Goal: Task Accomplishment & Management: Manage account settings

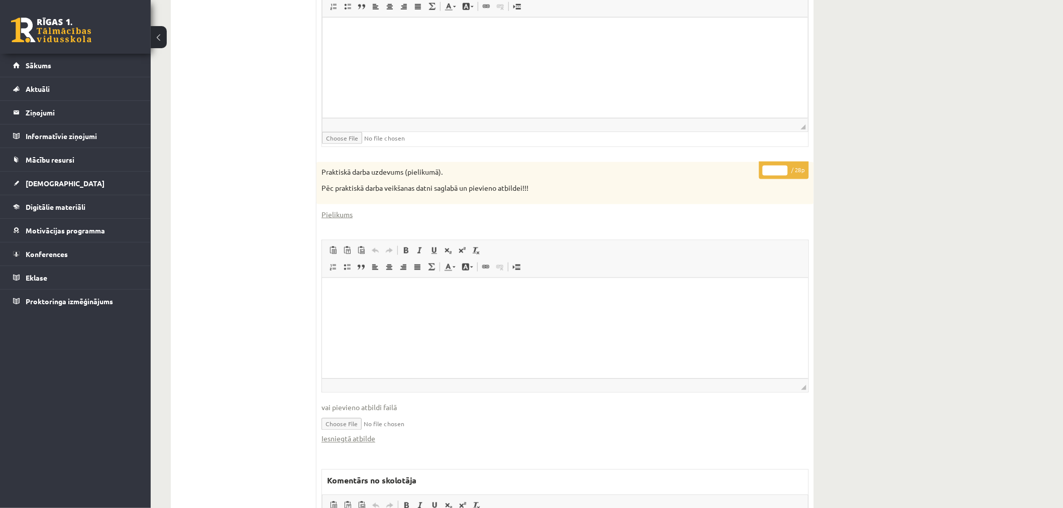
scroll to position [502, 0]
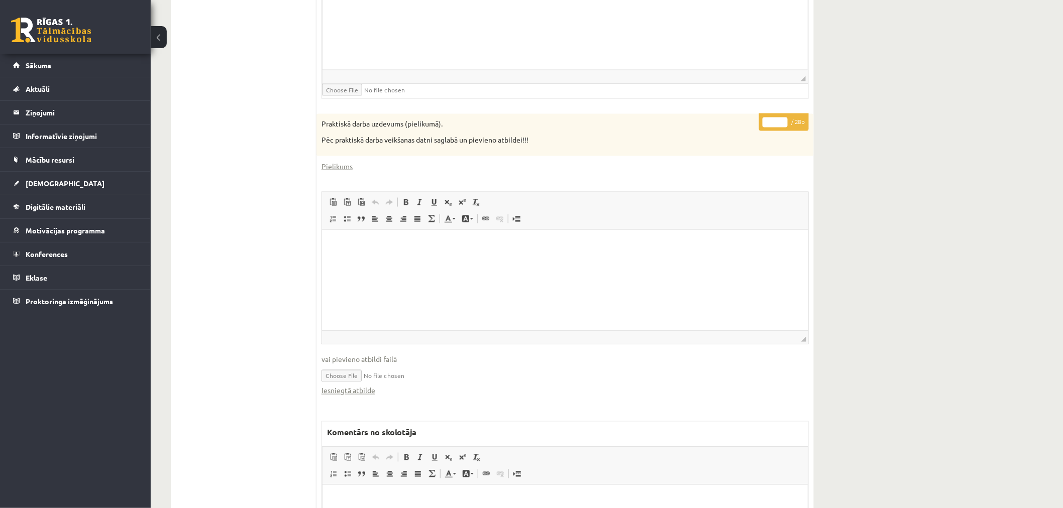
drag, startPoint x: 365, startPoint y: 388, endPoint x: 412, endPoint y: 405, distance: 49.9
click at [412, 405] on div "* / 28p Praktiskā darba uzdevums (pielikumā). Pēc praktiskā darba veikšanas dat…" at bounding box center [564, 370] width 497 height 513
click at [367, 389] on link "Iesniegtā atbilde" at bounding box center [349, 391] width 54 height 11
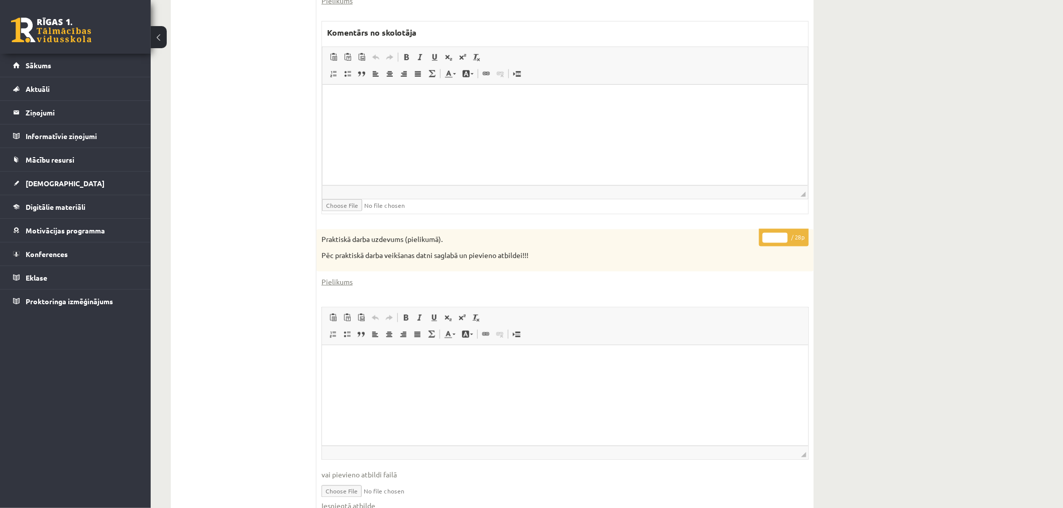
scroll to position [558, 0]
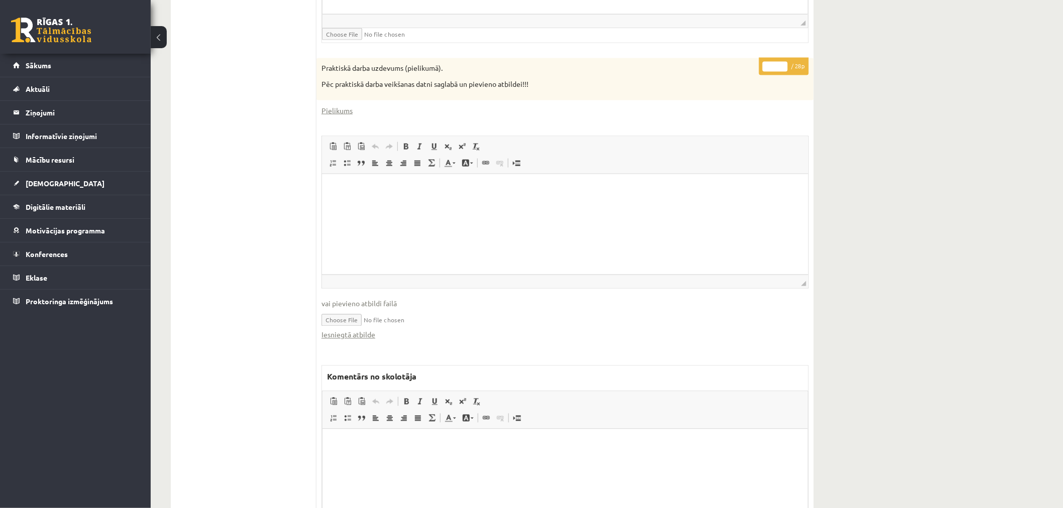
drag, startPoint x: 772, startPoint y: 65, endPoint x: 761, endPoint y: 64, distance: 10.6
click at [761, 64] on p "* / 28p" at bounding box center [784, 67] width 50 height 18
type input "**"
click at [821, 117] on div "Datorika 1.ieskaite 10.b2 klase , Aleksis Vītols (10.b2 klase) Ieskaite jāpilda…" at bounding box center [492, 41] width 683 height 1121
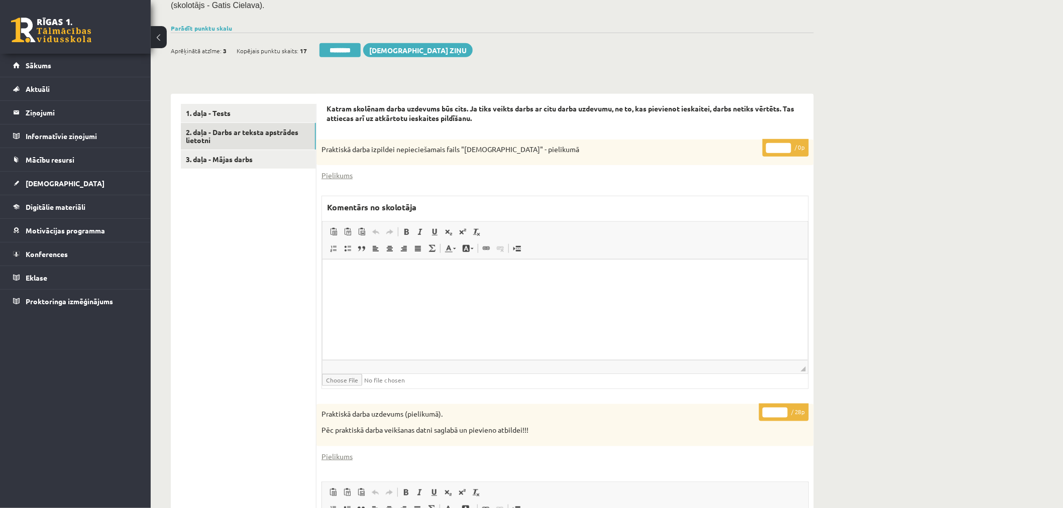
scroll to position [112, 0]
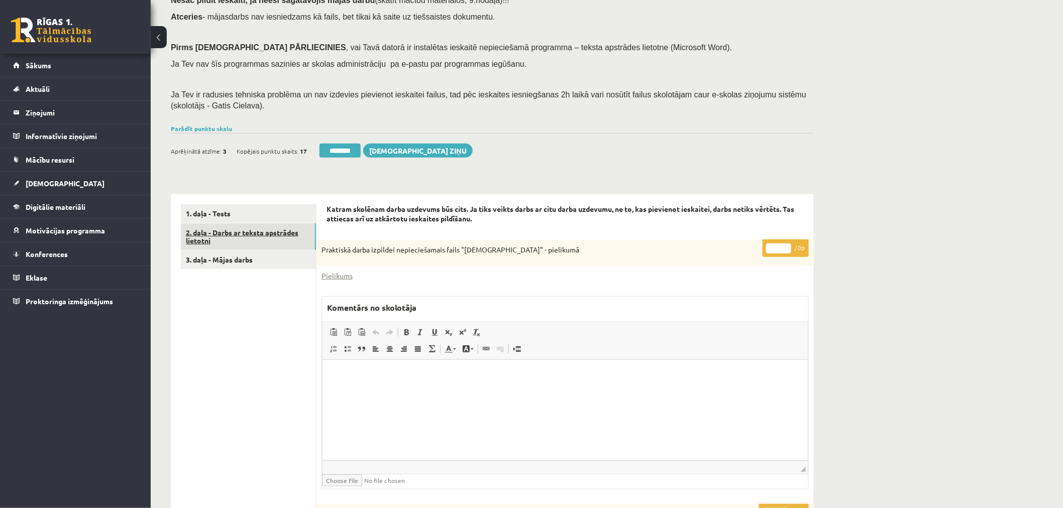
click at [285, 233] on link "2. daļa - Darbs ar teksta apstrādes lietotni" at bounding box center [248, 237] width 135 height 27
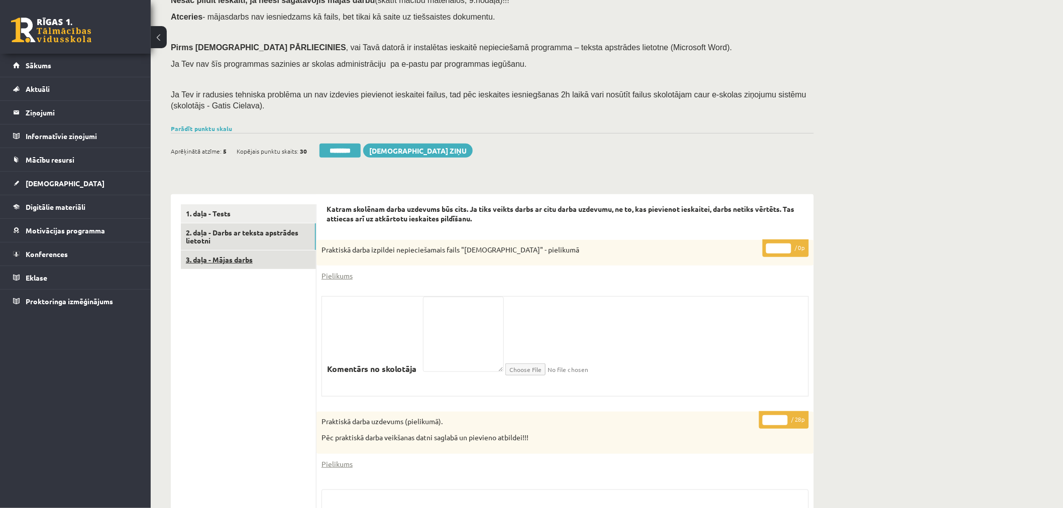
click at [232, 257] on link "3. daļa - Mājas darbs" at bounding box center [248, 260] width 135 height 19
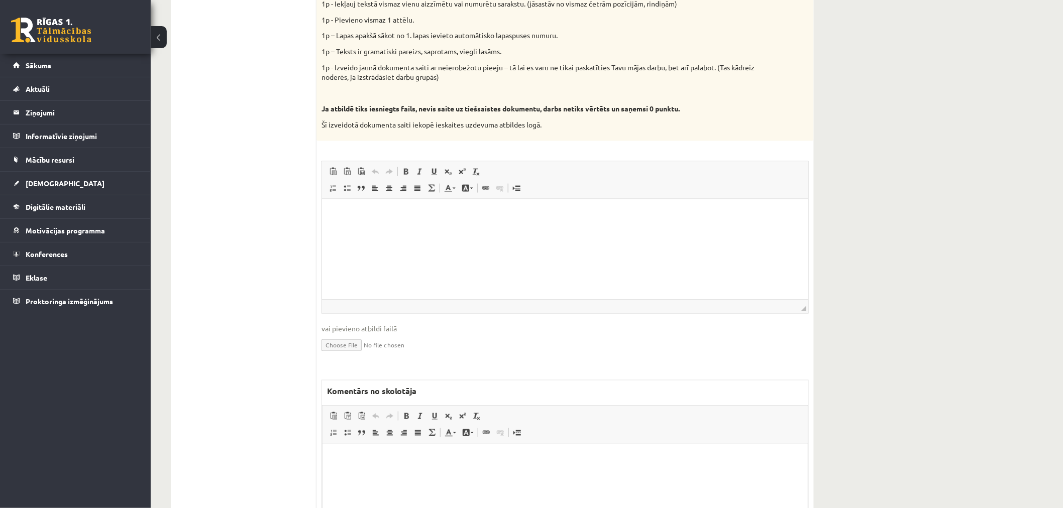
scroll to position [614, 0]
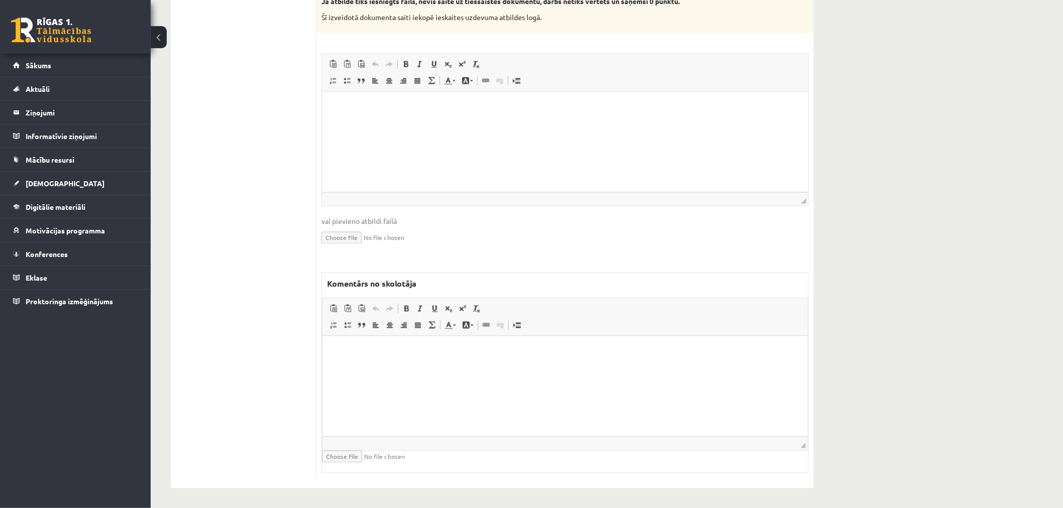
click at [431, 367] on html at bounding box center [564, 351] width 485 height 31
click at [478, 122] on html at bounding box center [565, 106] width 486 height 31
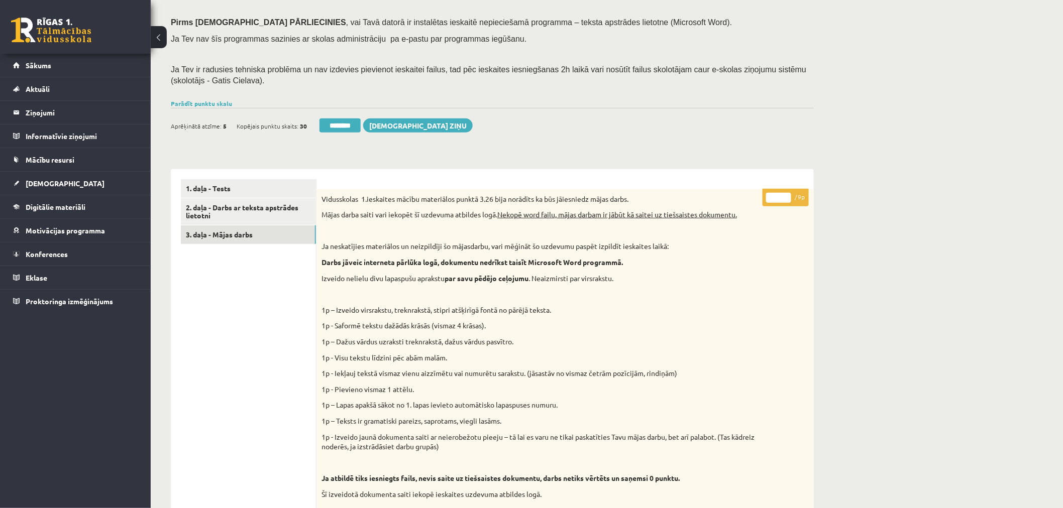
scroll to position [112, 0]
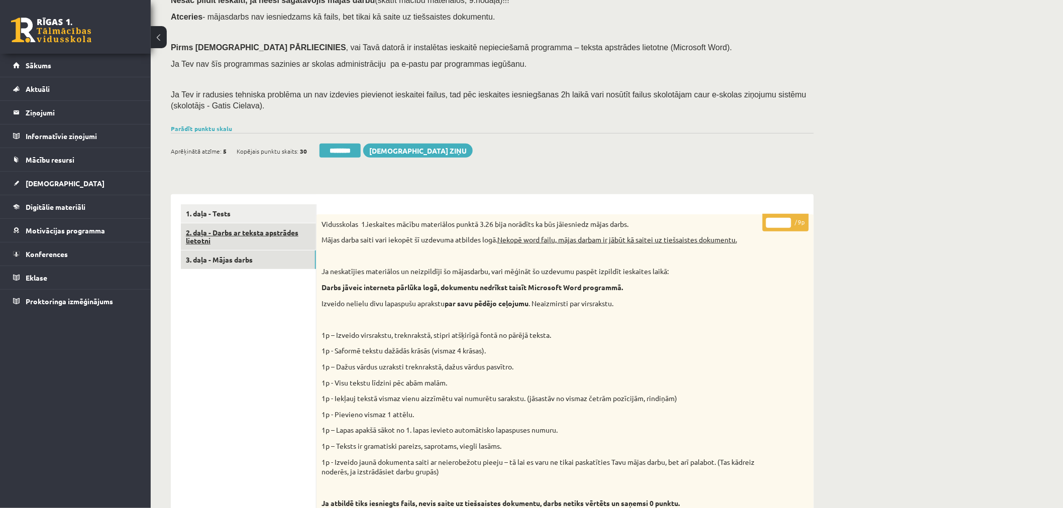
click at [260, 232] on link "2. daļa - Darbs ar teksta apstrādes lietotni" at bounding box center [248, 237] width 135 height 27
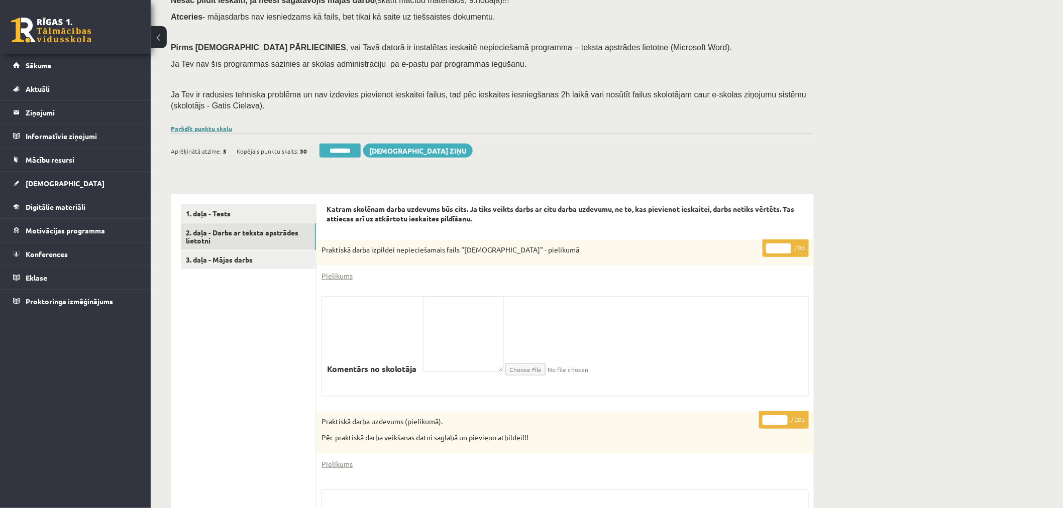
click at [223, 126] on link "Parādīt punktu skalu" at bounding box center [201, 129] width 61 height 8
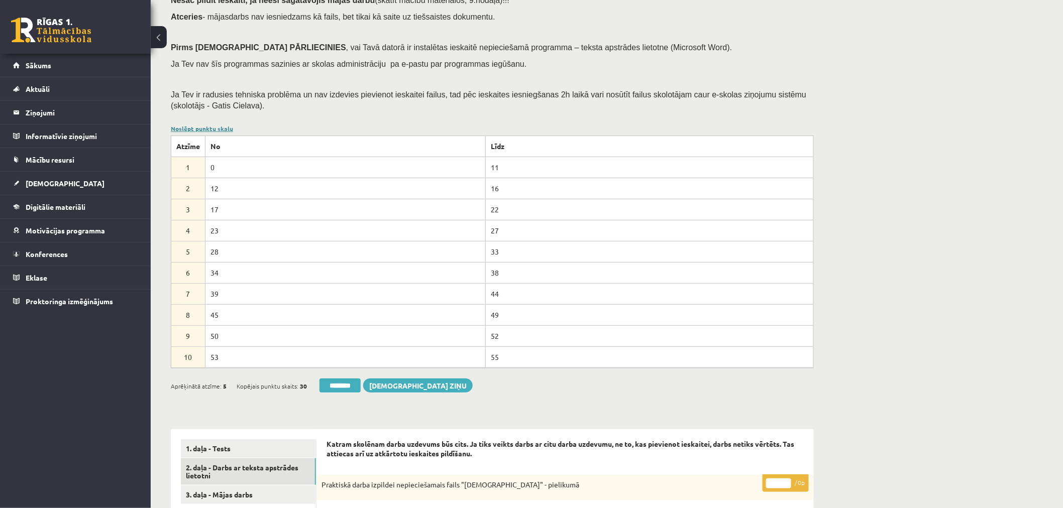
scroll to position [0, 0]
click at [222, 126] on link "Noslēpt punktu skalu" at bounding box center [202, 129] width 62 height 8
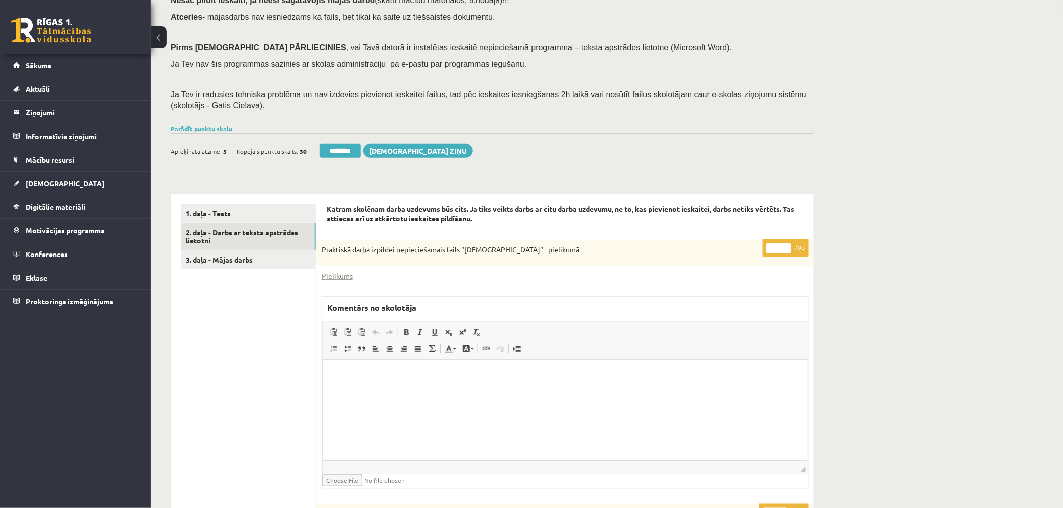
drag, startPoint x: 348, startPoint y: 154, endPoint x: 589, endPoint y: 40, distance: 267.0
click at [348, 154] on input "********" at bounding box center [339, 151] width 41 height 14
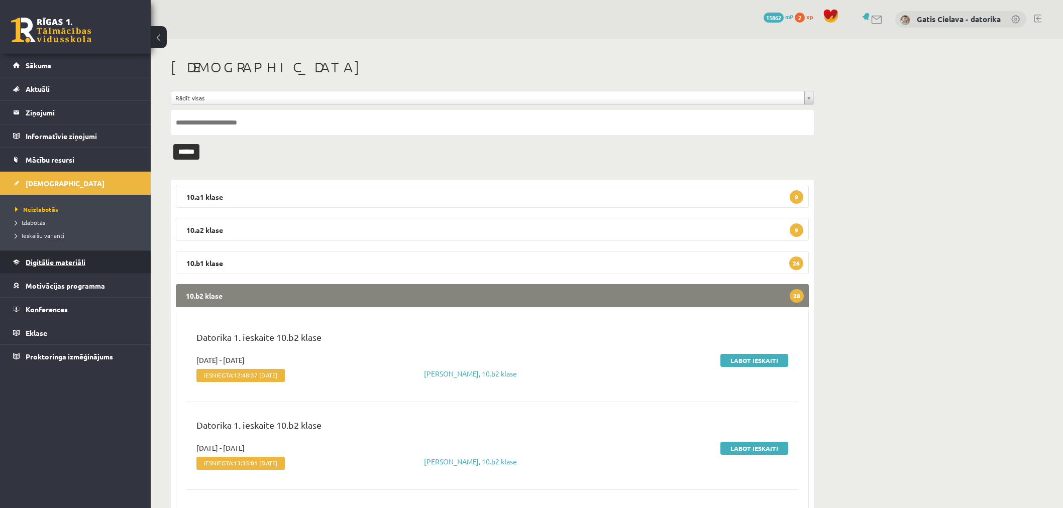
scroll to position [56, 0]
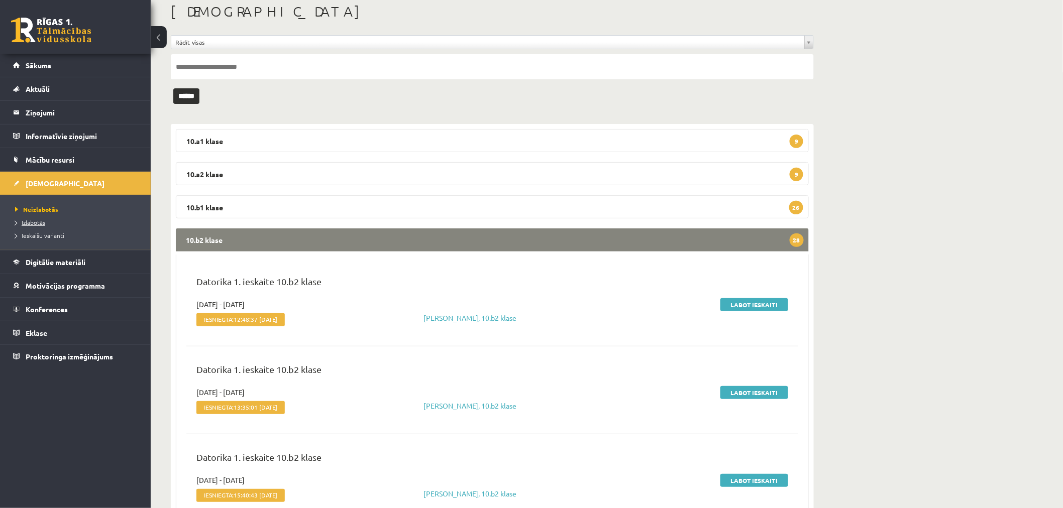
drag, startPoint x: 33, startPoint y: 217, endPoint x: 27, endPoint y: 222, distance: 8.2
click at [240, 64] on input "text" at bounding box center [492, 66] width 643 height 25
type input "****"
click at [197, 98] on input "******" at bounding box center [186, 96] width 26 height 16
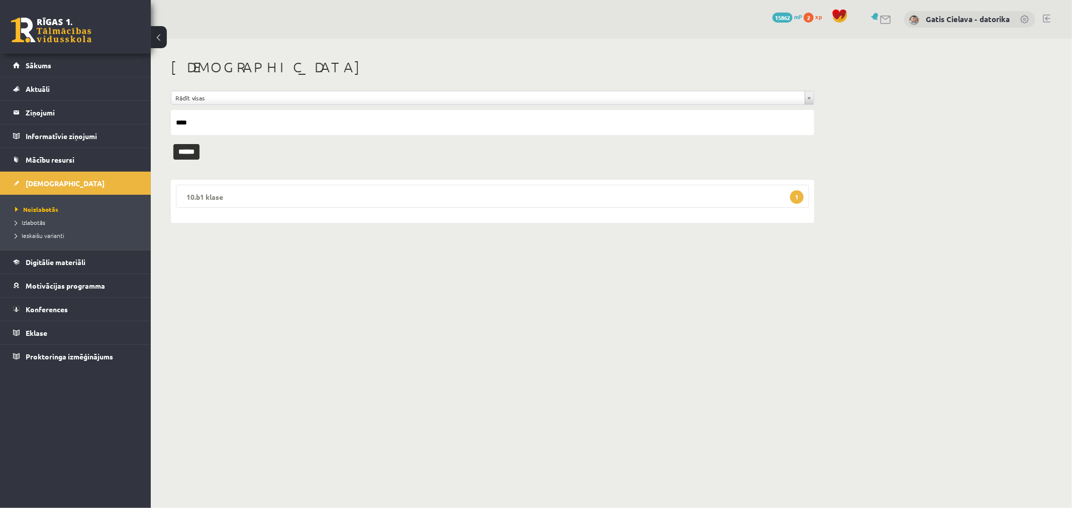
click at [382, 194] on legend "10.b1 klase 1" at bounding box center [492, 196] width 633 height 23
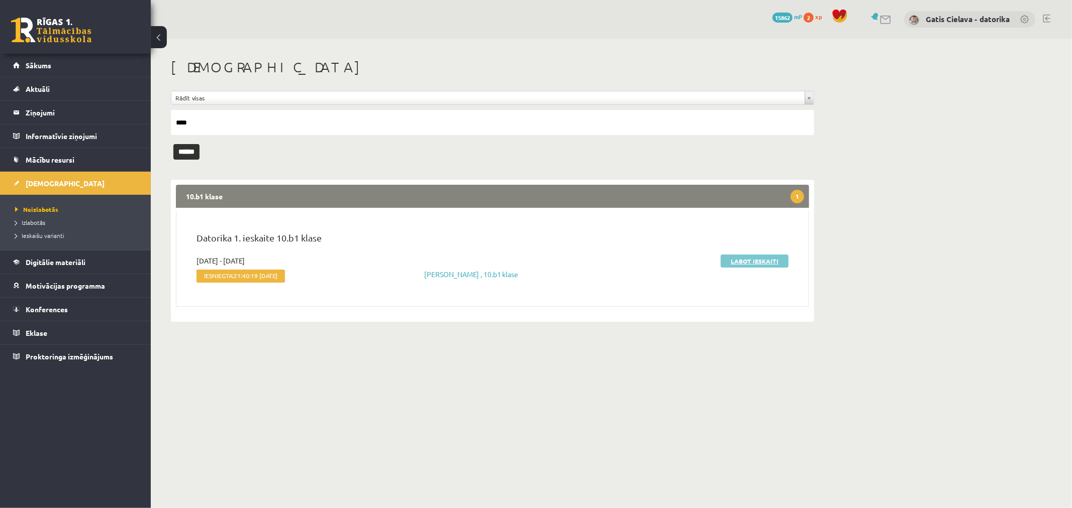
click at [751, 262] on link "Labot ieskaiti" at bounding box center [754, 261] width 68 height 13
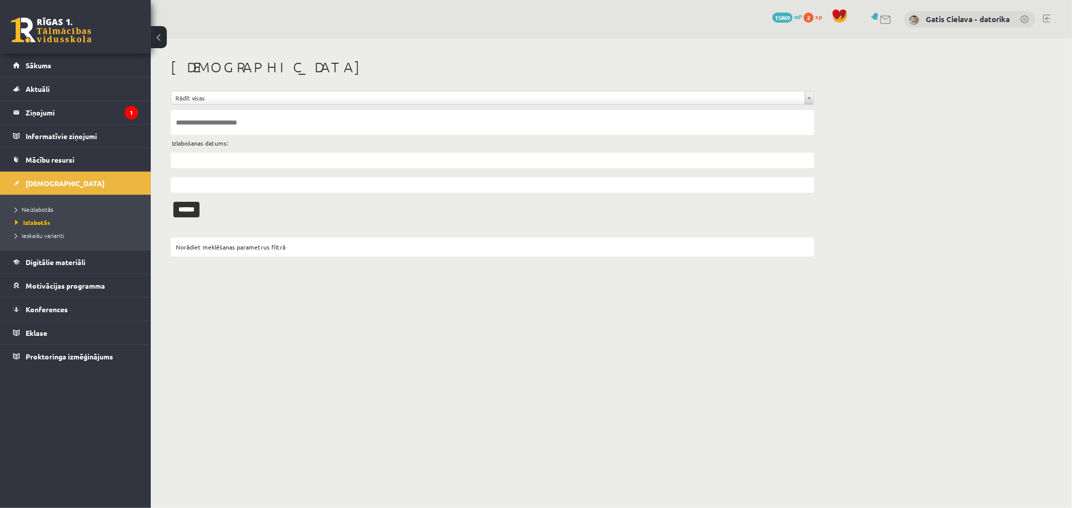
click at [216, 123] on input "text" at bounding box center [492, 122] width 643 height 25
type input "****"
click at [187, 209] on input "******" at bounding box center [186, 210] width 26 height 16
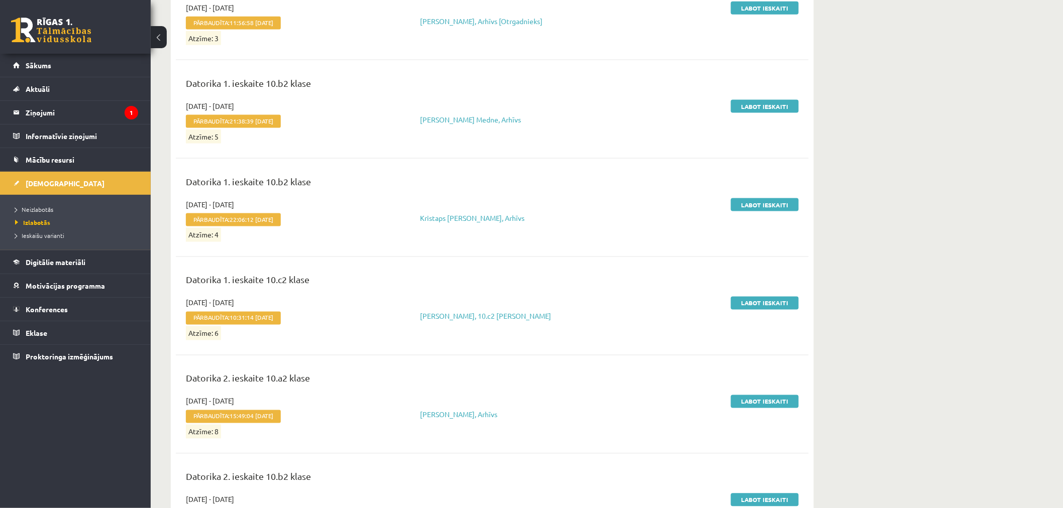
scroll to position [614, 0]
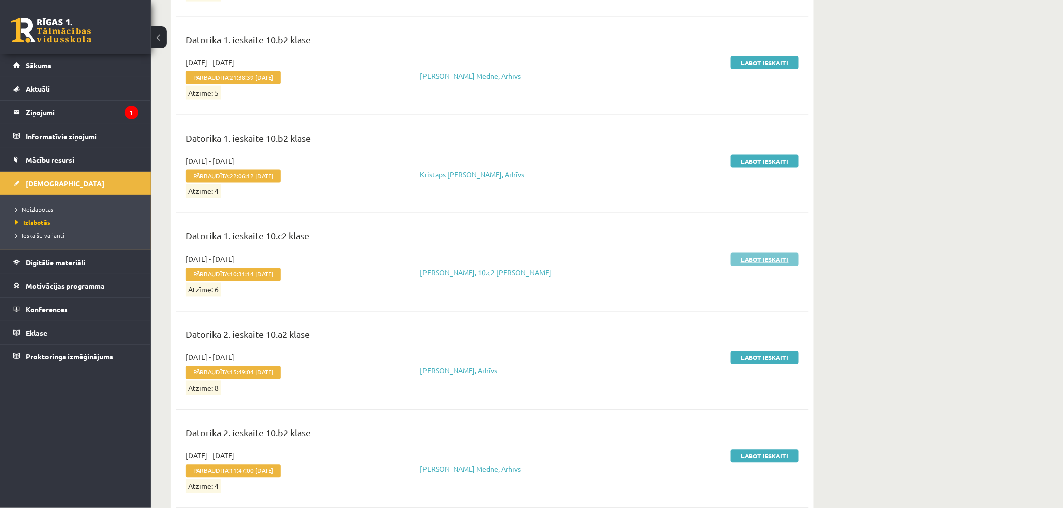
click at [781, 259] on link "Labot ieskaiti" at bounding box center [765, 259] width 68 height 13
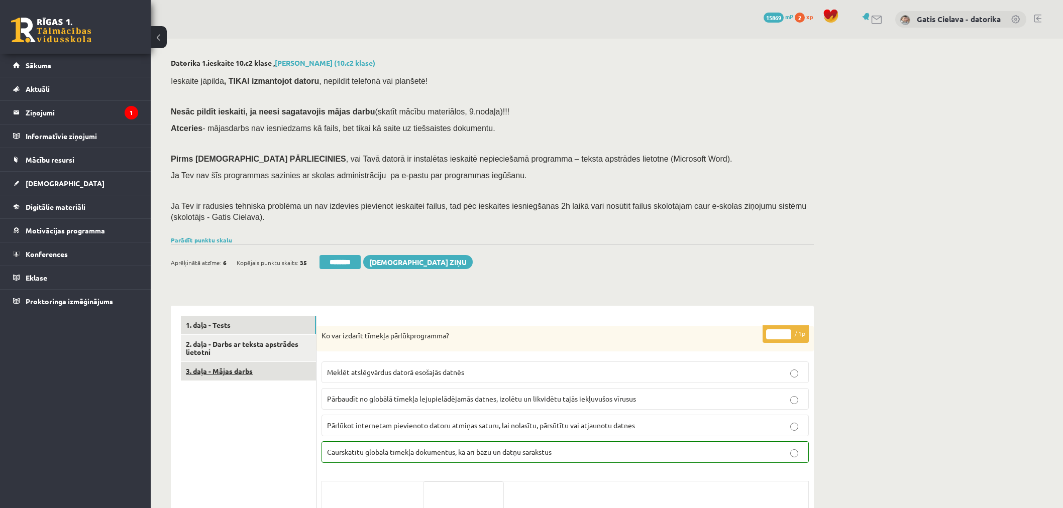
scroll to position [112, 0]
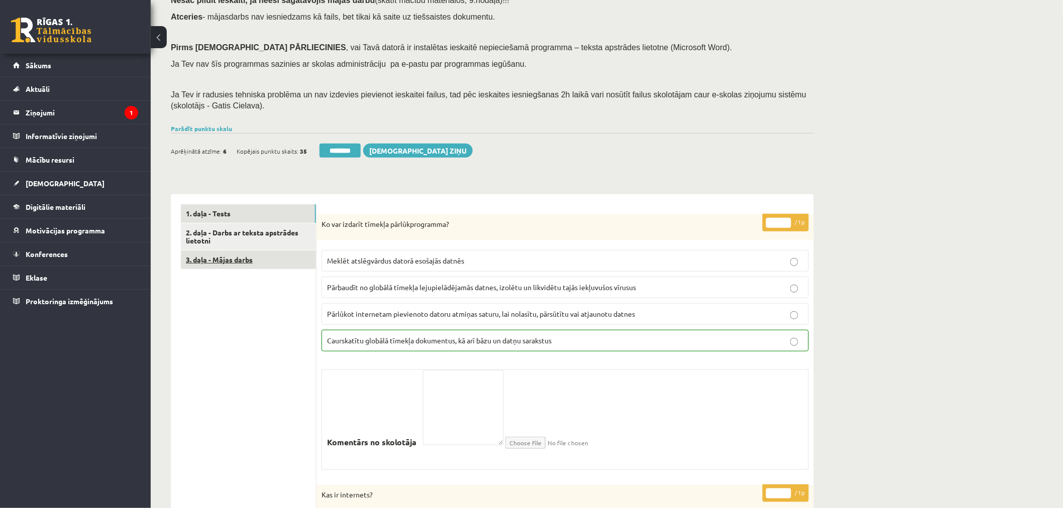
click at [244, 258] on link "3. daļa - Mājas darbs" at bounding box center [248, 260] width 135 height 19
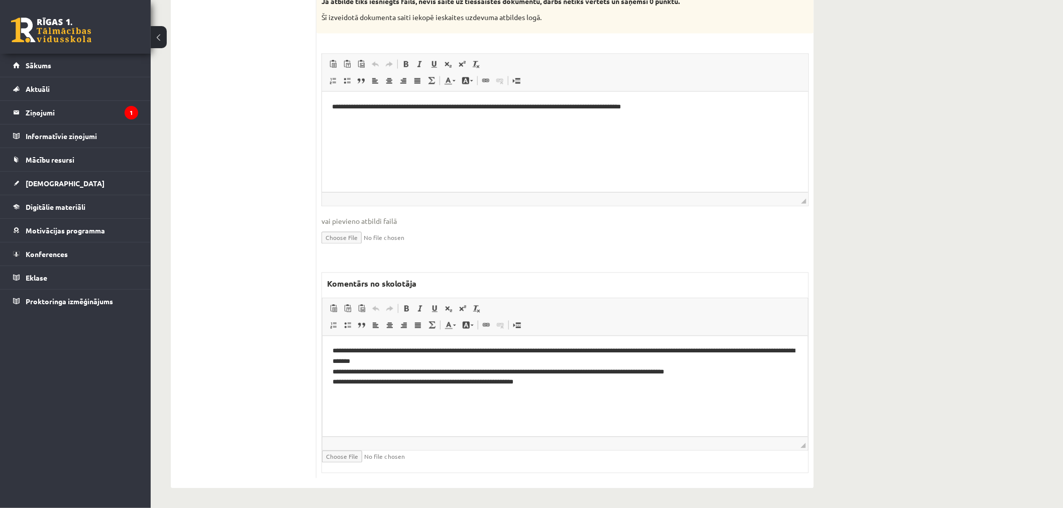
scroll to position [0, 0]
click at [680, 121] on html "**********" at bounding box center [565, 106] width 486 height 31
drag, startPoint x: 741, startPoint y: 106, endPoint x: 214, endPoint y: 103, distance: 527.5
click at [322, 103] on html "**********" at bounding box center [565, 106] width 486 height 31
click at [560, 395] on p "**********" at bounding box center [564, 372] width 465 height 52
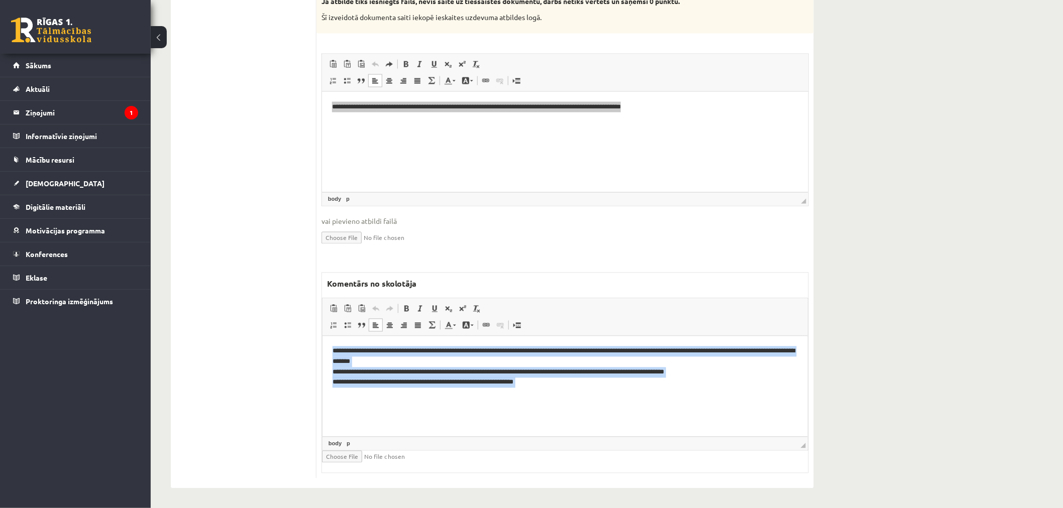
drag, startPoint x: 562, startPoint y: 388, endPoint x: 207, endPoint y: 304, distance: 363.8
click at [322, 336] on html "**********" at bounding box center [564, 372] width 485 height 72
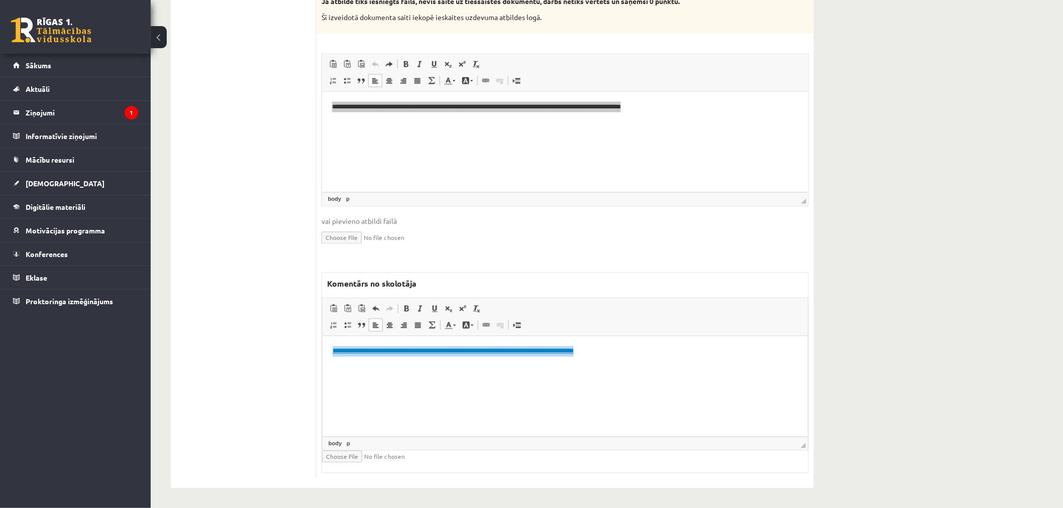
drag, startPoint x: 683, startPoint y: 349, endPoint x: 229, endPoint y: 335, distance: 454.3
click at [322, 336] on html "**********" at bounding box center [564, 359] width 485 height 47
copy link "**********"
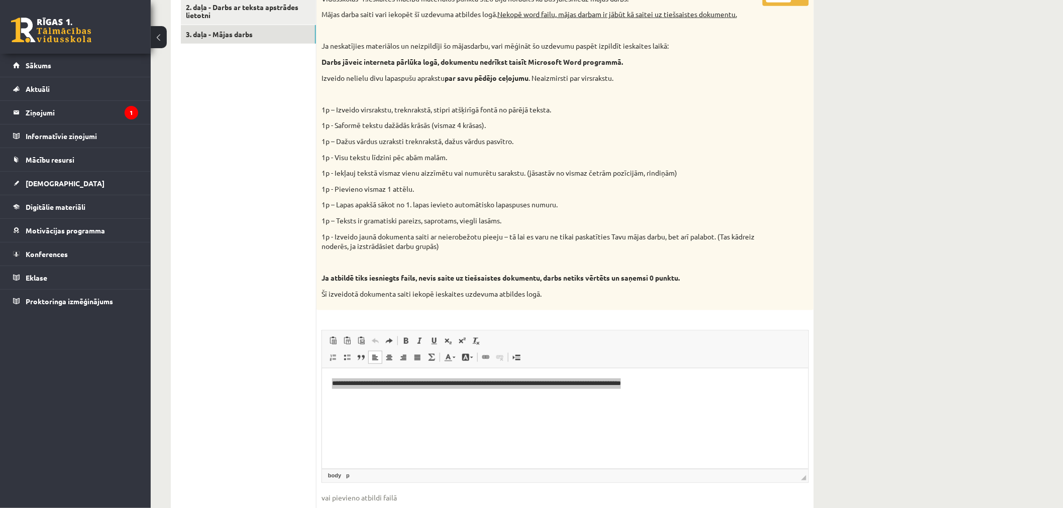
scroll to position [335, 0]
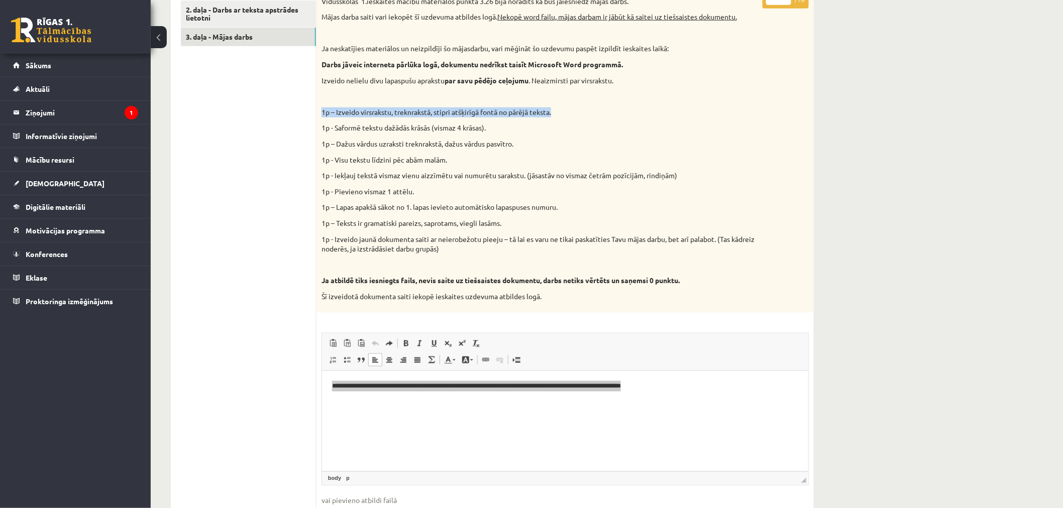
drag, startPoint x: 556, startPoint y: 110, endPoint x: 317, endPoint y: 110, distance: 239.1
click at [317, 110] on div "Vidusskolas 1.ieskaites mācību materiālos punktā 3.26 bija norādīts ka būs jāie…" at bounding box center [564, 152] width 497 height 322
copy p "1p – Izveido virsrakstu, treknrakstā, stipri atšķirīgā fontā no pārējā teksta."
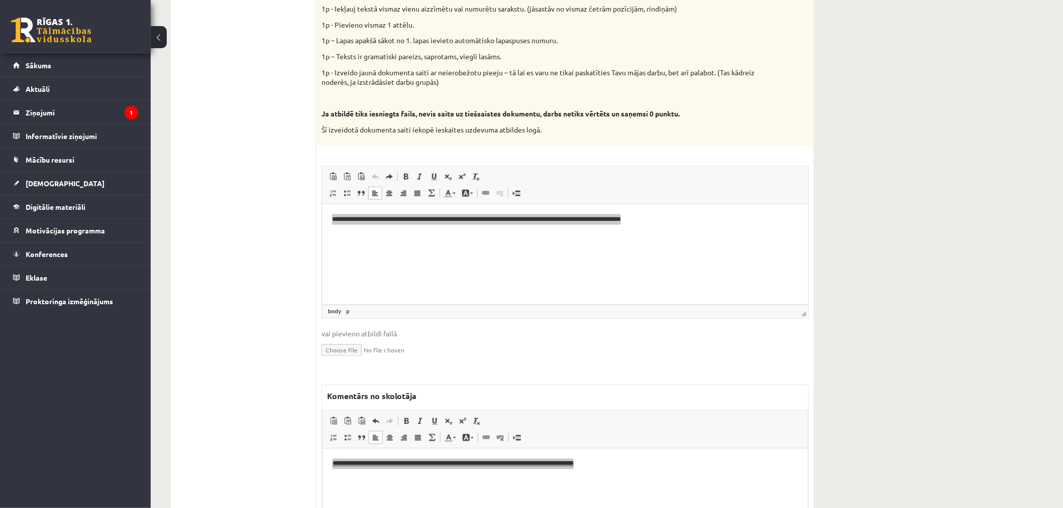
scroll to position [614, 0]
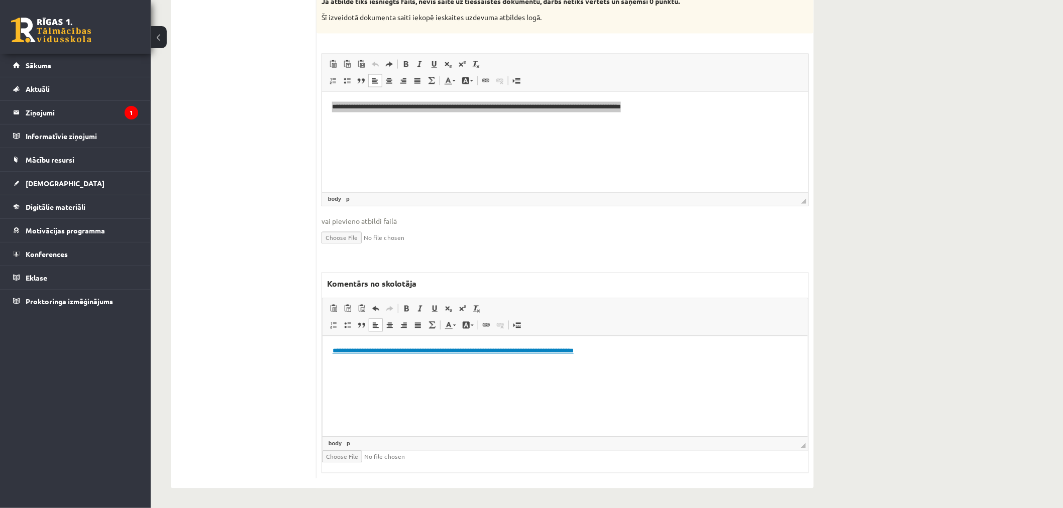
click at [434, 383] on html "**********" at bounding box center [564, 359] width 485 height 47
drag, startPoint x: 494, startPoint y: 381, endPoint x: 437, endPoint y: 387, distance: 57.6
click at [437, 387] on p "**********" at bounding box center [564, 385] width 465 height 11
click at [405, 310] on span at bounding box center [406, 309] width 8 height 8
click at [559, 400] on html "**********" at bounding box center [564, 368] width 485 height 64
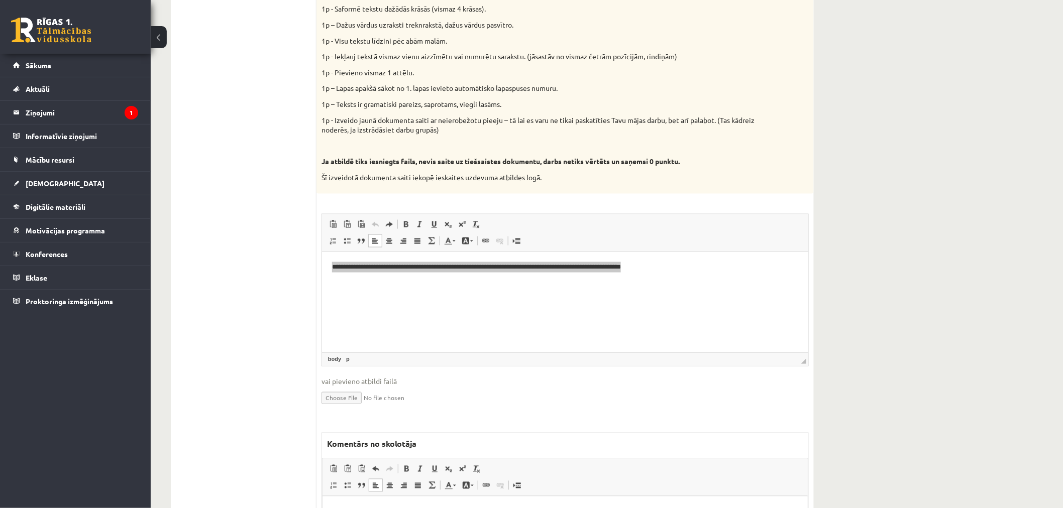
scroll to position [390, 0]
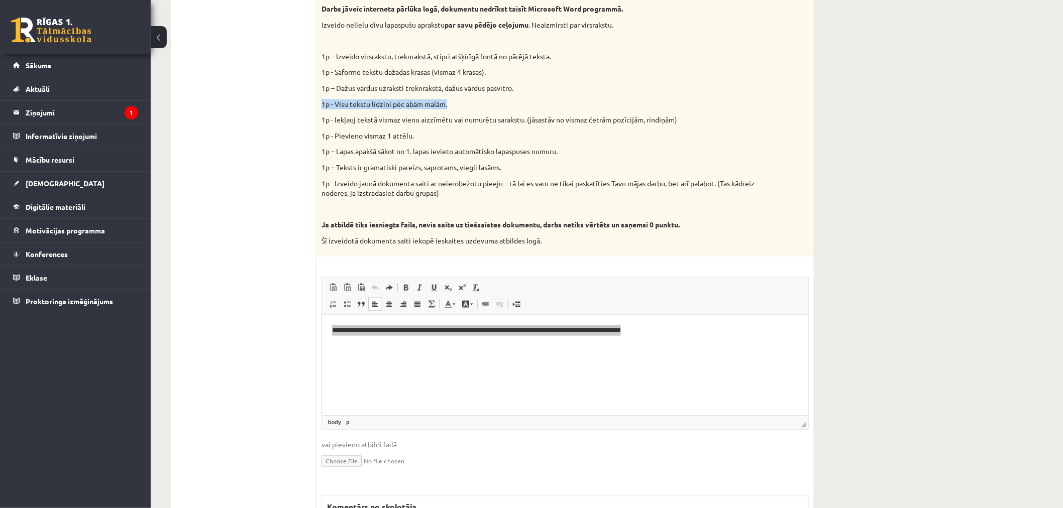
drag, startPoint x: 456, startPoint y: 103, endPoint x: 317, endPoint y: 104, distance: 138.1
click at [317, 104] on div "Vidusskolas 1.ieskaites mācību materiālos punktā 3.26 bija norādīts ka būs jāie…" at bounding box center [564, 97] width 497 height 322
copy p "1p - Visu tekstu līdzini pēc abām malām."
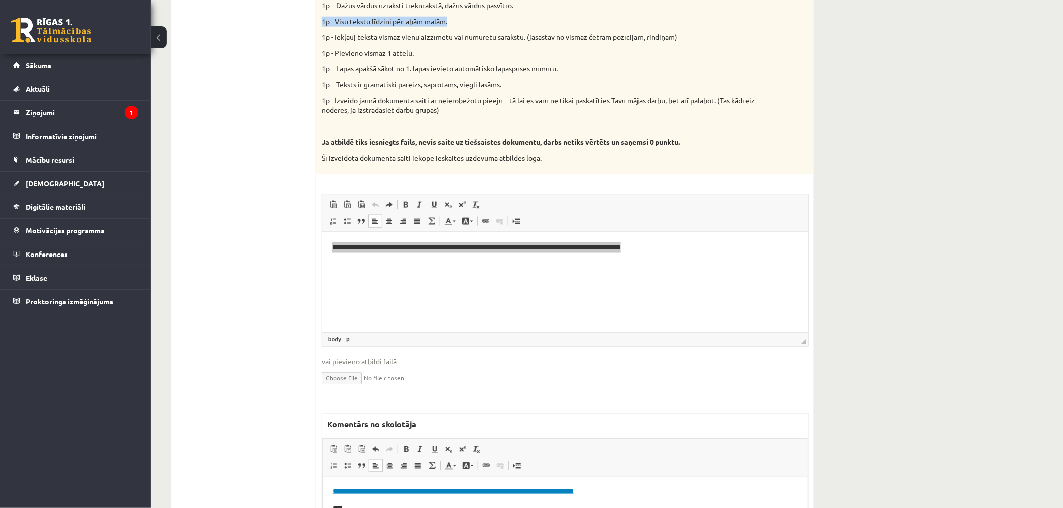
scroll to position [614, 0]
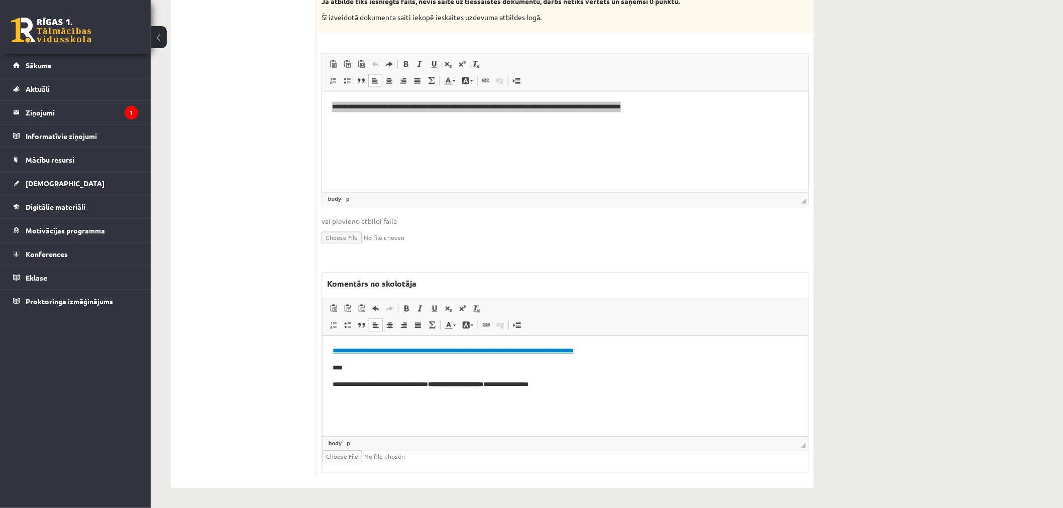
click at [557, 380] on p "**********" at bounding box center [564, 385] width 465 height 11
click p "**********"
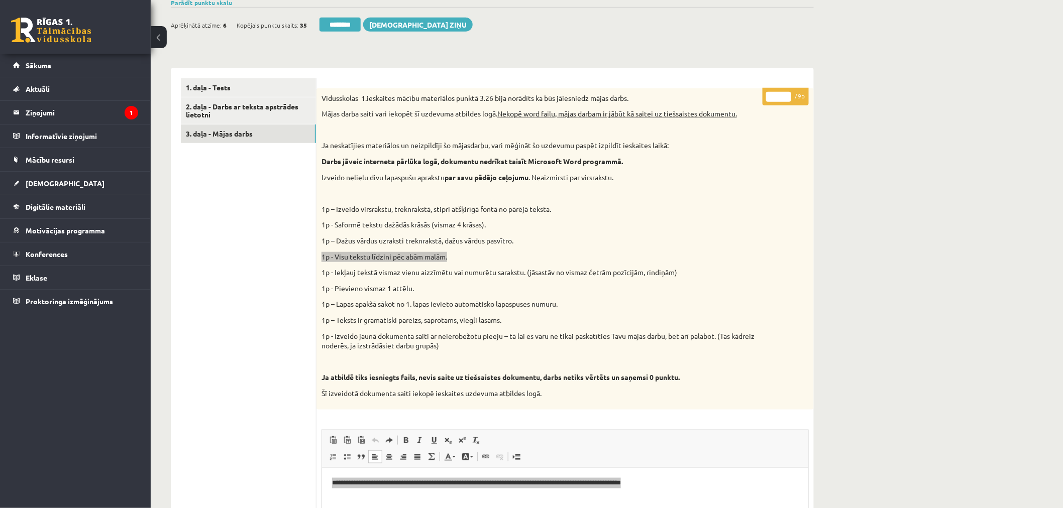
scroll to position [223, 0]
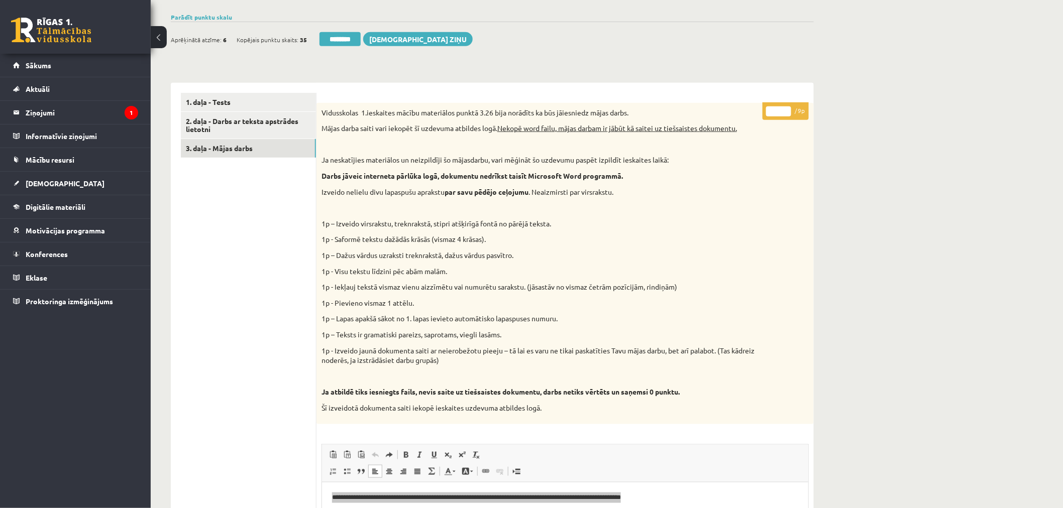
drag, startPoint x: 778, startPoint y: 111, endPoint x: 766, endPoint y: 111, distance: 11.6
click input "*"
type input "*"
click div "Datorika 1.ieskaite 10.c2 klase , Daira Medne (10.c2 klase) Ieskaite jāpilda , …"
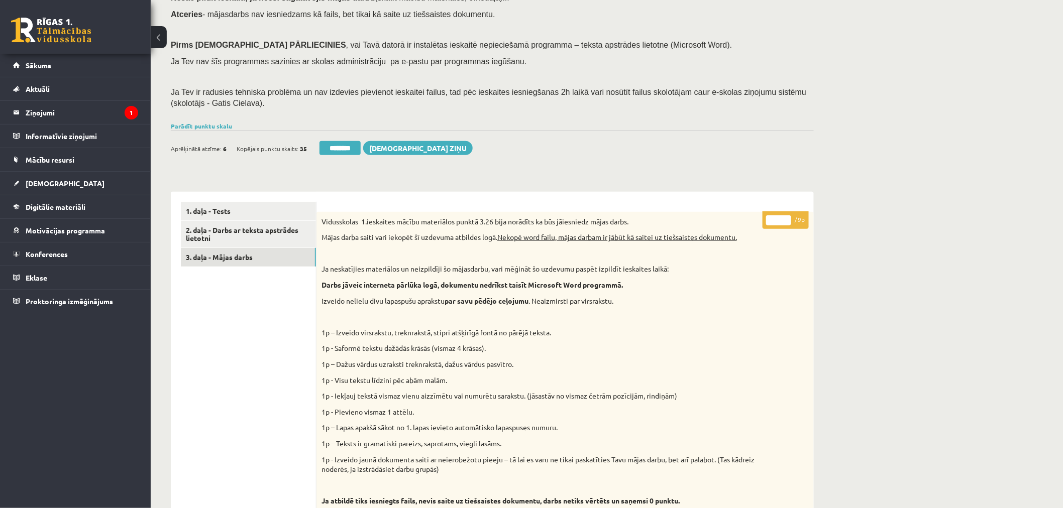
scroll to position [112, 0]
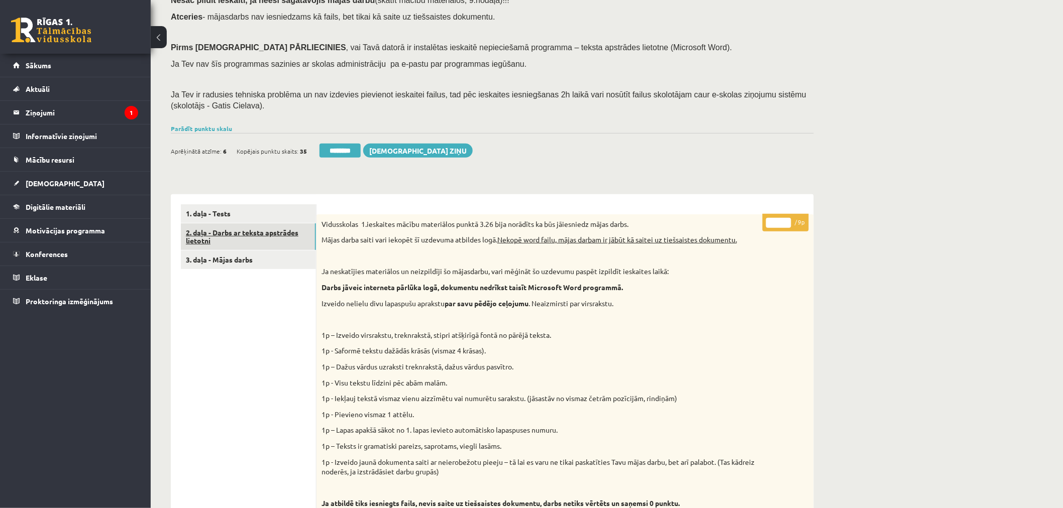
click link "2. daļa - Darbs ar teksta apstrādes lietotni"
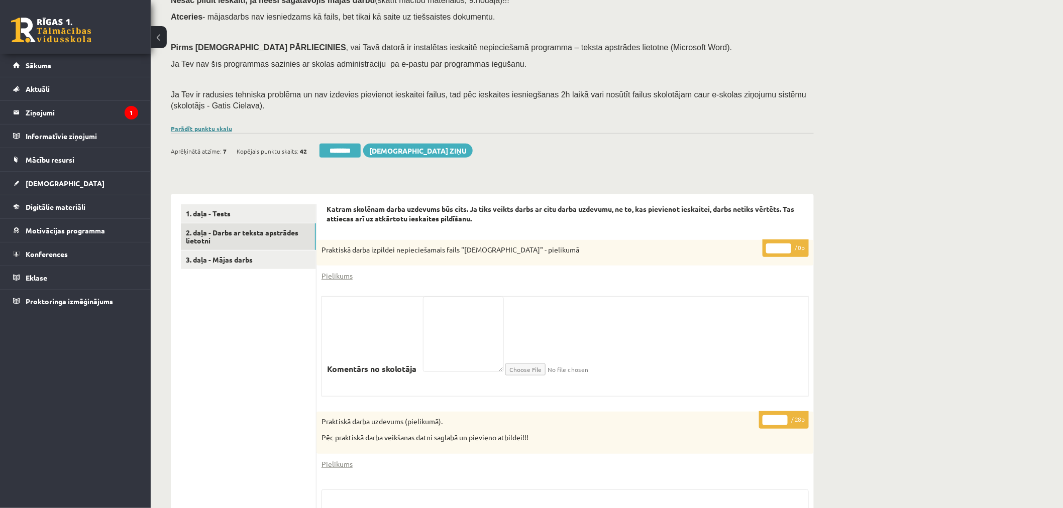
click link "Parādīt punktu skalu"
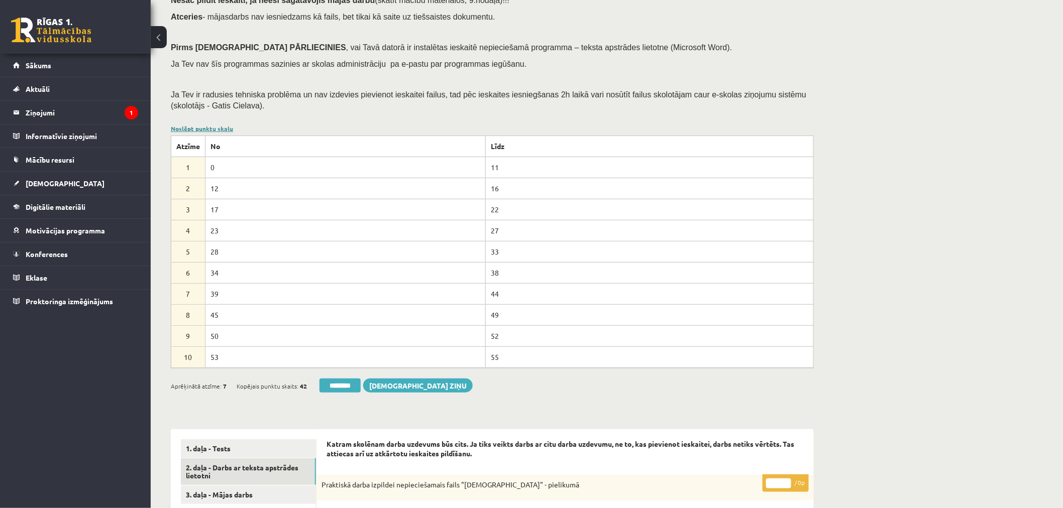
scroll to position [0, 0]
click link "Noslēpt punktu skalu"
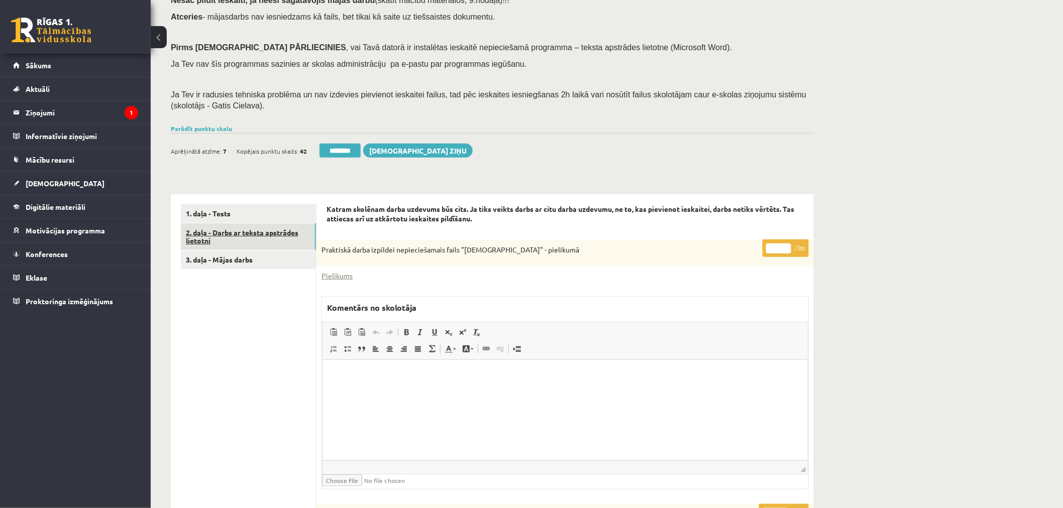
drag, startPoint x: 230, startPoint y: 230, endPoint x: 240, endPoint y: 211, distance: 21.1
click link "2. daļa - Darbs ar teksta apstrādes lietotni"
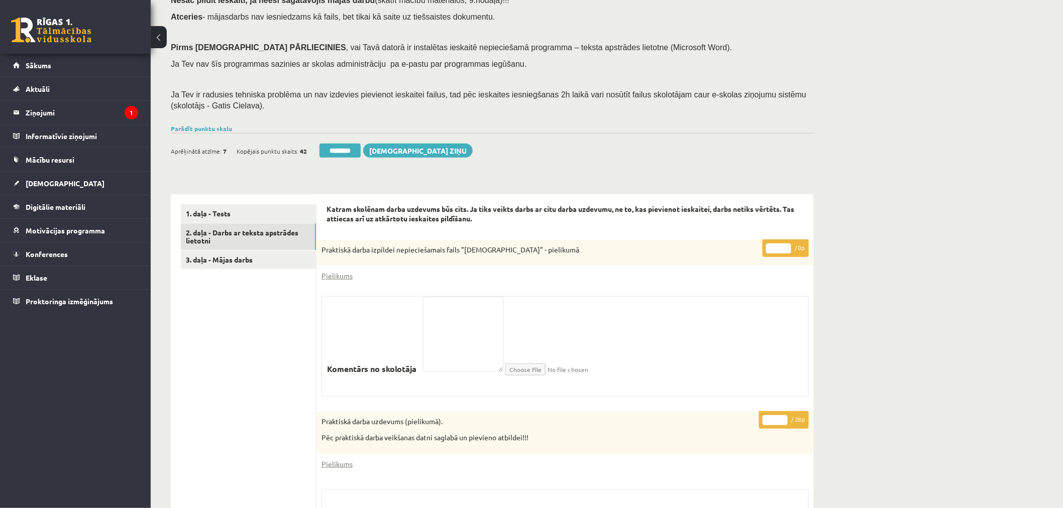
drag, startPoint x: 348, startPoint y: 154, endPoint x: 579, endPoint y: 41, distance: 257.5
click input "********"
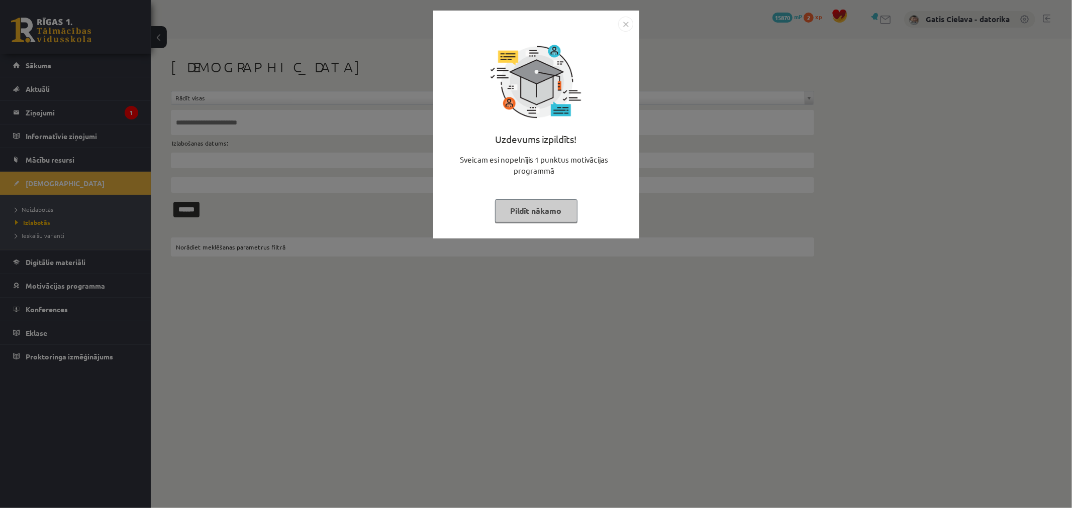
click at [536, 206] on button "Pildīt nākamo" at bounding box center [536, 210] width 82 height 23
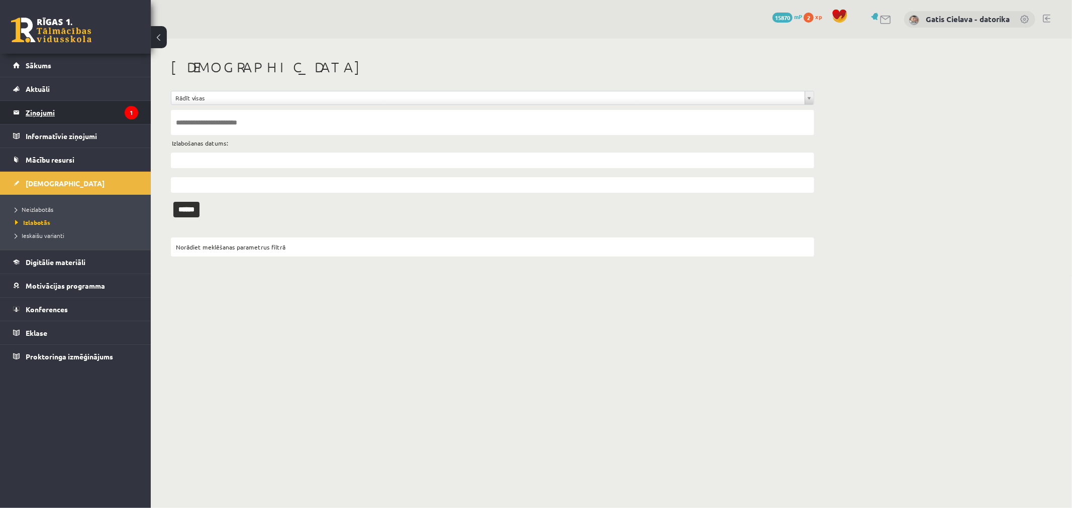
click at [38, 111] on legend "Ziņojumi 1" at bounding box center [82, 112] width 113 height 23
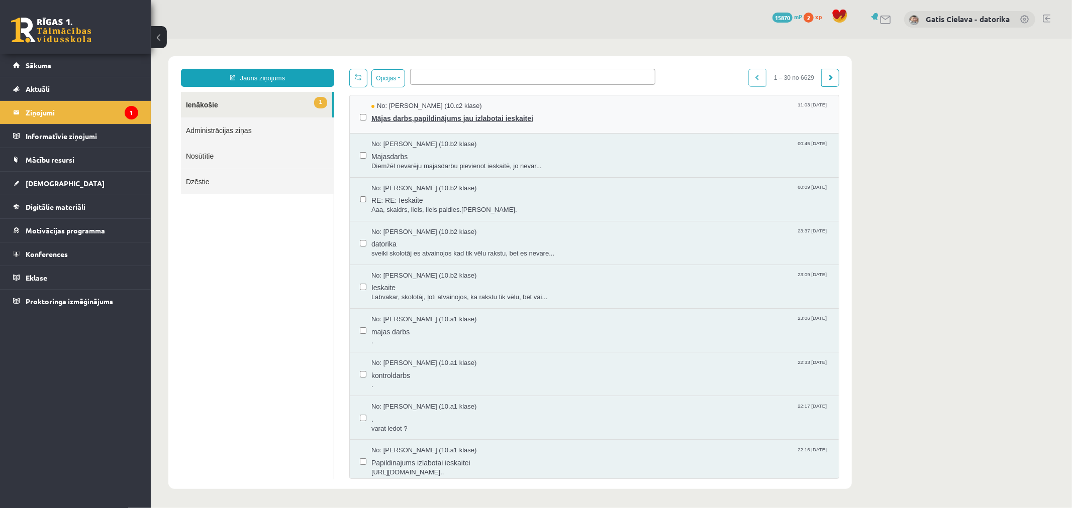
click at [418, 116] on span "Mājas darbs,papildinājums jau izlabotai ieskaitei" at bounding box center [599, 117] width 457 height 13
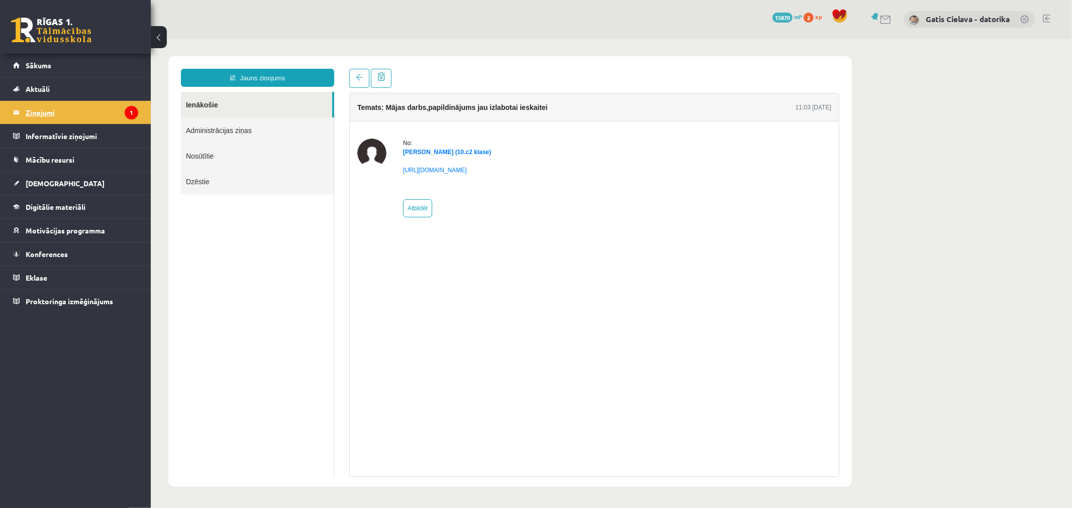
click at [41, 111] on legend "Ziņojumi 1" at bounding box center [82, 112] width 113 height 23
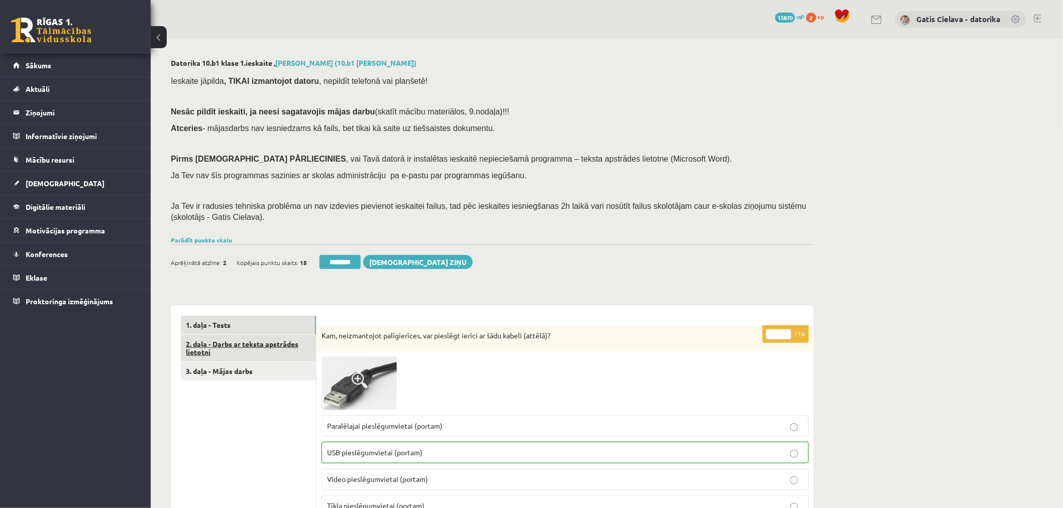
click at [250, 344] on link "2. daļa - Darbs ar teksta apstrādes lietotni" at bounding box center [248, 348] width 135 height 27
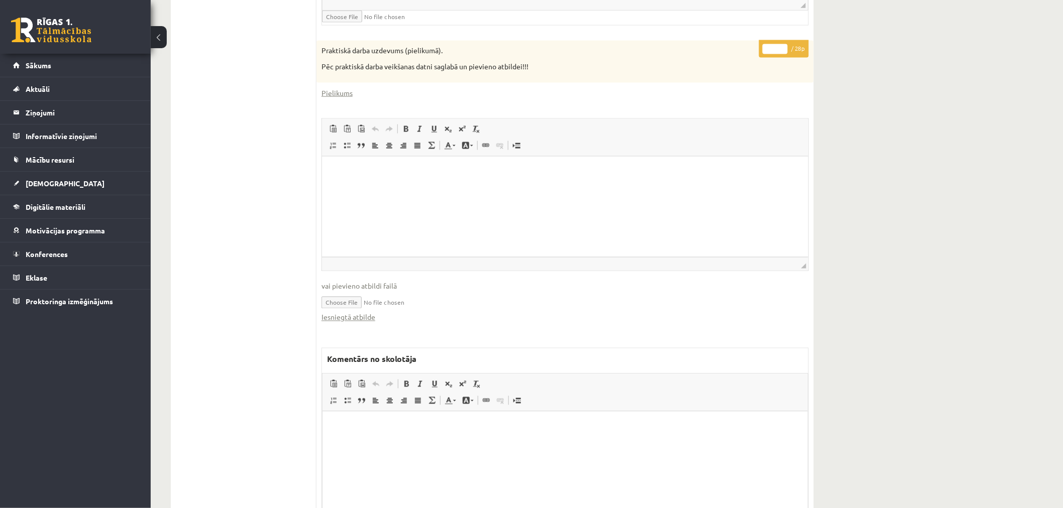
scroll to position [580, 0]
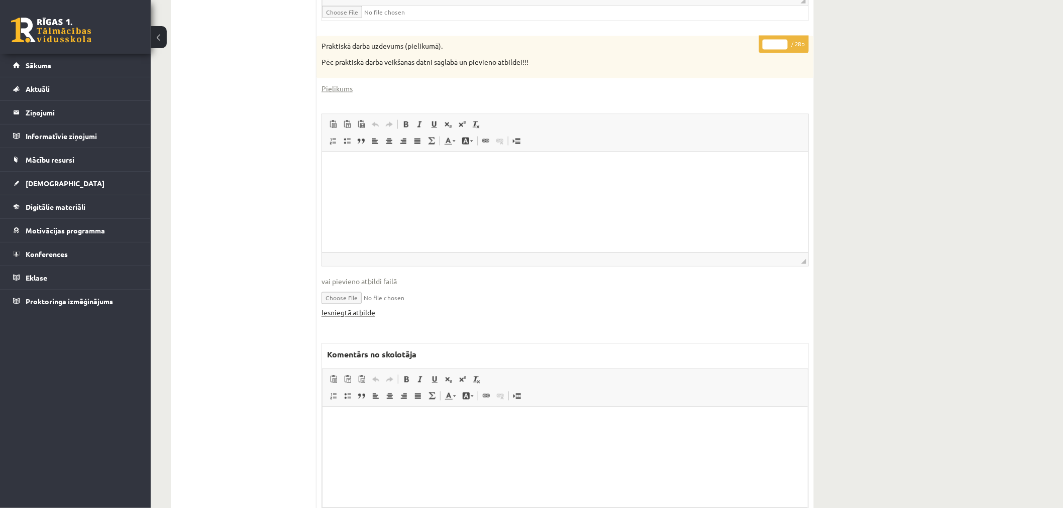
click at [362, 312] on link "Iesniegtā atbilde" at bounding box center [349, 313] width 54 height 11
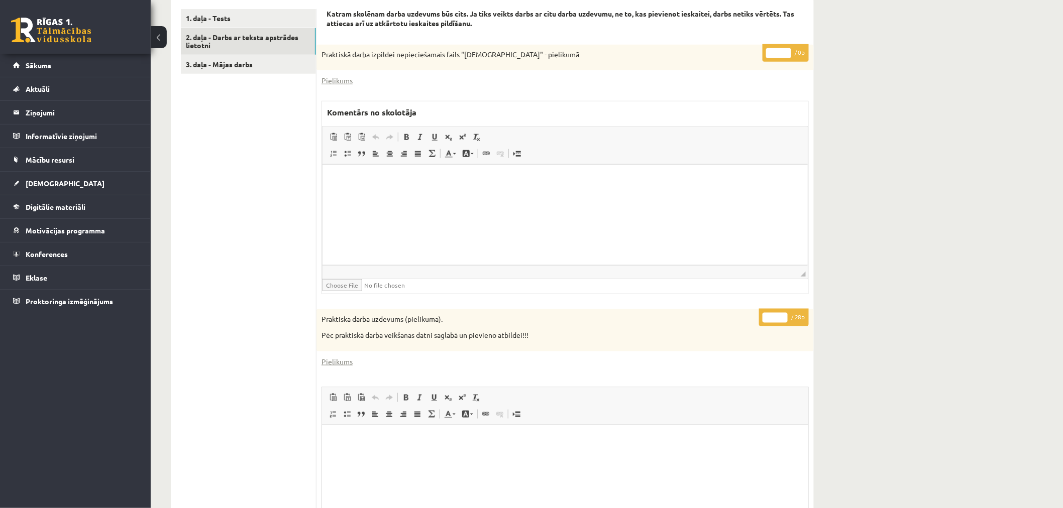
scroll to position [301, 0]
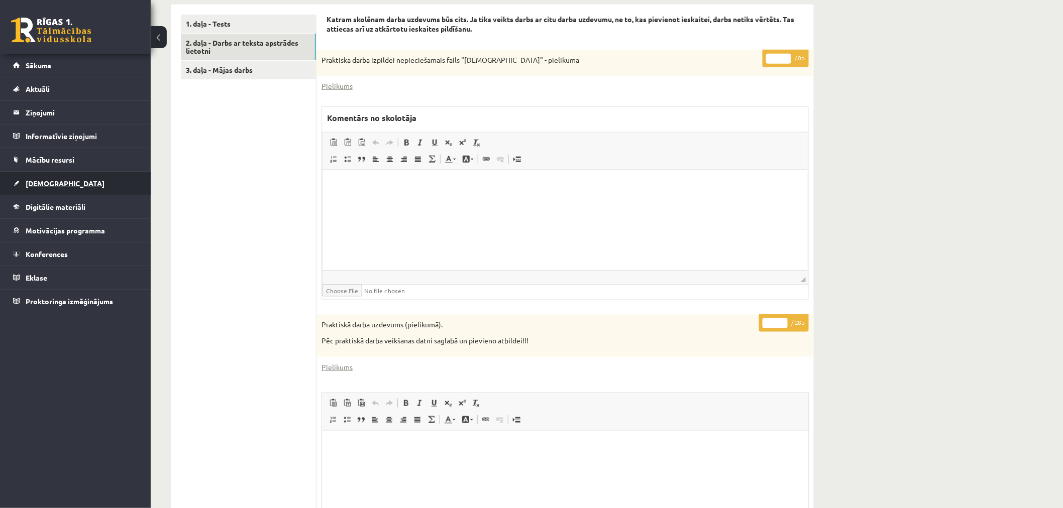
click at [35, 179] on span "[DEMOGRAPHIC_DATA]" at bounding box center [65, 183] width 79 height 9
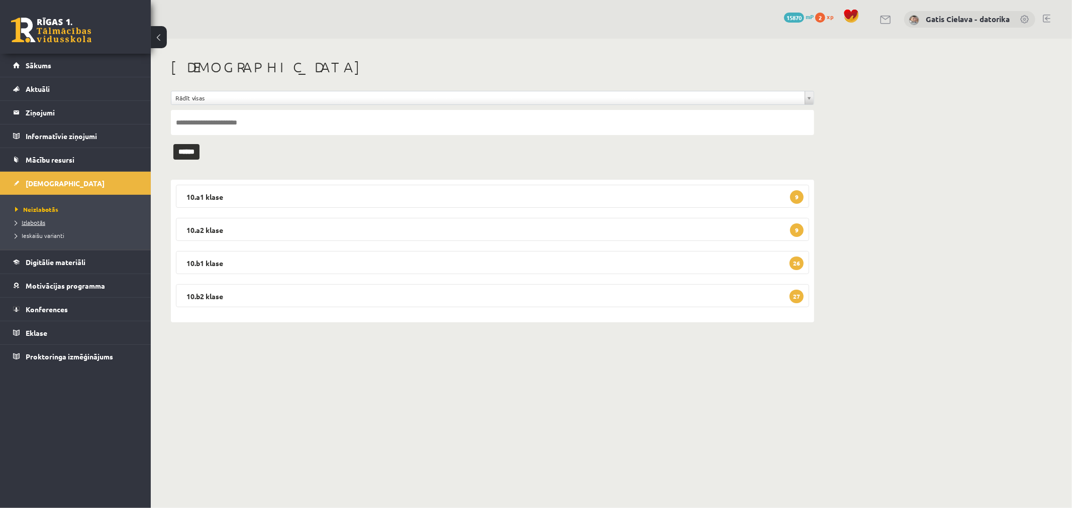
click at [36, 222] on span "Izlabotās" at bounding box center [30, 223] width 30 height 8
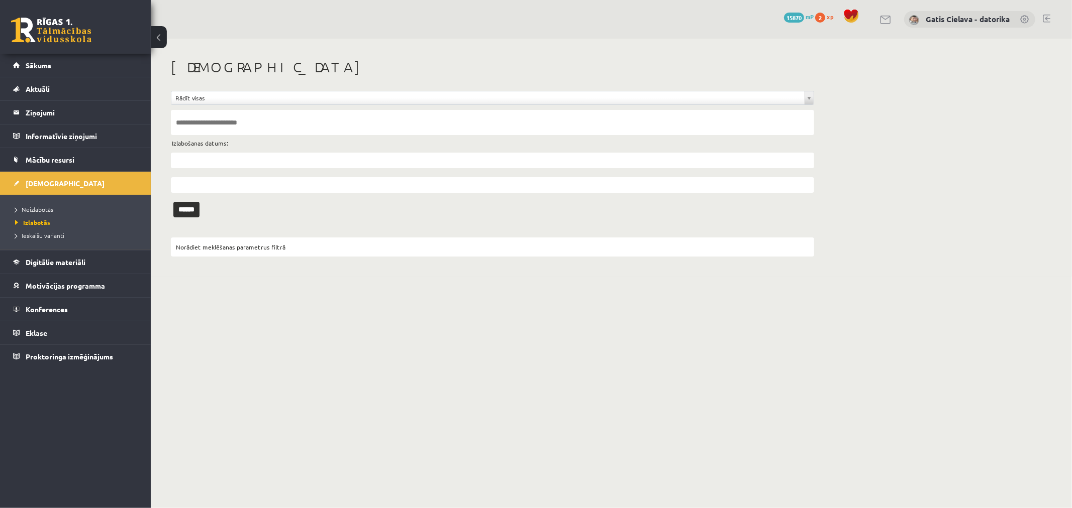
click at [220, 124] on input "text" at bounding box center [492, 122] width 643 height 25
type input "*****"
click at [196, 207] on input "******" at bounding box center [186, 210] width 26 height 16
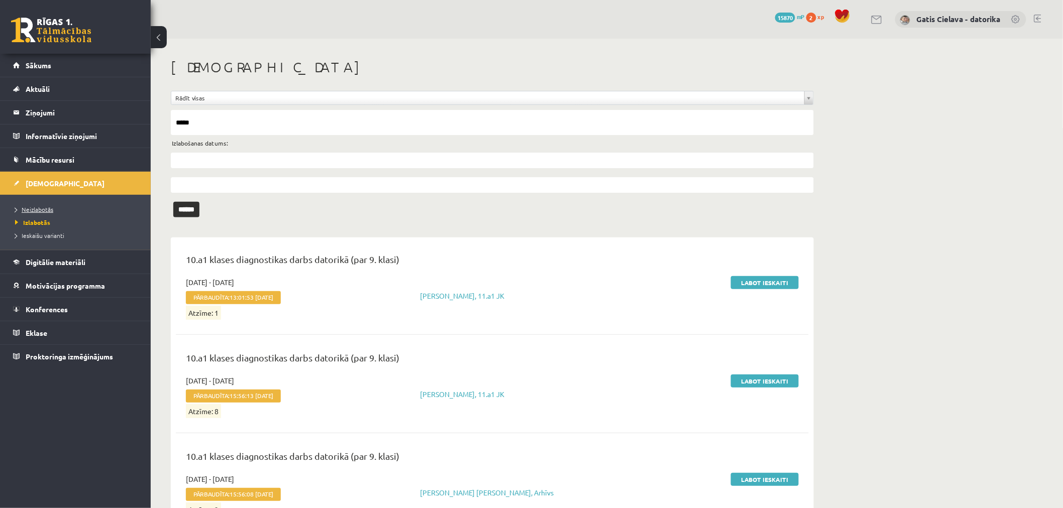
click at [40, 205] on link "Neizlabotās" at bounding box center [78, 209] width 126 height 9
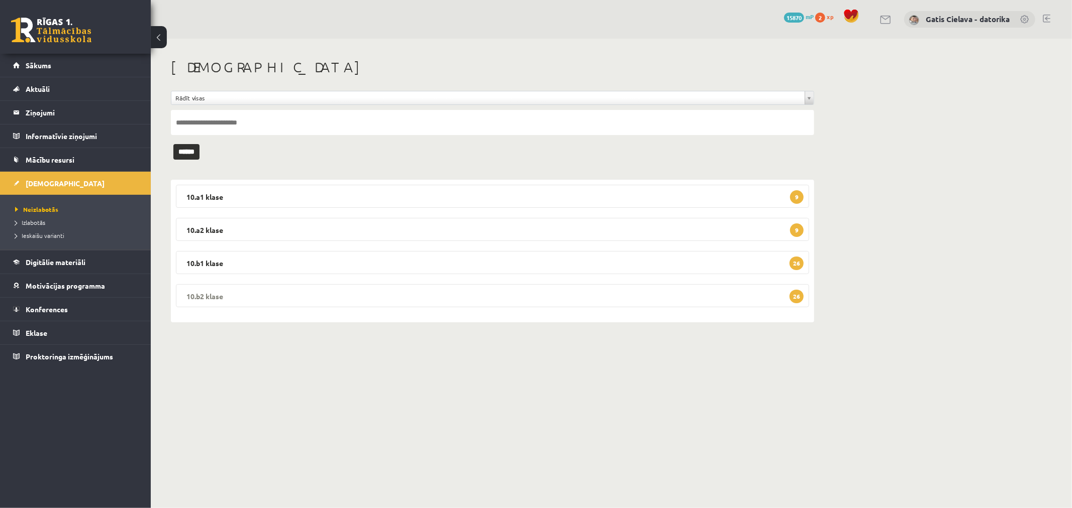
click at [421, 292] on legend "10.b2 klase 26" at bounding box center [492, 295] width 633 height 23
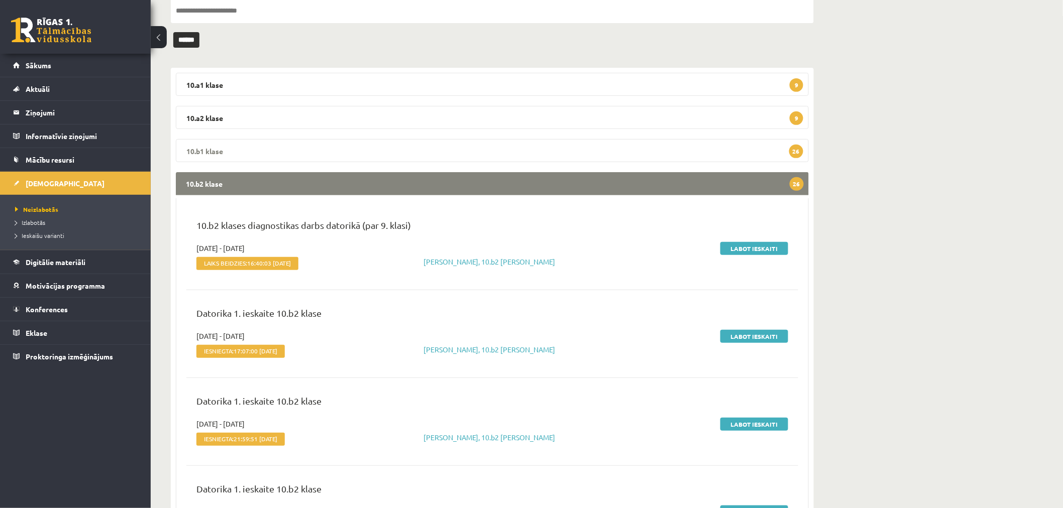
scroll to position [167, 0]
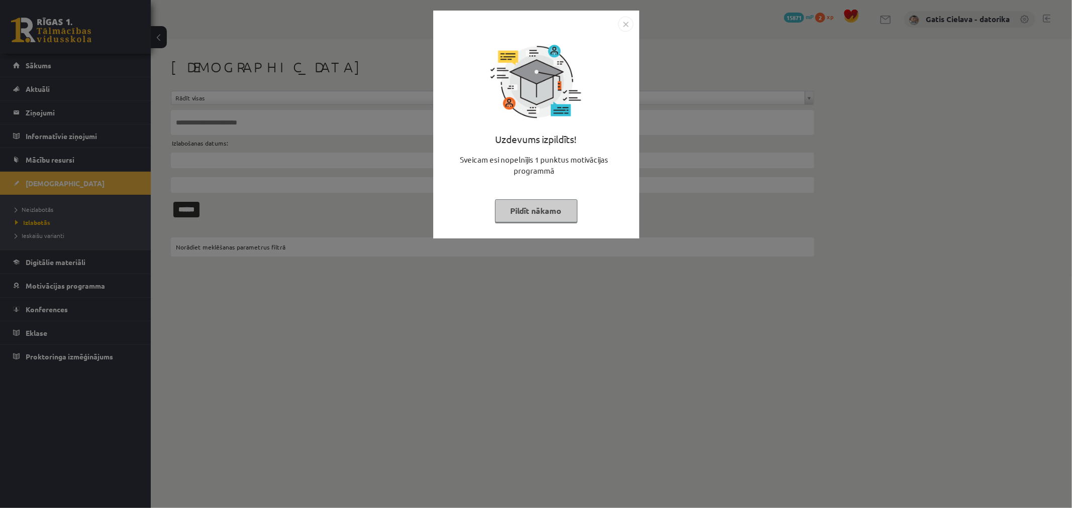
click at [540, 211] on button "Pildīt nākamo" at bounding box center [536, 210] width 82 height 23
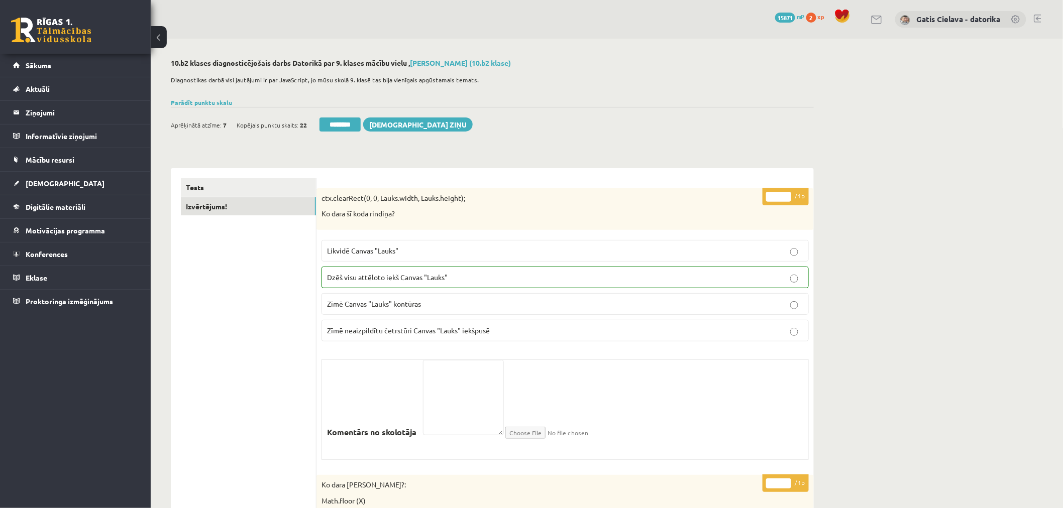
click at [187, 204] on link "Izvērtējums!" at bounding box center [248, 206] width 135 height 19
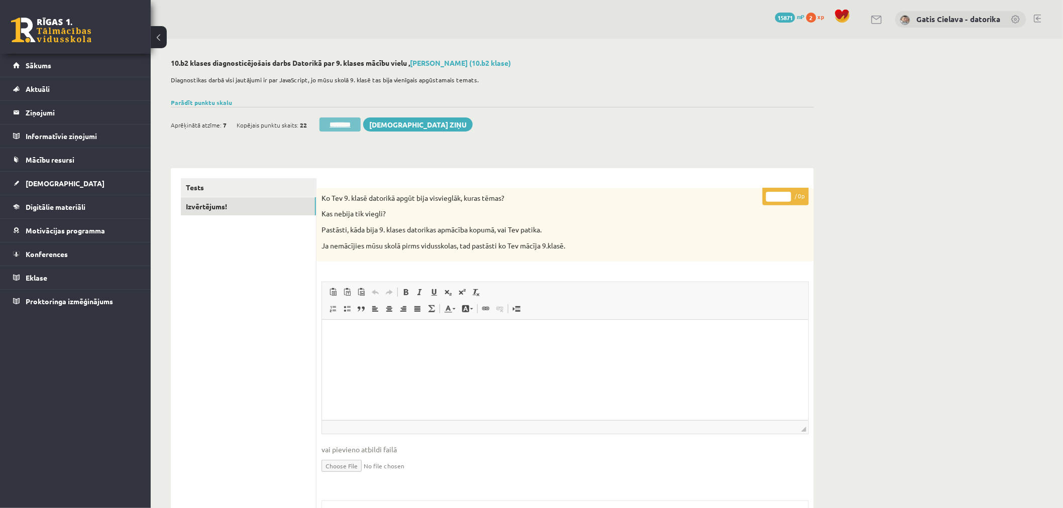
click at [346, 124] on input "********" at bounding box center [339, 125] width 41 height 14
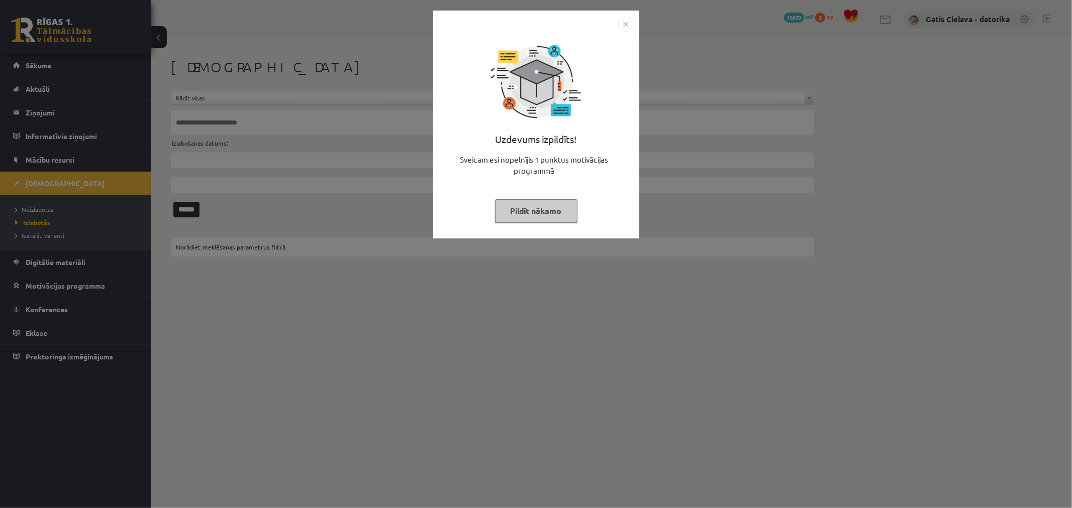
click at [528, 210] on button "Pildīt nākamo" at bounding box center [536, 210] width 82 height 23
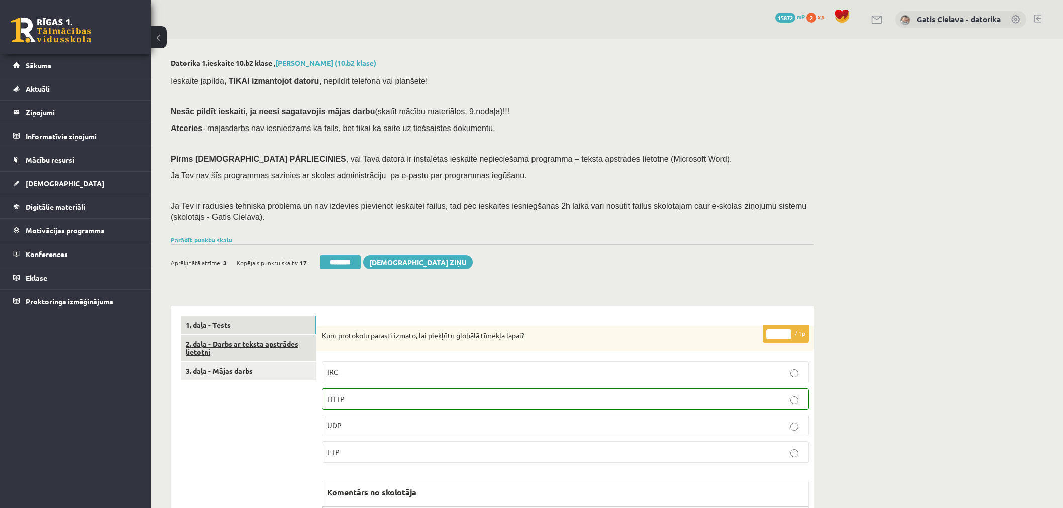
click at [256, 347] on link "2. daļa - Darbs ar teksta apstrādes lietotni" at bounding box center [248, 348] width 135 height 27
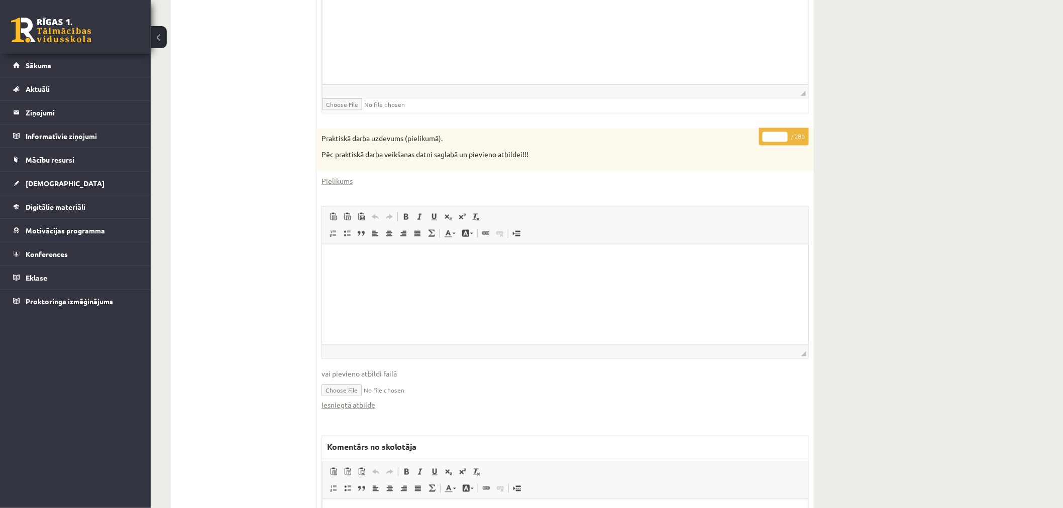
scroll to position [558, 0]
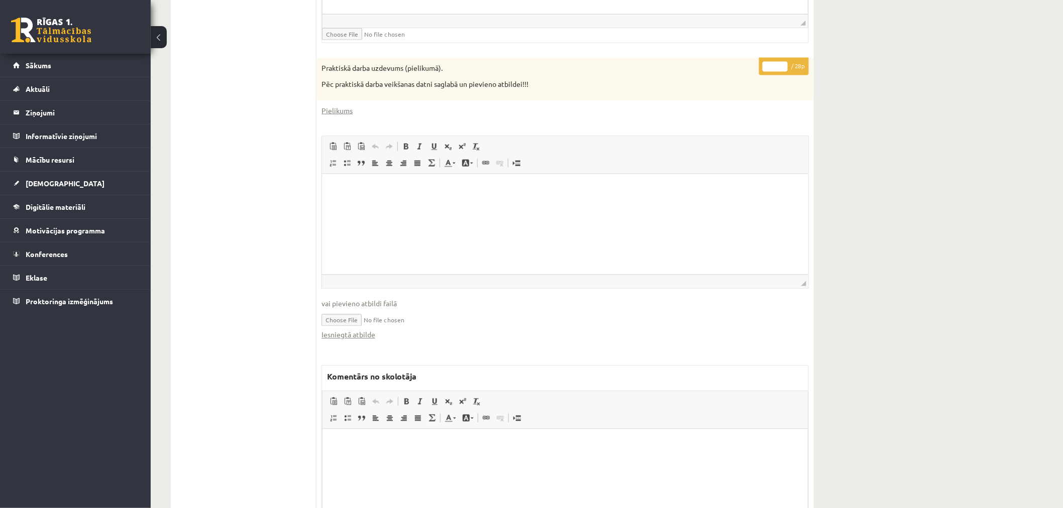
drag, startPoint x: 779, startPoint y: 64, endPoint x: 772, endPoint y: 63, distance: 7.1
click at [773, 63] on input "*" at bounding box center [775, 67] width 25 height 10
drag, startPoint x: 772, startPoint y: 66, endPoint x: 767, endPoint y: 66, distance: 5.5
click at [767, 66] on input "*" at bounding box center [775, 67] width 25 height 10
type input "**"
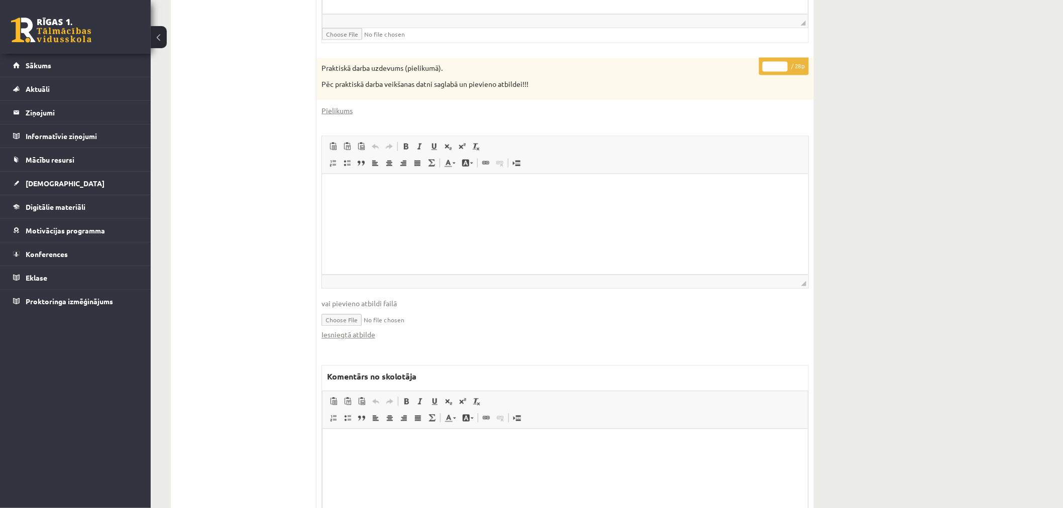
click at [702, 218] on html at bounding box center [565, 198] width 486 height 48
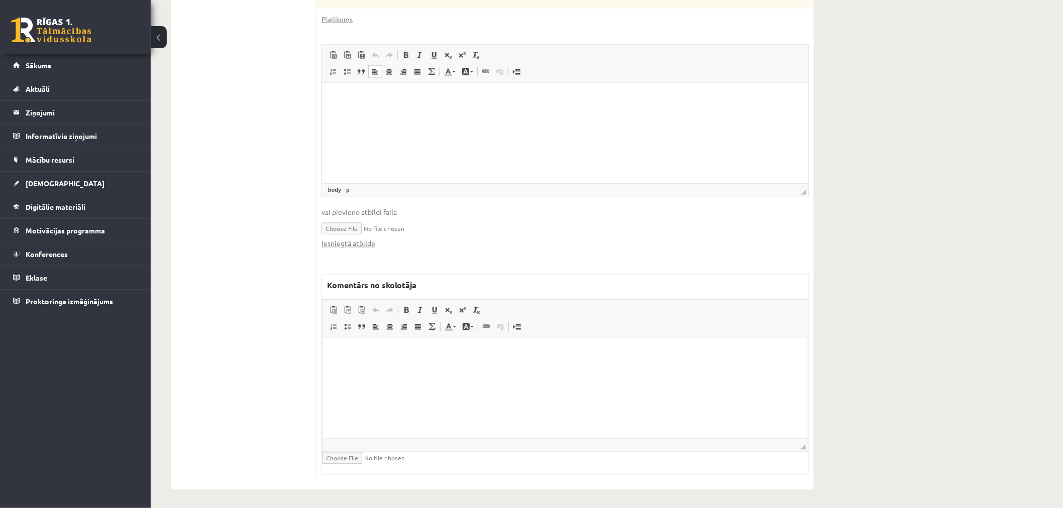
scroll to position [651, 0]
click at [400, 367] on html at bounding box center [564, 352] width 485 height 31
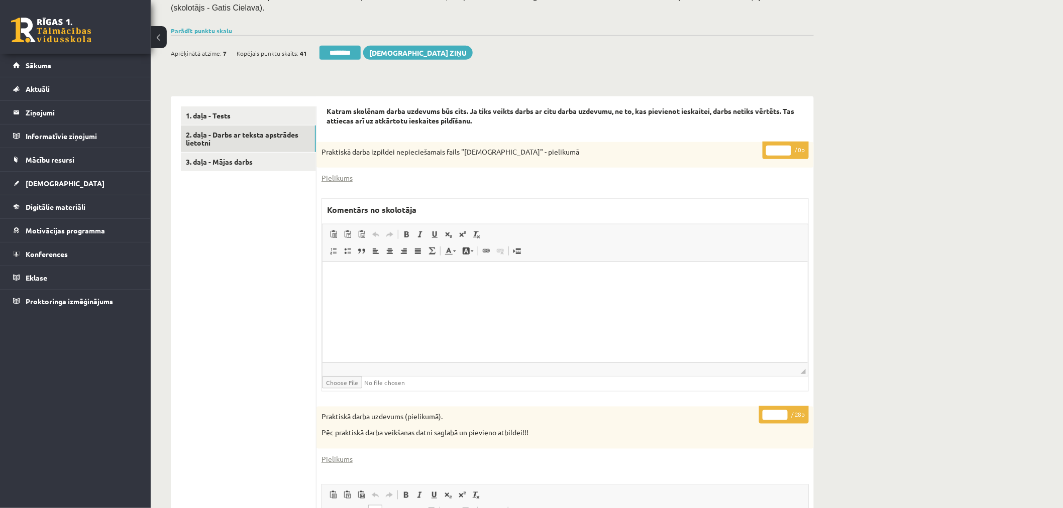
scroll to position [204, 0]
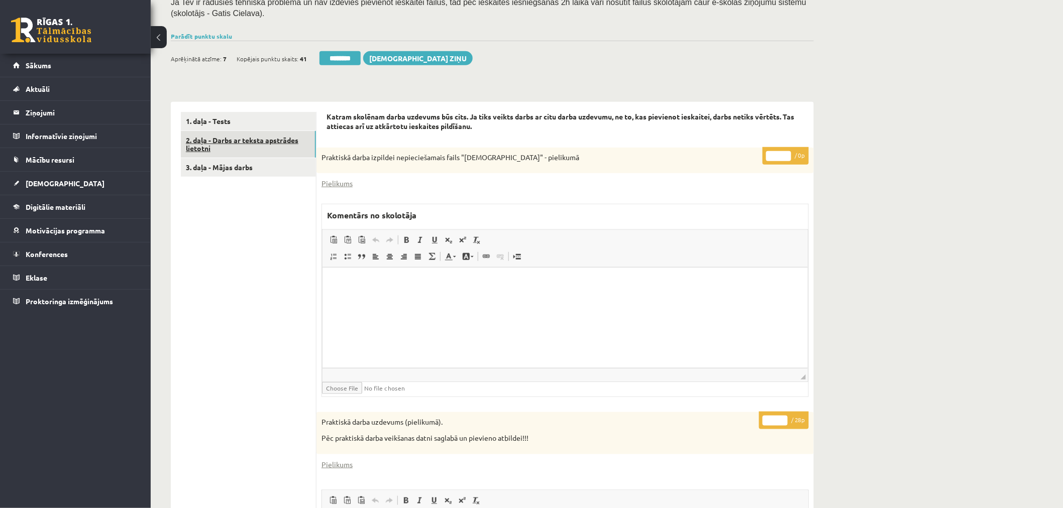
click at [264, 136] on link "2. daļa - Darbs ar teksta apstrādes lietotni" at bounding box center [248, 144] width 135 height 27
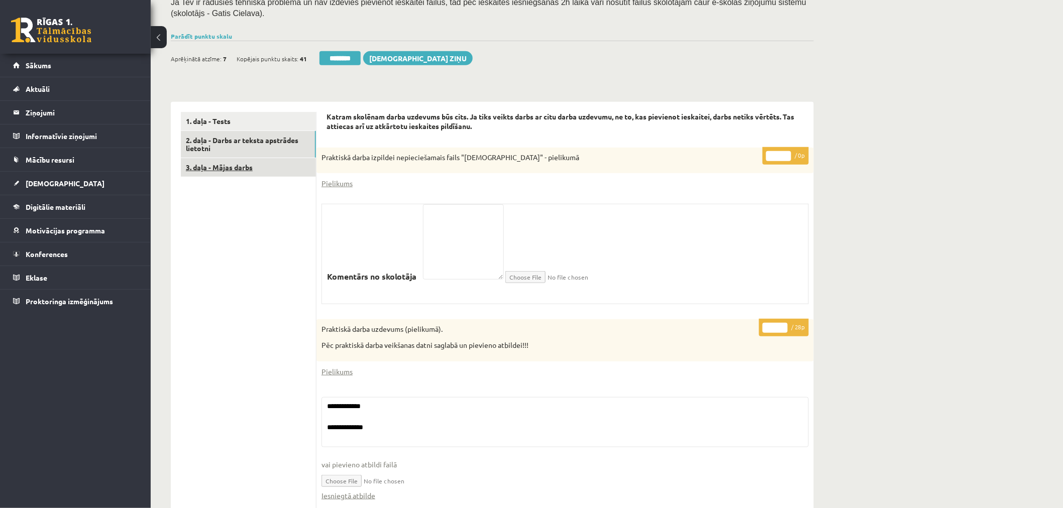
click at [224, 165] on link "3. daļa - Mājas darbs" at bounding box center [248, 167] width 135 height 19
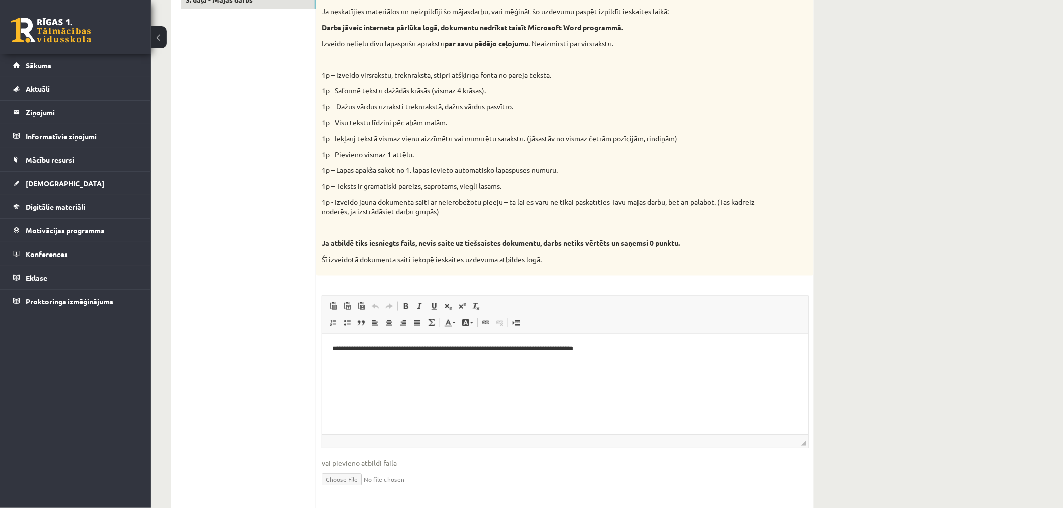
scroll to position [0, 0]
drag, startPoint x: 696, startPoint y: 354, endPoint x: 546, endPoint y: 674, distance: 353.3
click at [322, 340] on html "**********" at bounding box center [565, 357] width 486 height 47
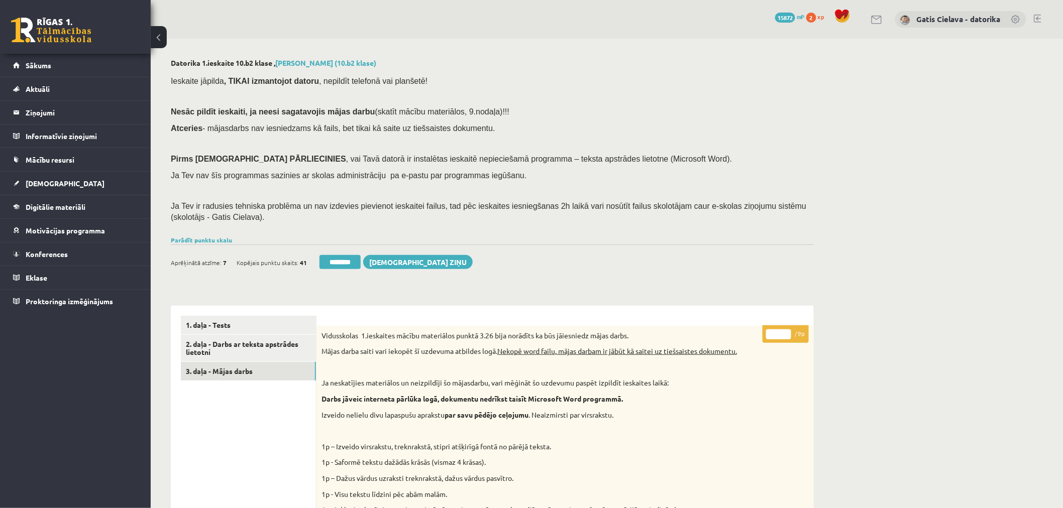
drag, startPoint x: 779, startPoint y: 334, endPoint x: 741, endPoint y: 331, distance: 37.8
type input "*"
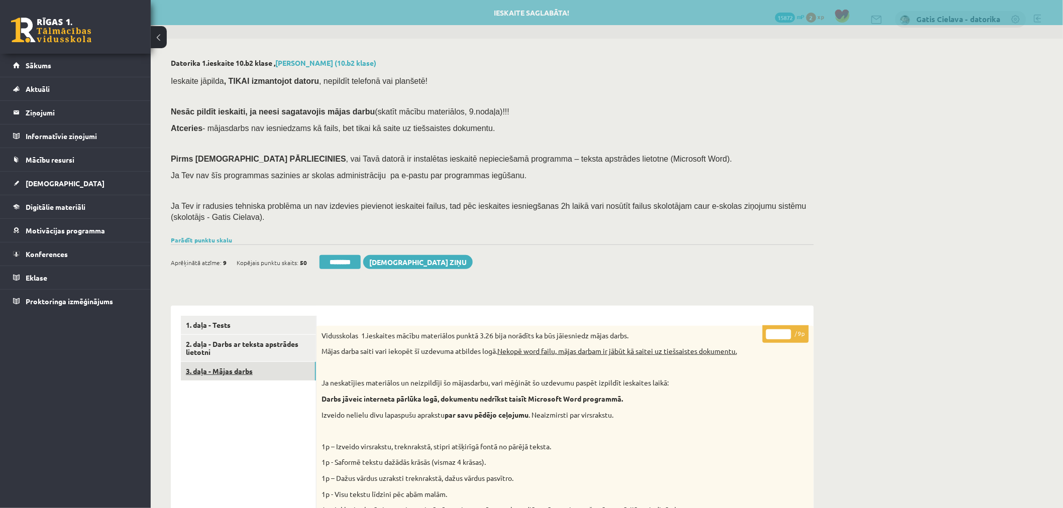
click at [238, 370] on link "3. daļa - Mājas darbs" at bounding box center [248, 371] width 135 height 19
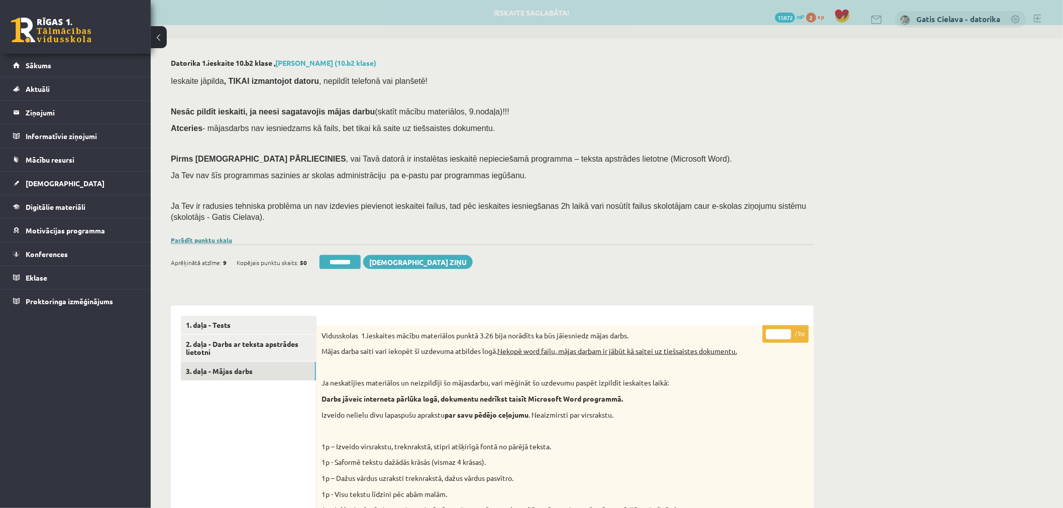
click at [223, 239] on link "Parādīt punktu skalu" at bounding box center [201, 240] width 61 height 8
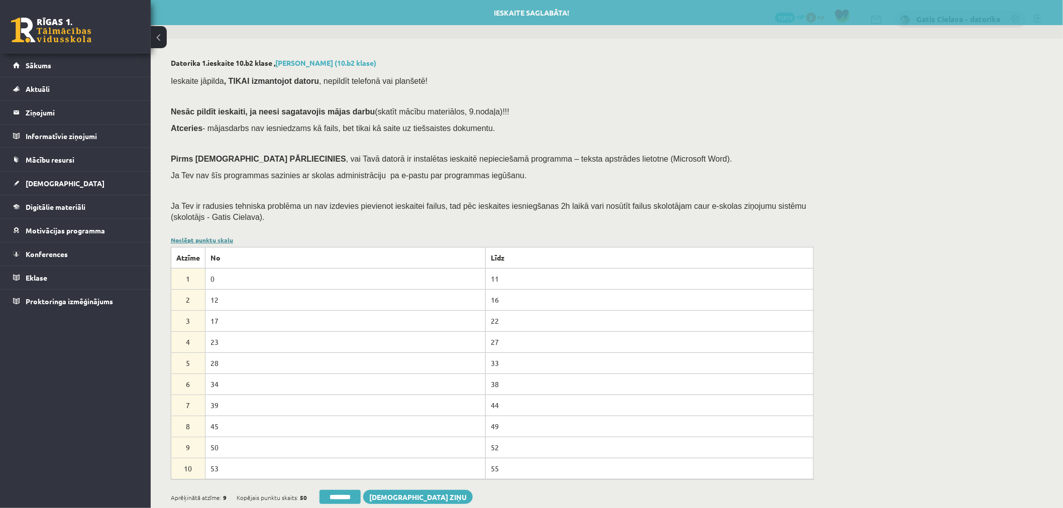
click at [223, 239] on link "Noslēpt punktu skalu" at bounding box center [202, 240] width 62 height 8
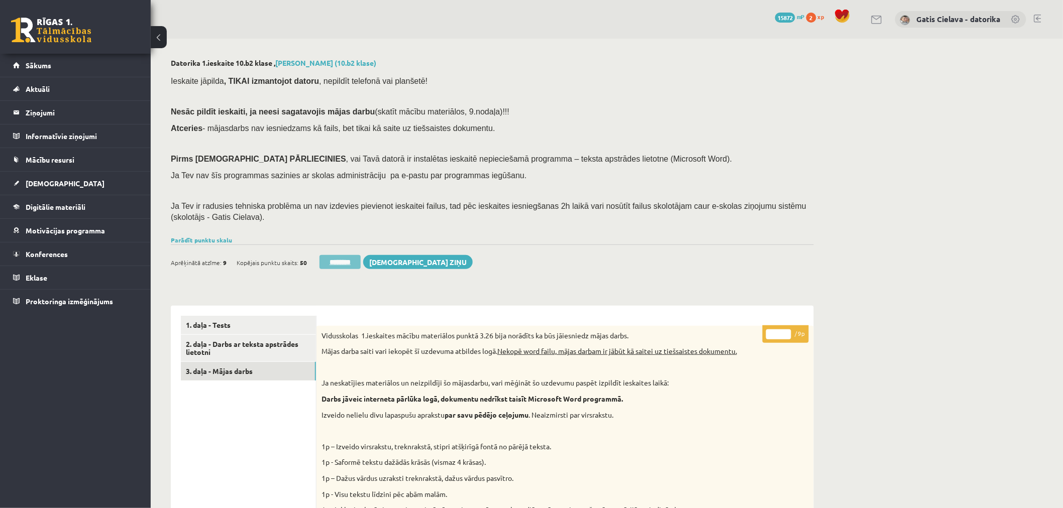
click at [354, 261] on input "********" at bounding box center [339, 262] width 41 height 14
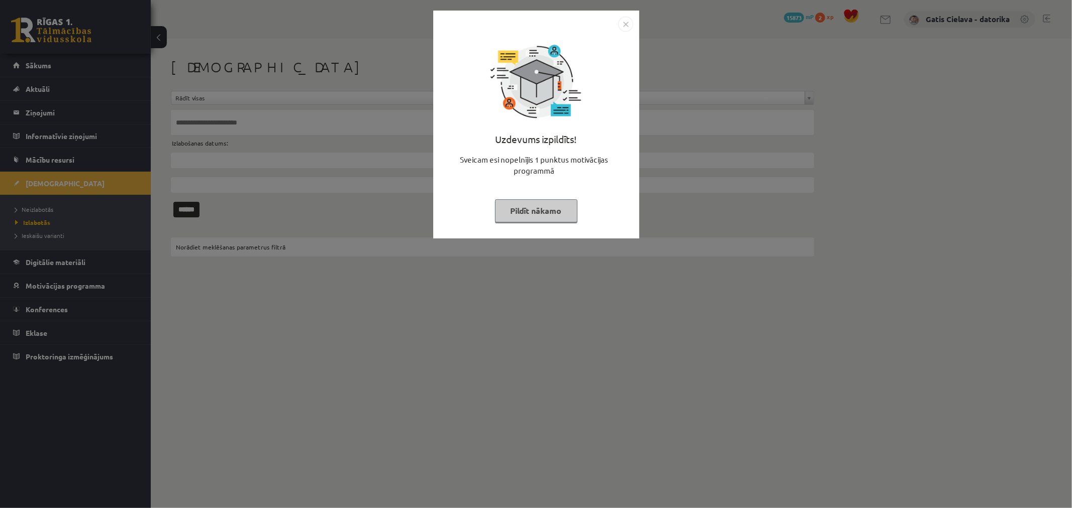
click at [540, 213] on button "Pildīt nākamo" at bounding box center [536, 210] width 82 height 23
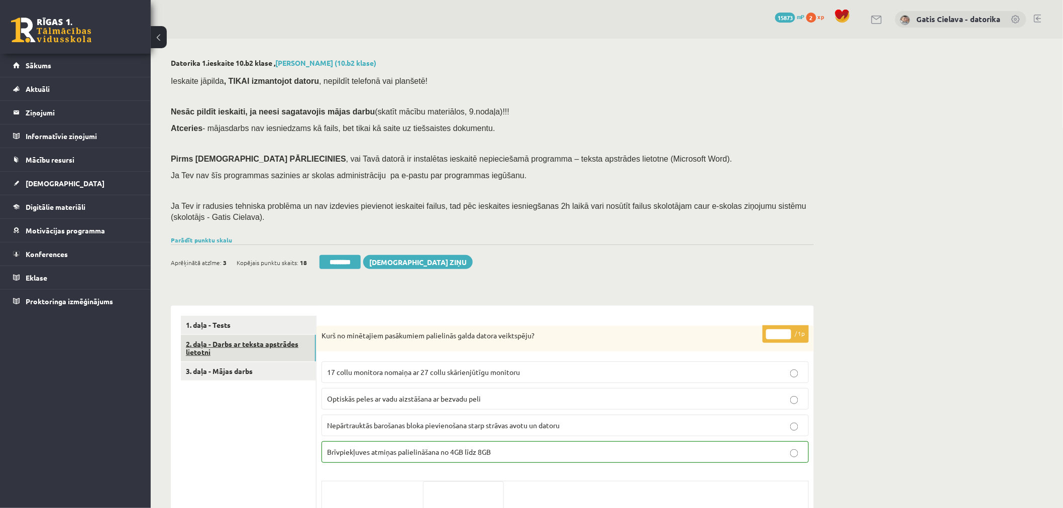
click at [259, 344] on link "2. daļa - Darbs ar teksta apstrādes lietotni" at bounding box center [248, 348] width 135 height 27
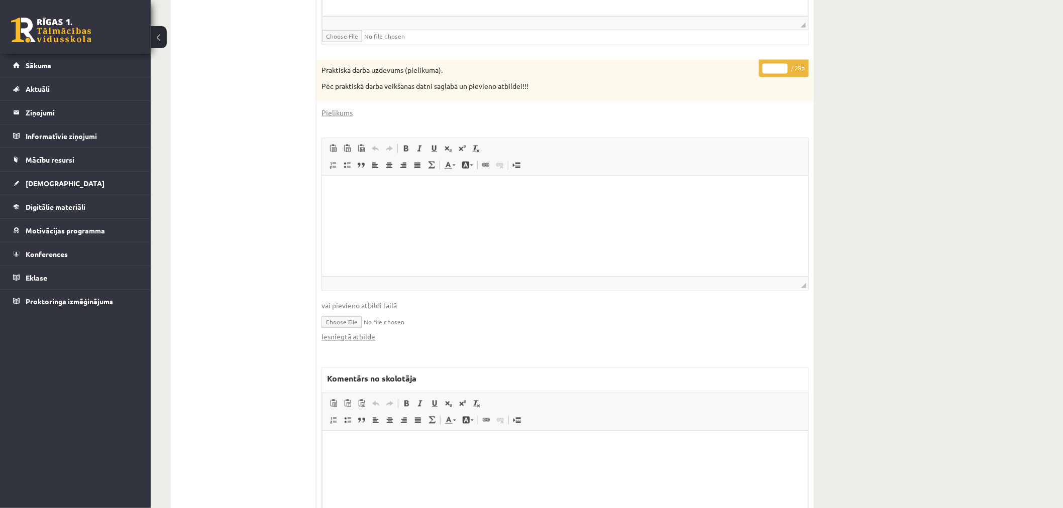
scroll to position [595, 0]
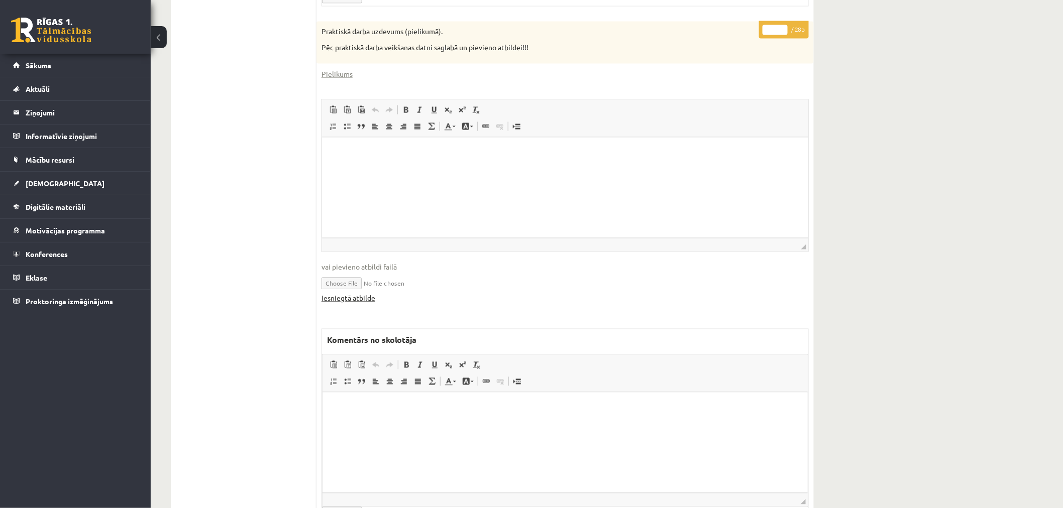
click at [355, 296] on link "Iesniegtā atbilde" at bounding box center [349, 298] width 54 height 11
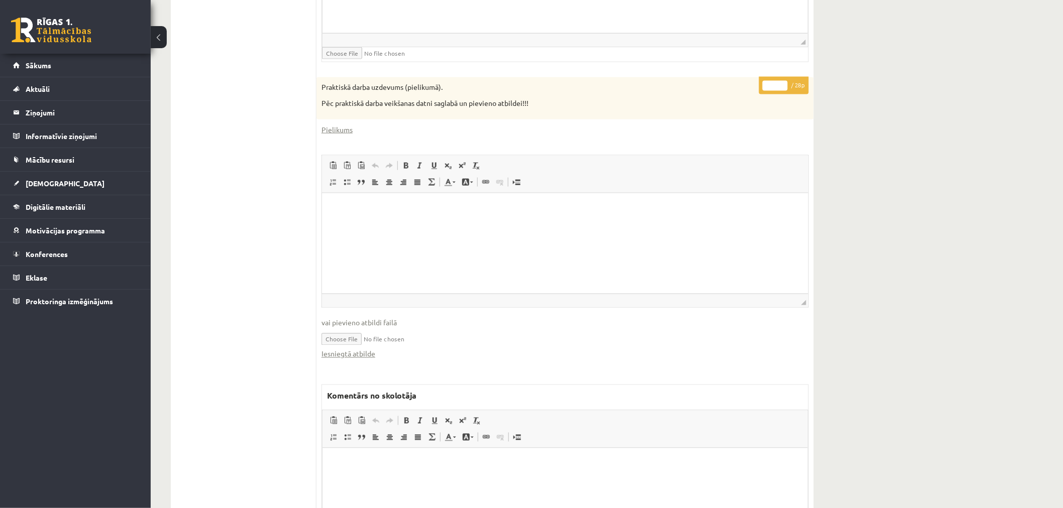
drag, startPoint x: 774, startPoint y: 84, endPoint x: 762, endPoint y: 84, distance: 11.6
click at [763, 84] on input "*" at bounding box center [775, 86] width 25 height 10
type input "*"
click at [883, 89] on div "Datorika 1.ieskaite 10.b2 klase , [PERSON_NAME] (10.b2 klase) Ieskaite jāpilda …" at bounding box center [607, 60] width 912 height 1121
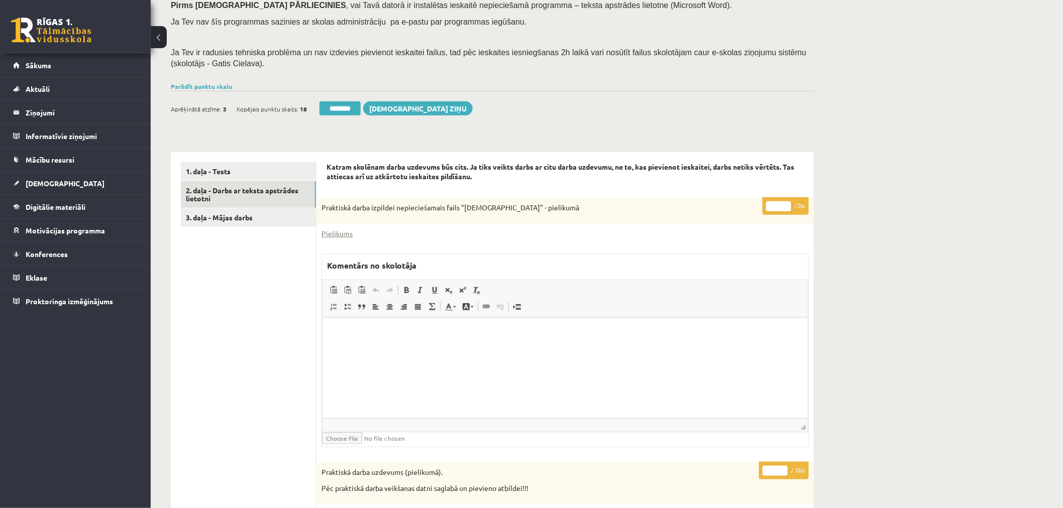
scroll to position [148, 0]
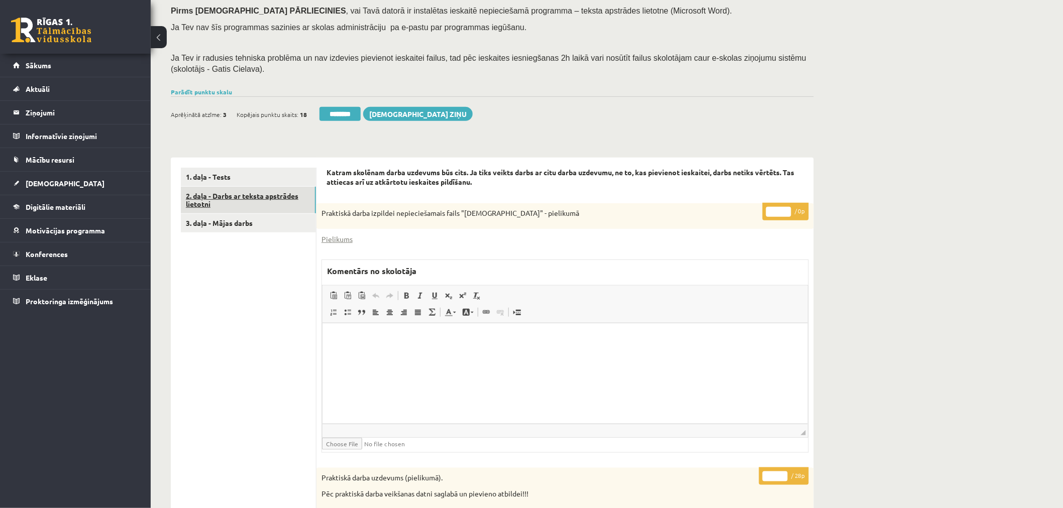
click at [247, 196] on link "2. daļa - Darbs ar teksta apstrādes lietotni" at bounding box center [248, 200] width 135 height 27
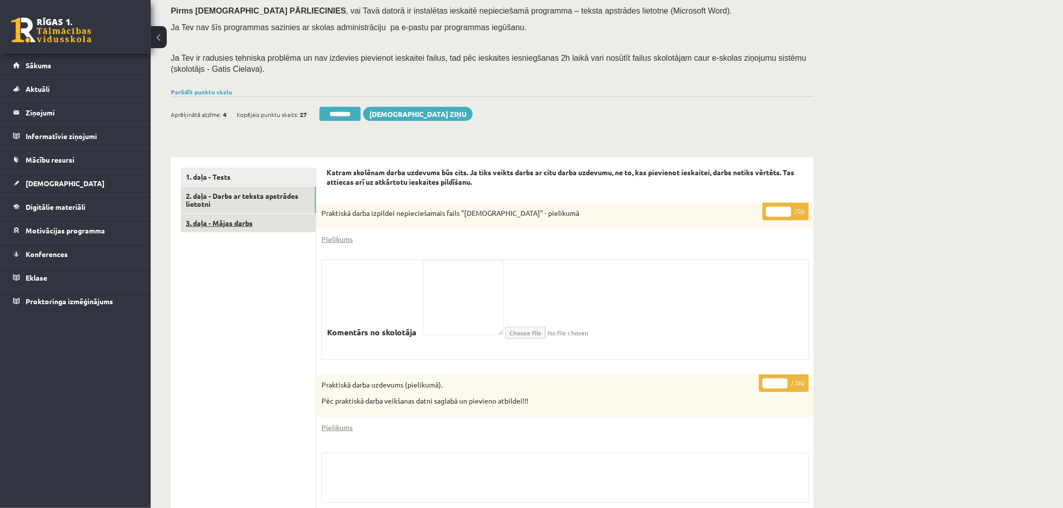
click at [233, 224] on link "3. daļa - Mājas darbs" at bounding box center [248, 223] width 135 height 19
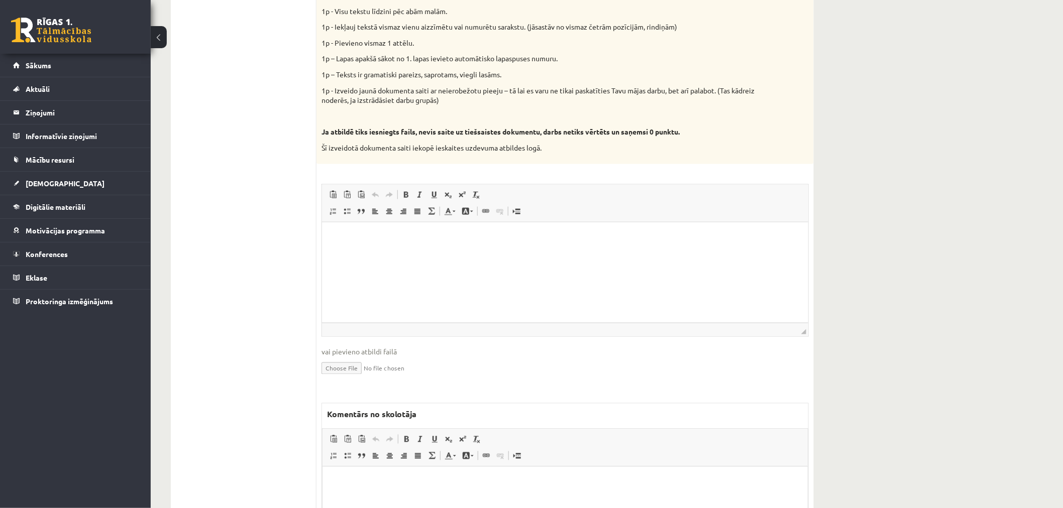
scroll to position [614, 0]
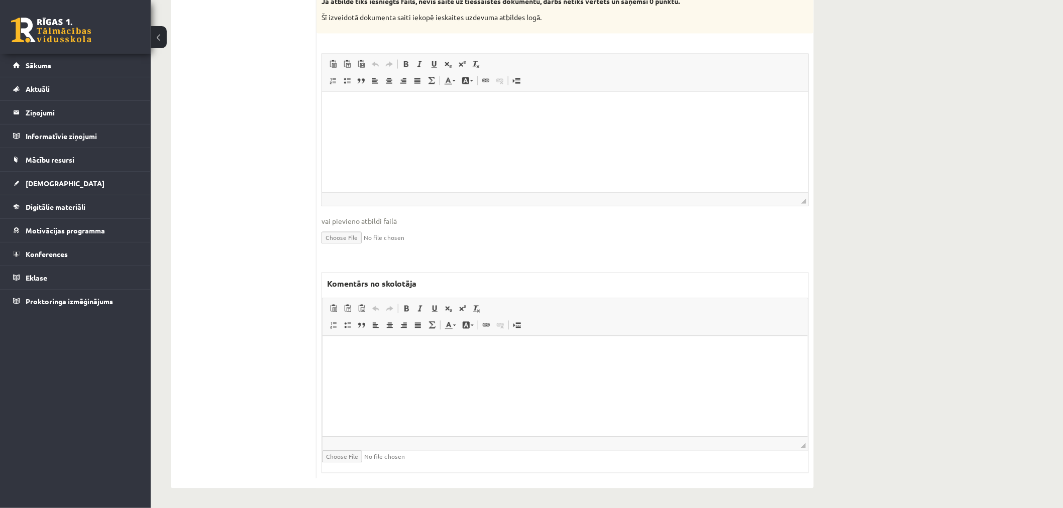
click at [429, 367] on html at bounding box center [564, 351] width 485 height 31
click at [463, 122] on html at bounding box center [565, 106] width 486 height 31
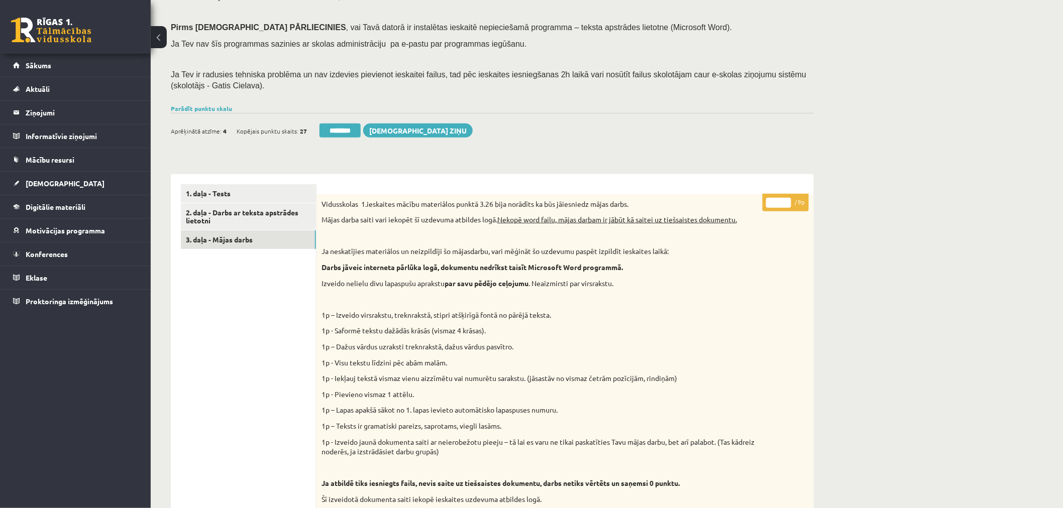
scroll to position [112, 0]
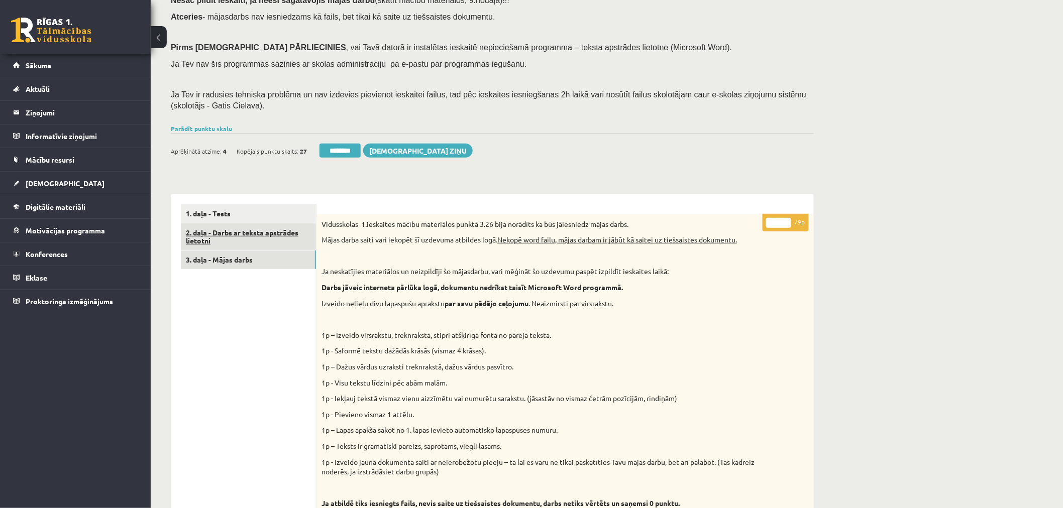
click at [257, 234] on link "2. daļa - Darbs ar teksta apstrādes lietotni" at bounding box center [248, 237] width 135 height 27
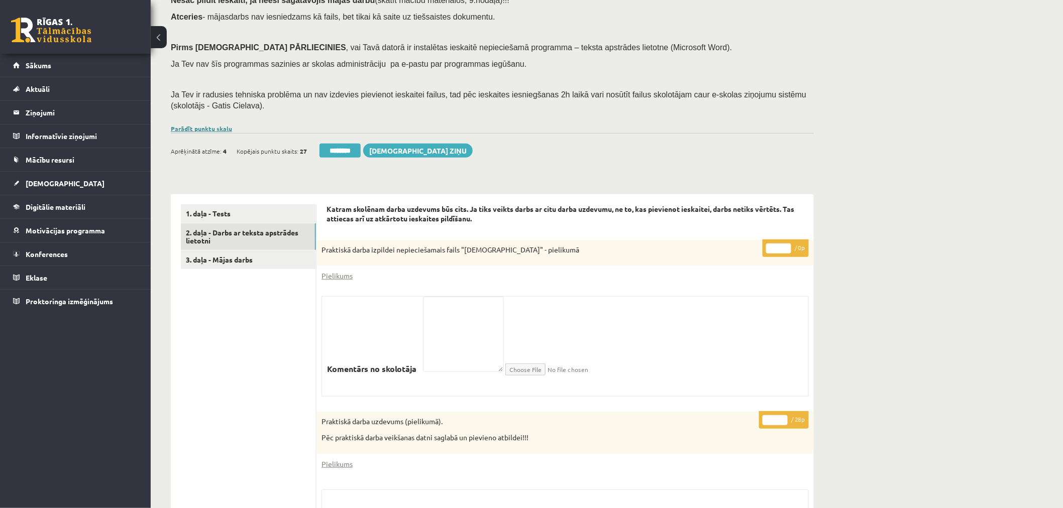
click at [212, 129] on link "Parādīt punktu skalu" at bounding box center [201, 129] width 61 height 8
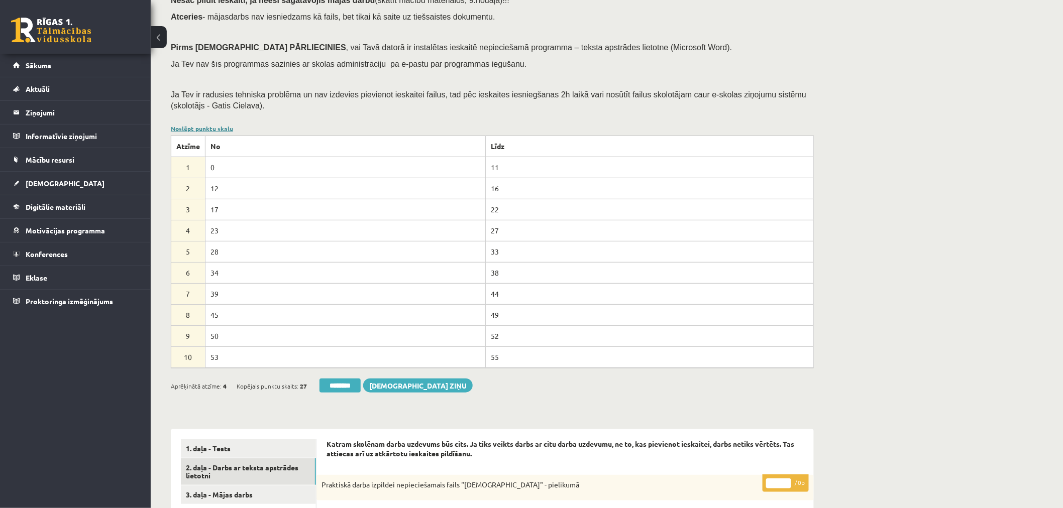
scroll to position [0, 0]
click at [212, 129] on link "Noslēpt punktu skalu" at bounding box center [202, 129] width 62 height 8
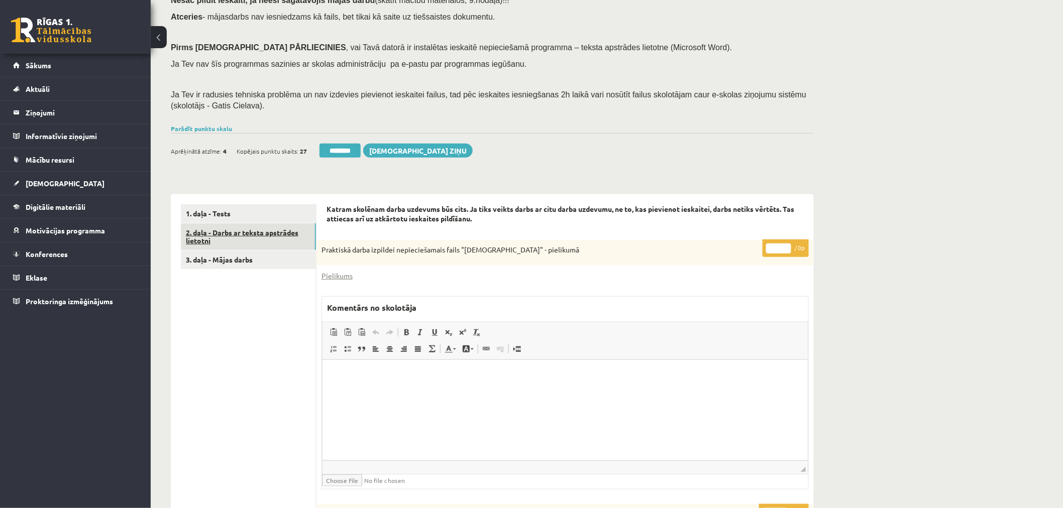
click at [247, 240] on link "2. daļa - Darbs ar teksta apstrādes lietotni" at bounding box center [248, 237] width 135 height 27
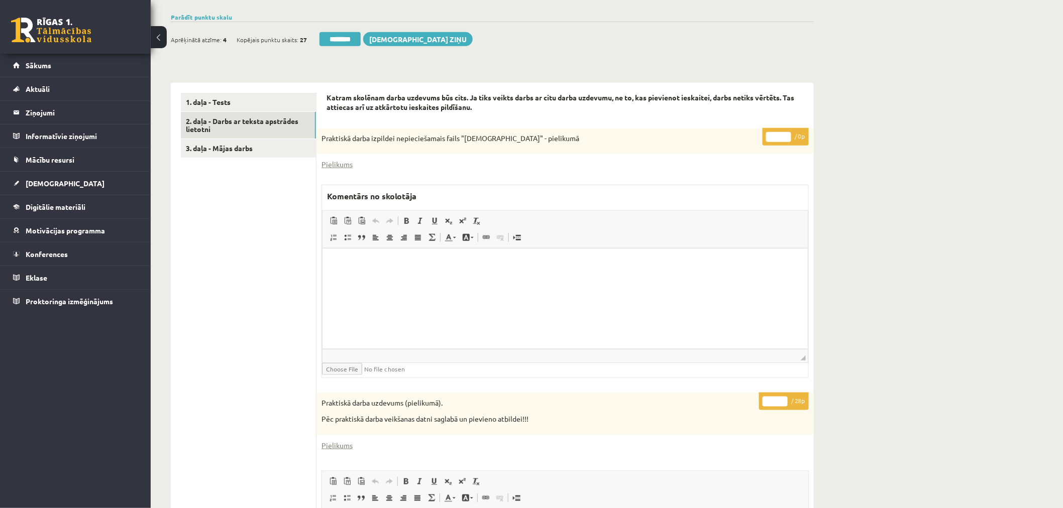
type input "**"
click at [784, 398] on input "**" at bounding box center [775, 402] width 25 height 10
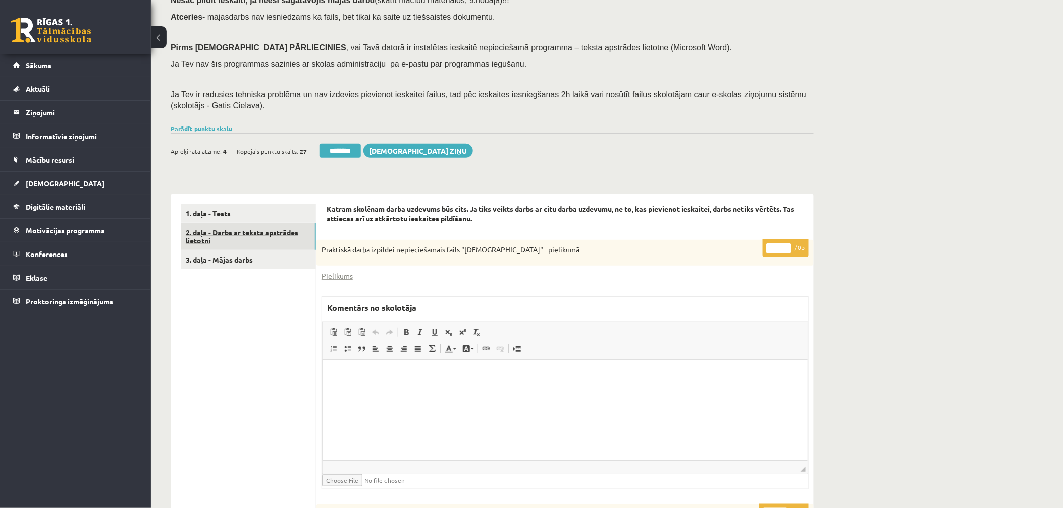
click at [273, 233] on link "2. daļa - Darbs ar teksta apstrādes lietotni" at bounding box center [248, 237] width 135 height 27
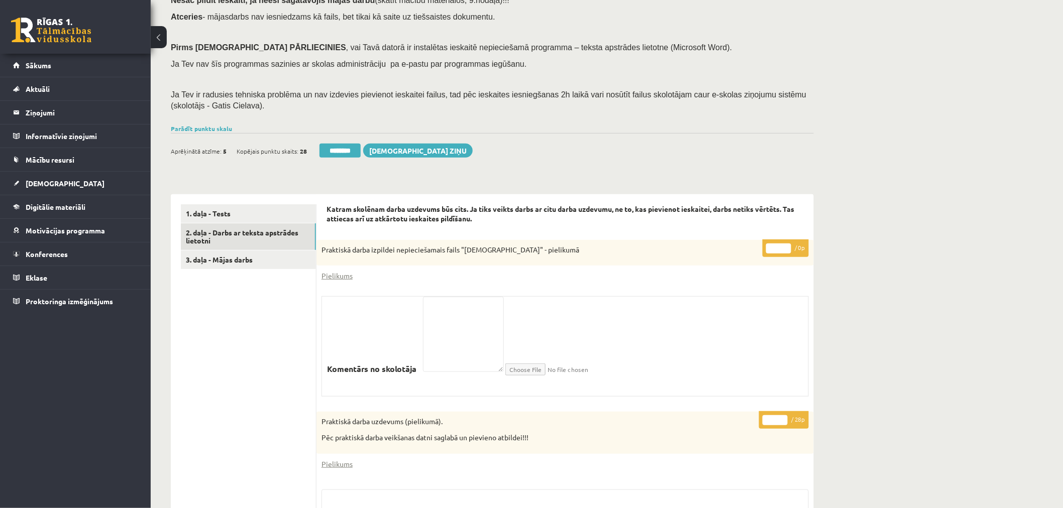
drag, startPoint x: 346, startPoint y: 147, endPoint x: 585, endPoint y: 33, distance: 264.9
click at [346, 147] on input "********" at bounding box center [339, 151] width 41 height 14
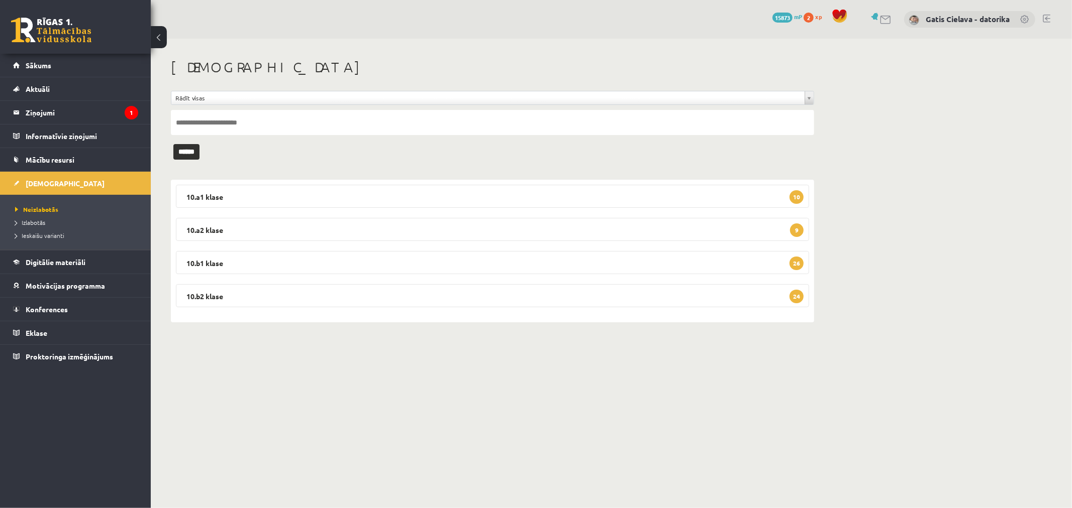
click at [214, 122] on input "text" at bounding box center [492, 122] width 643 height 25
type input "****"
click at [188, 156] on input "******" at bounding box center [186, 152] width 26 height 16
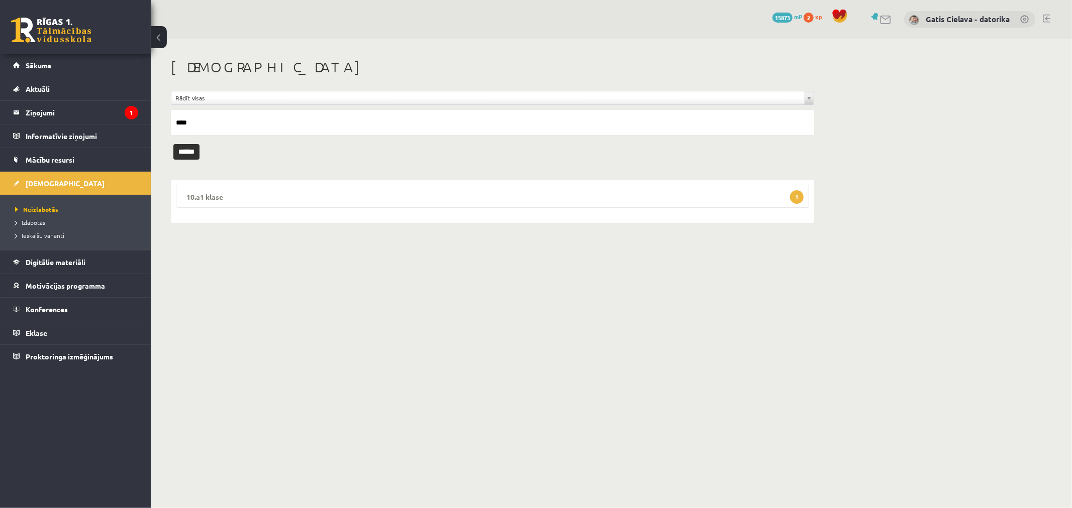
click at [526, 205] on legend "10.a1 klase 1" at bounding box center [492, 196] width 633 height 23
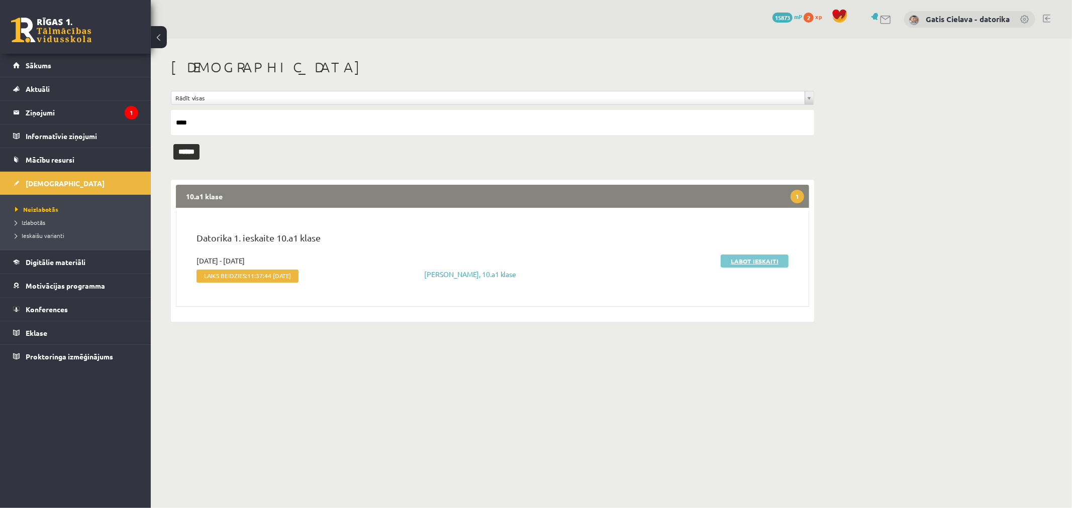
click at [751, 260] on link "Labot ieskaiti" at bounding box center [754, 261] width 68 height 13
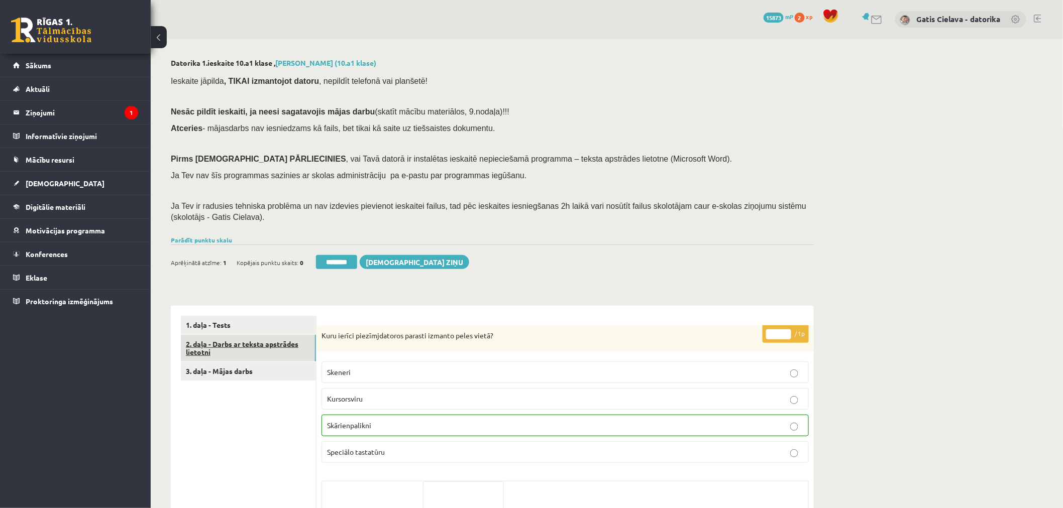
click at [255, 348] on link "2. daļa - Darbs ar teksta apstrādes lietotni" at bounding box center [248, 348] width 135 height 27
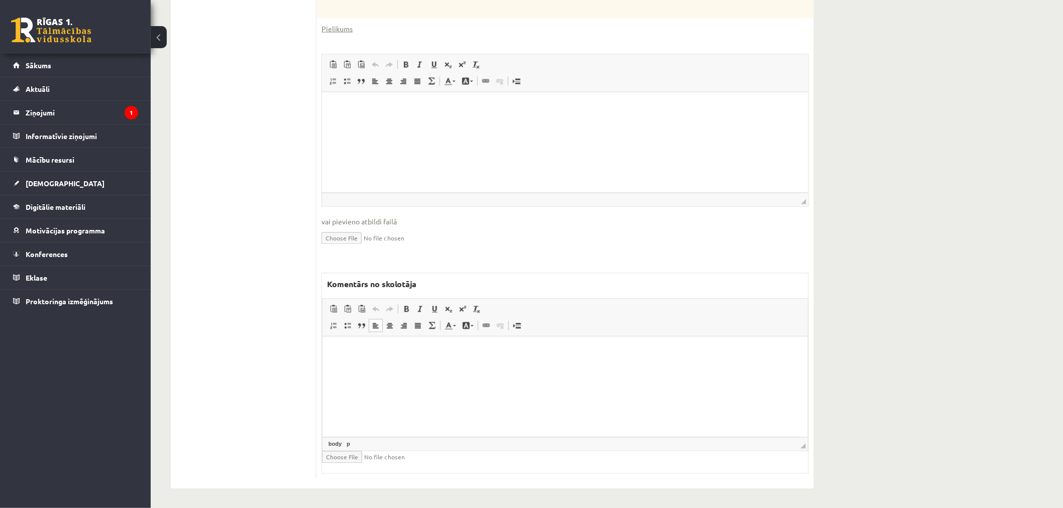
click at [453, 368] on html at bounding box center [564, 352] width 485 height 31
click at [479, 123] on html at bounding box center [565, 107] width 486 height 31
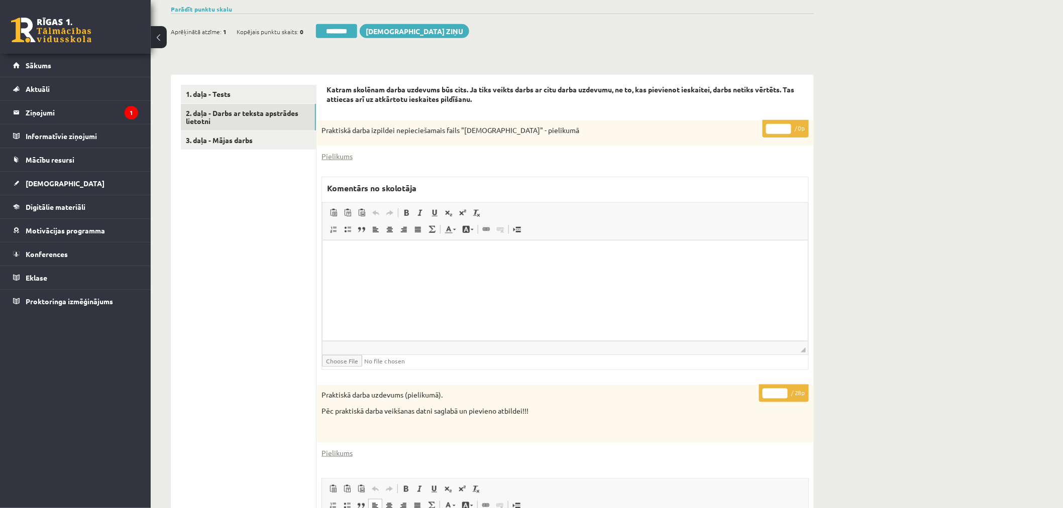
scroll to position [209, 0]
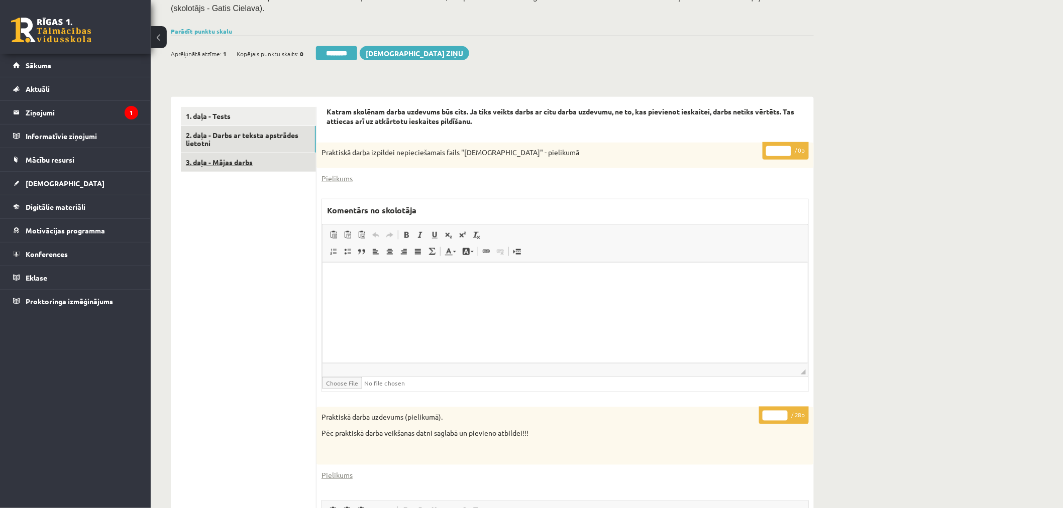
click at [232, 159] on link "3. daļa - Mājas darbs" at bounding box center [248, 162] width 135 height 19
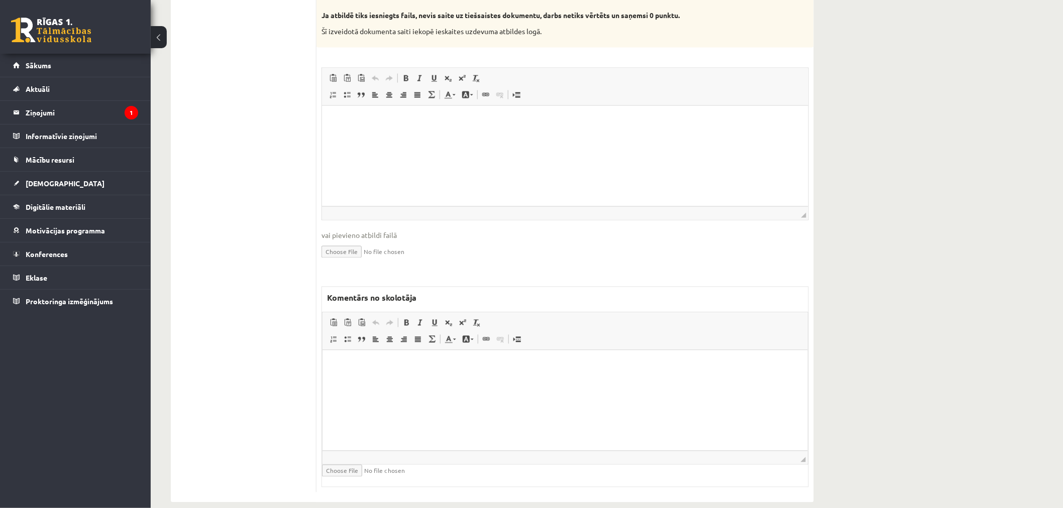
scroll to position [0, 0]
click at [424, 381] on html at bounding box center [564, 365] width 485 height 31
click at [487, 136] on html at bounding box center [565, 120] width 486 height 31
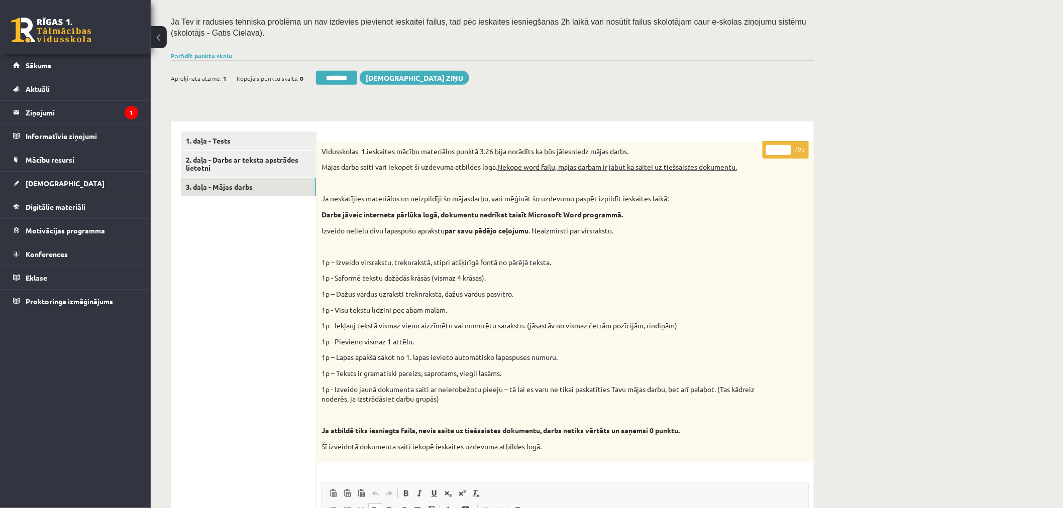
scroll to position [153, 0]
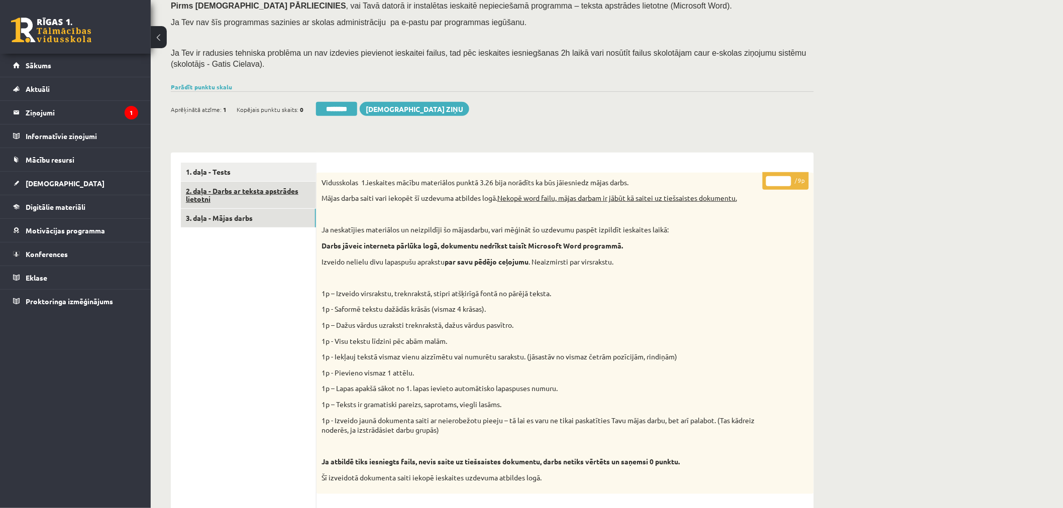
click at [244, 193] on link "2. daļa - Darbs ar teksta apstrādes lietotni" at bounding box center [248, 195] width 135 height 27
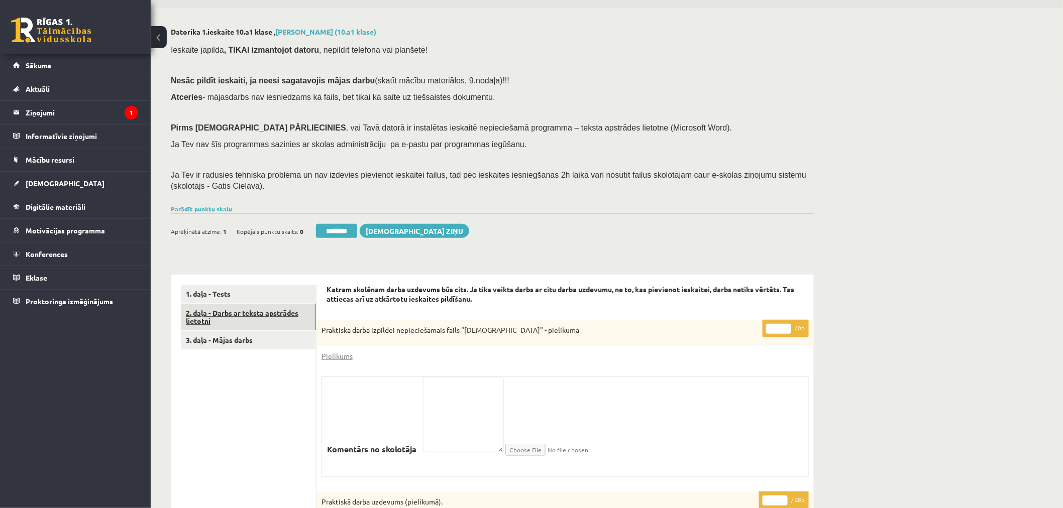
scroll to position [0, 0]
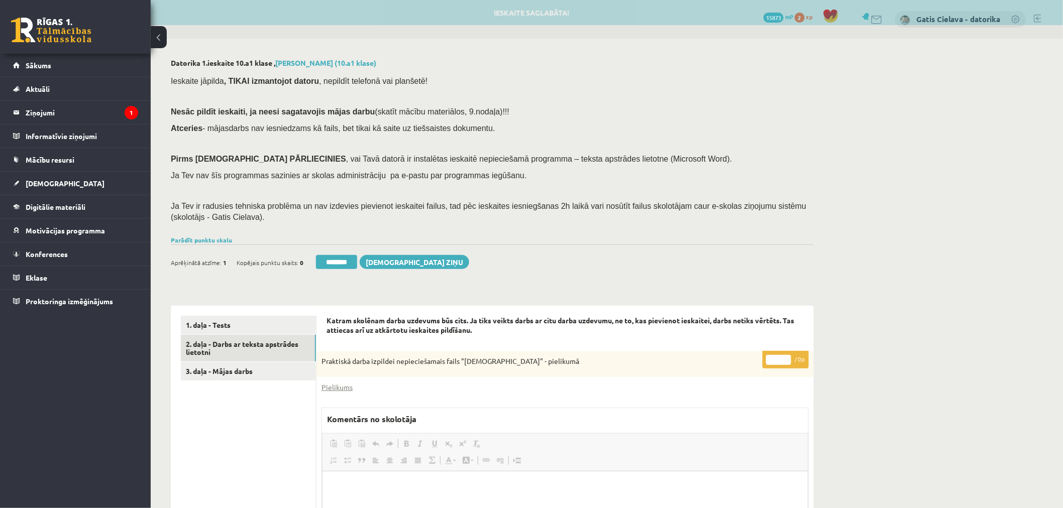
click at [337, 265] on input "********" at bounding box center [336, 262] width 41 height 14
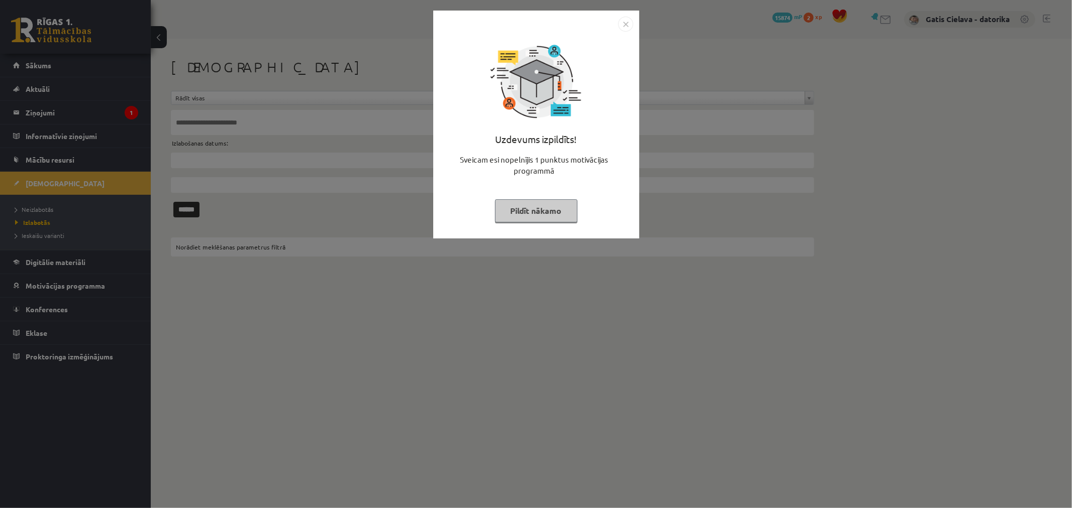
click at [528, 212] on button "Pildīt nākamo" at bounding box center [536, 210] width 82 height 23
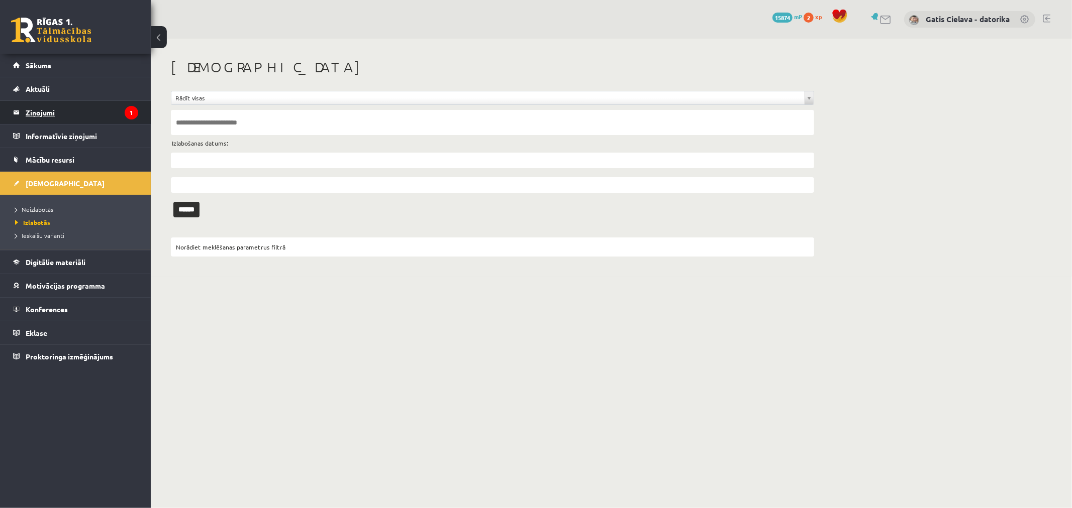
click at [47, 109] on legend "Ziņojumi 1" at bounding box center [82, 112] width 113 height 23
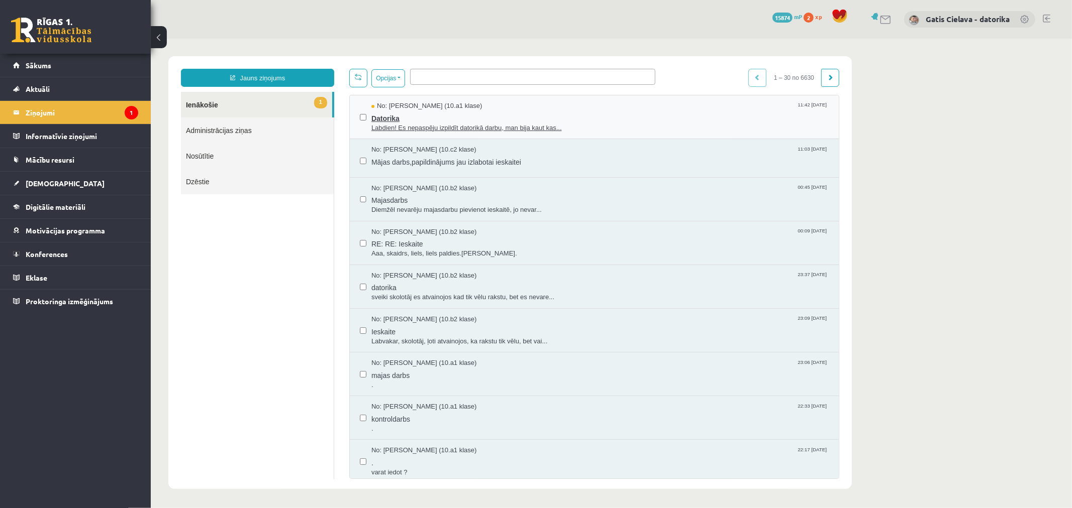
click at [403, 119] on span "Datorika" at bounding box center [599, 117] width 457 height 13
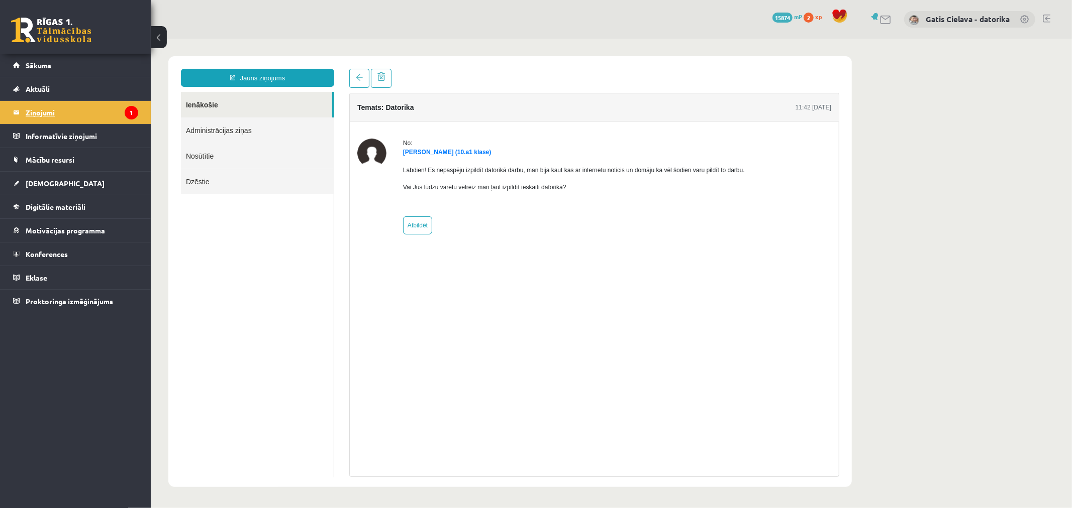
click at [36, 117] on legend "Ziņojumi 1" at bounding box center [82, 112] width 113 height 23
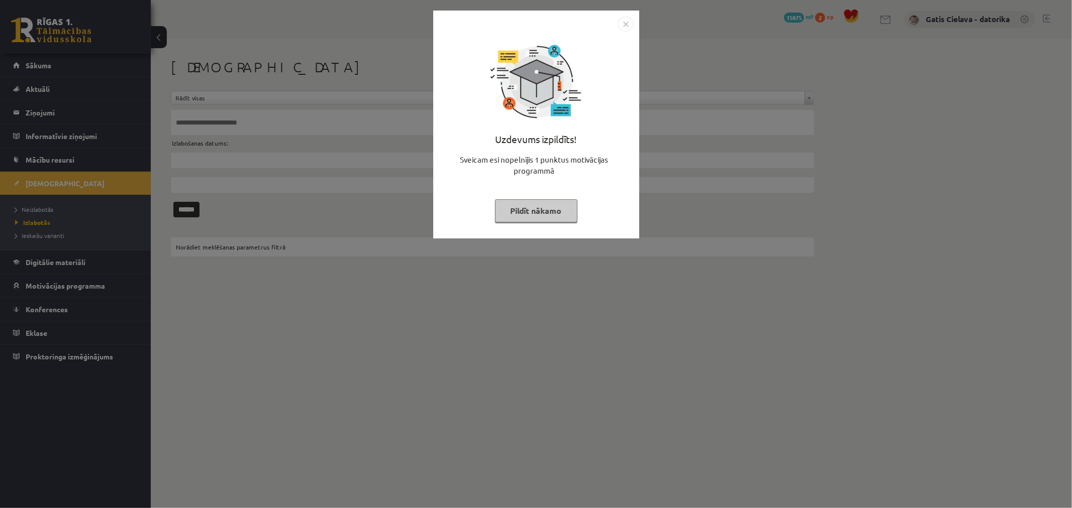
click at [524, 207] on button "Pildīt nākamo" at bounding box center [536, 210] width 82 height 23
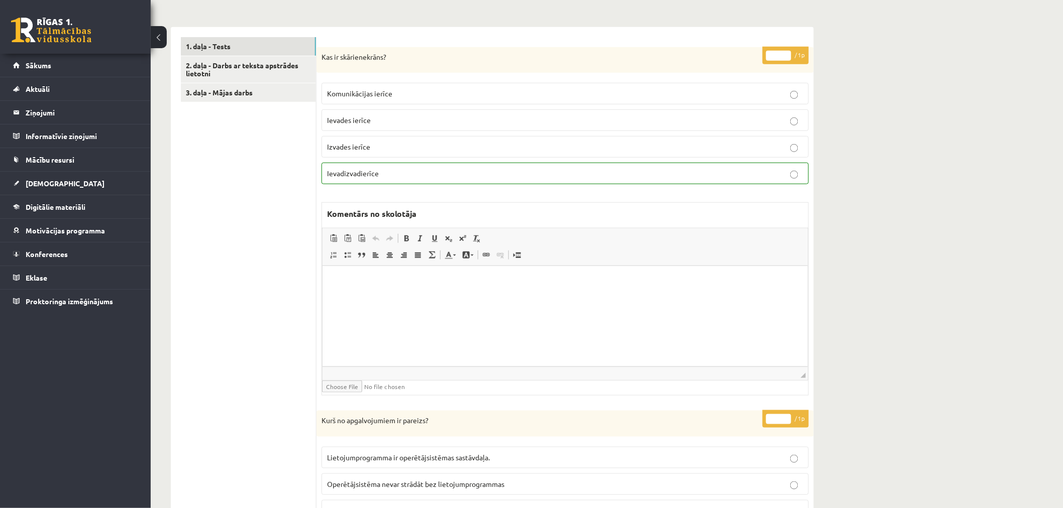
scroll to position [56, 0]
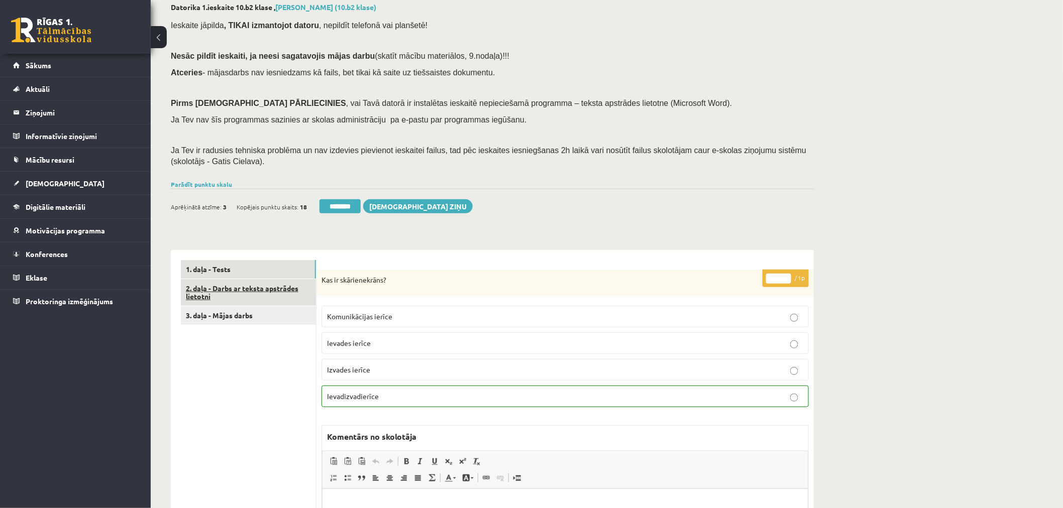
click at [224, 293] on link "2. daļa - Darbs ar teksta apstrādes lietotni" at bounding box center [248, 292] width 135 height 27
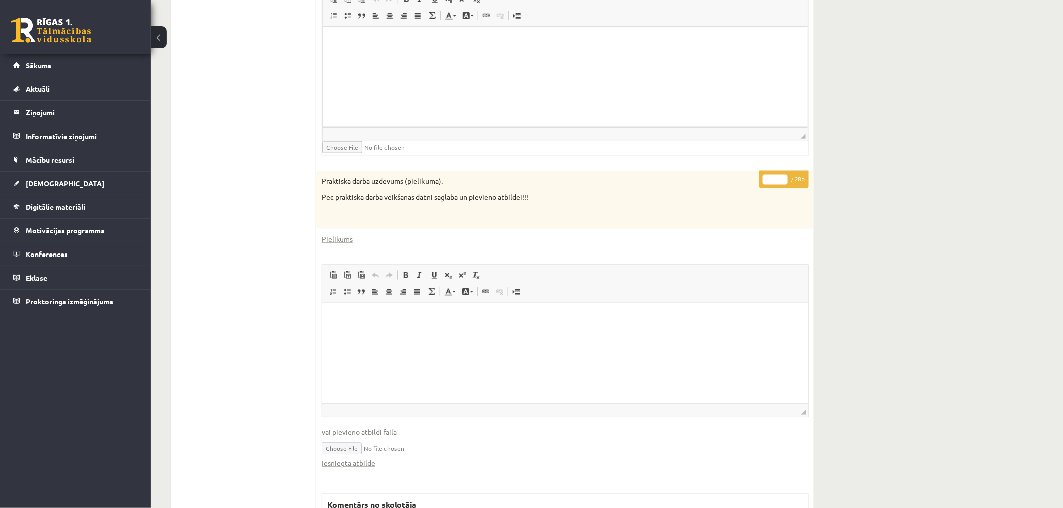
scroll to position [443, 0]
drag, startPoint x: 775, startPoint y: 182, endPoint x: 731, endPoint y: 182, distance: 43.7
click at [731, 182] on div "* / 28p Praktiskā darba uzdevums (pielikumā). Pēc praktiskā darba veikšanas dat…" at bounding box center [564, 437] width 497 height 529
type input "*"
click at [688, 59] on html at bounding box center [564, 44] width 485 height 31
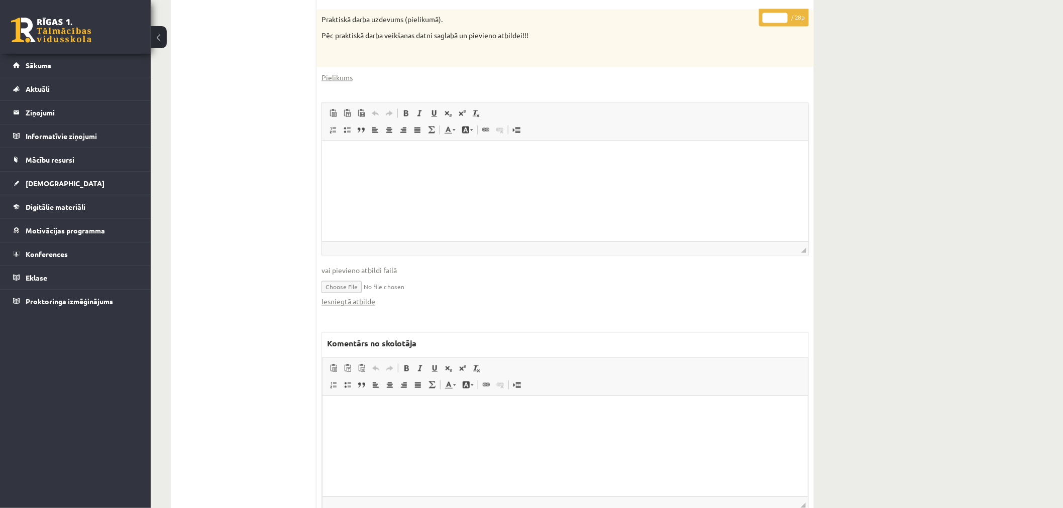
scroll to position [666, 0]
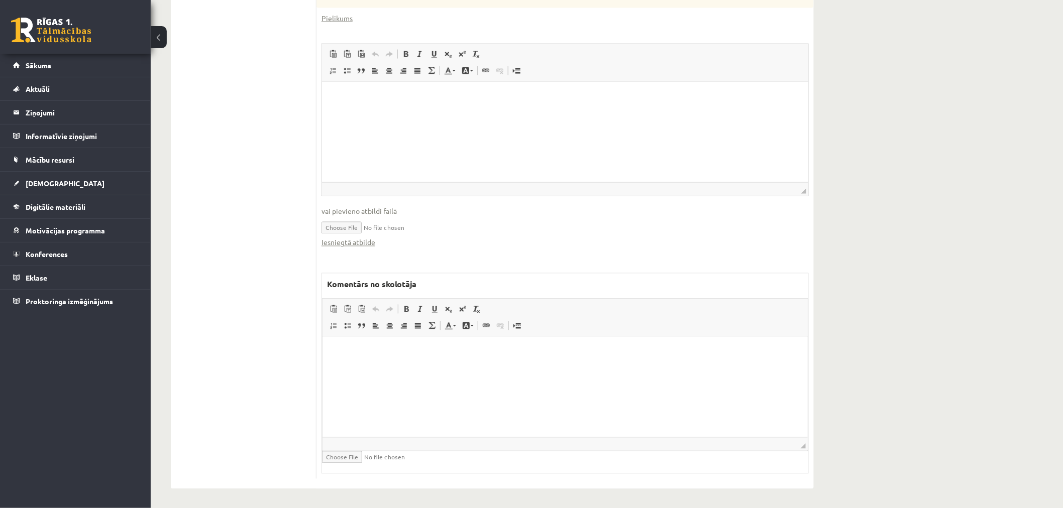
click at [381, 368] on html at bounding box center [564, 352] width 485 height 31
drag, startPoint x: 435, startPoint y: 385, endPoint x: 453, endPoint y: 358, distance: 32.6
click at [439, 368] on html at bounding box center [564, 352] width 485 height 31
click at [498, 113] on html at bounding box center [565, 97] width 486 height 31
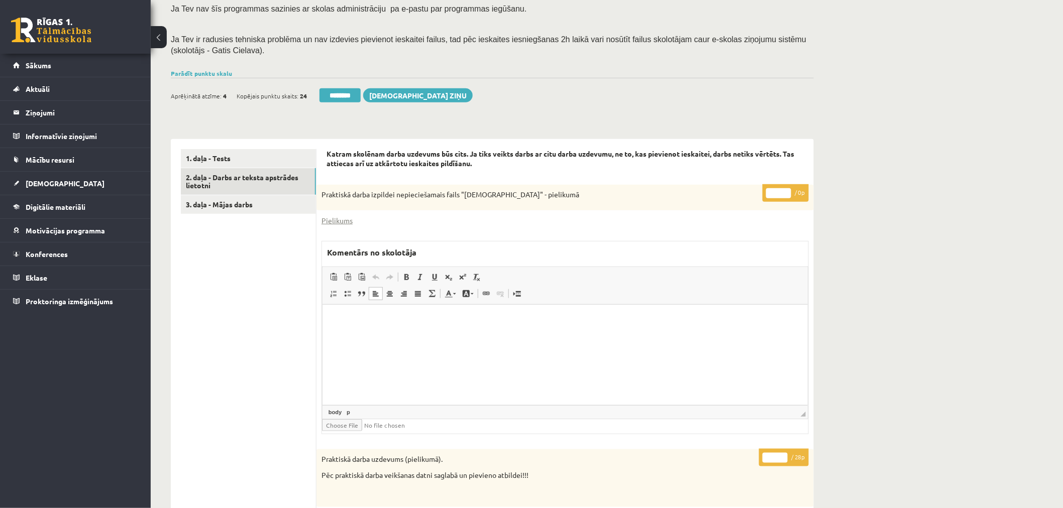
scroll to position [167, 0]
click at [247, 174] on link "2. daļa - Darbs ar teksta apstrādes lietotni" at bounding box center [248, 181] width 135 height 27
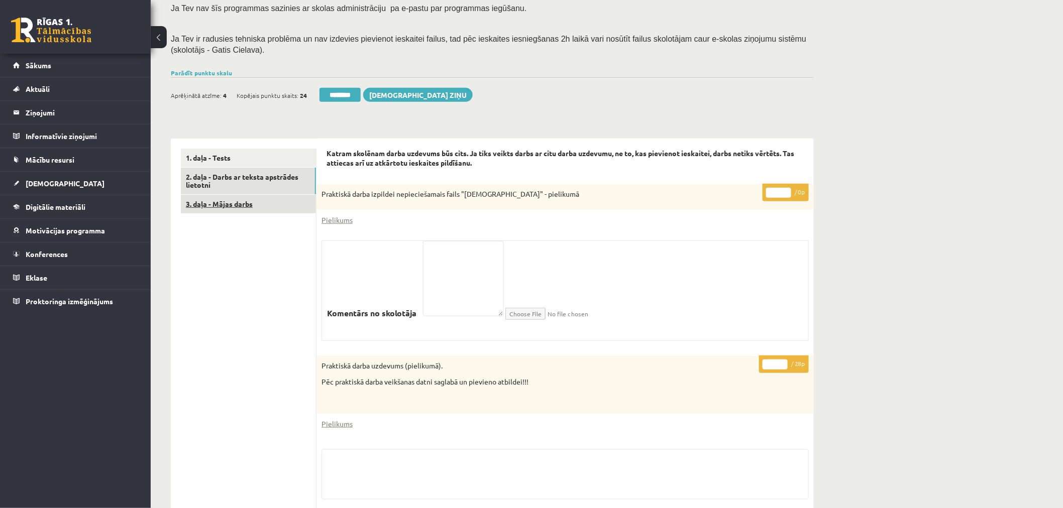
click at [233, 198] on link "3. daļa - Mājas darbs" at bounding box center [248, 204] width 135 height 19
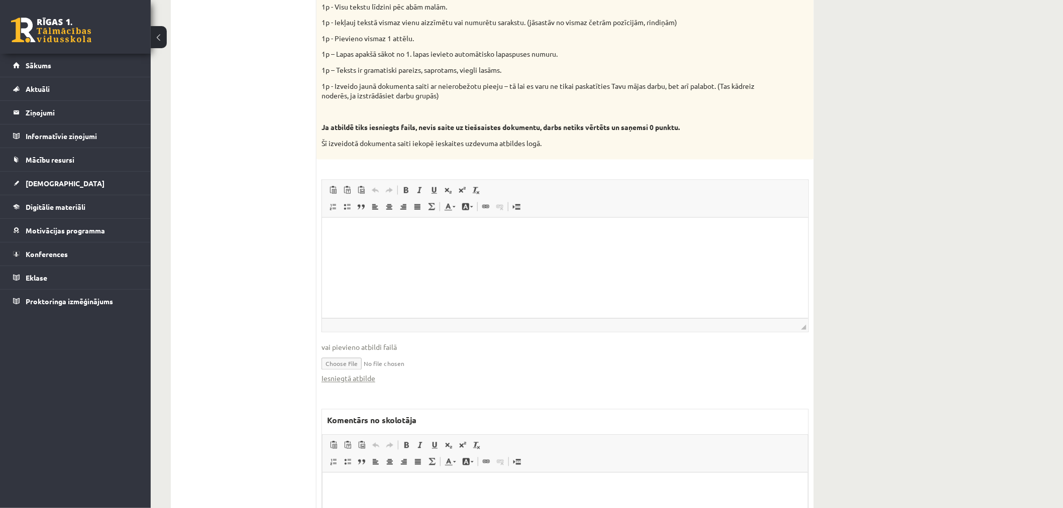
scroll to position [457, 0]
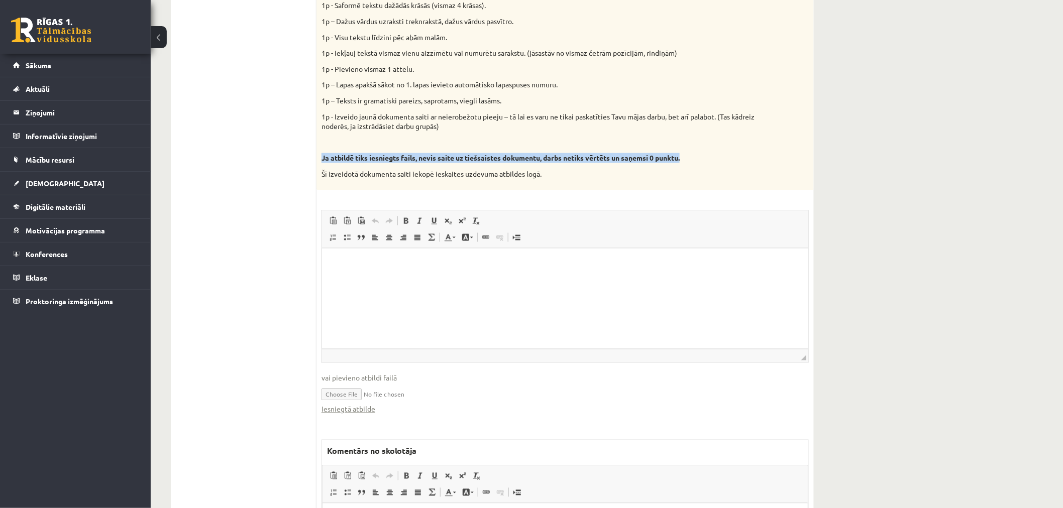
drag, startPoint x: 698, startPoint y: 159, endPoint x: 323, endPoint y: 156, distance: 375.8
click at [323, 156] on p "Ja atbildē tiks iesniegts fails, nevis saite uz tiešsaistes dokumentu, darbs ne…" at bounding box center [540, 158] width 437 height 10
copy strong "Ja atbildē tiks iesniegts fails, nevis saite uz tiešsaistes dokumentu, darbs ne…"
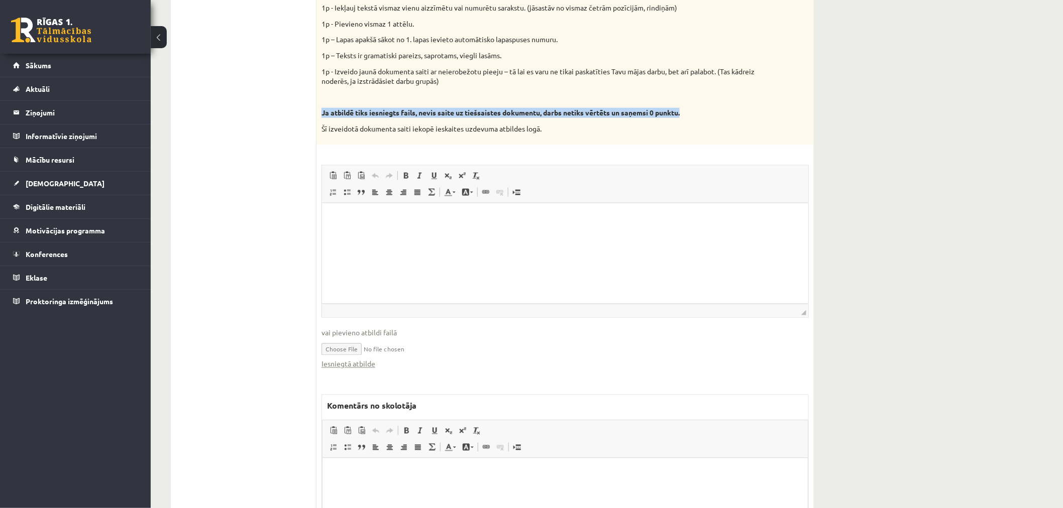
scroll to position [624, 0]
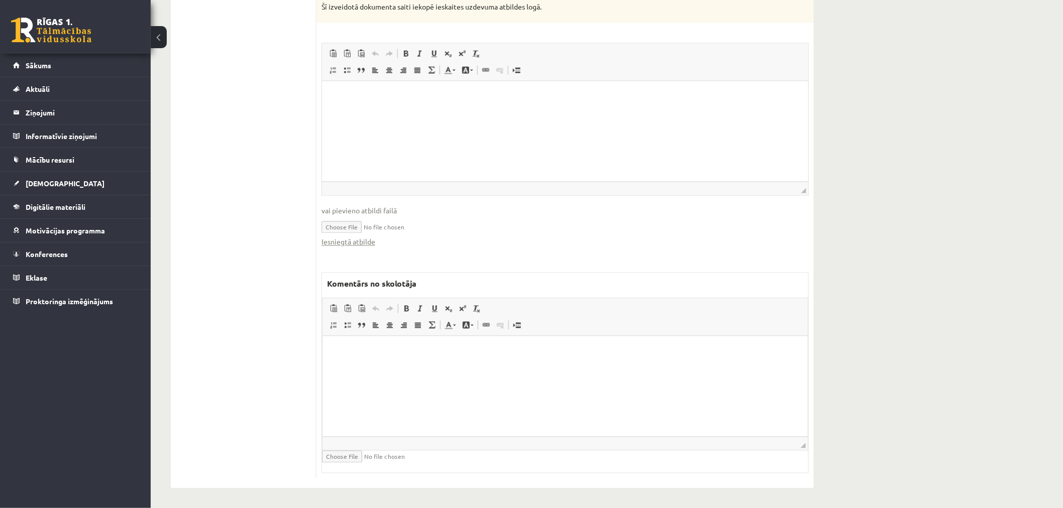
click at [386, 367] on html at bounding box center [564, 351] width 485 height 31
click at [651, 112] on html at bounding box center [565, 96] width 486 height 31
click at [364, 243] on link "Iesniegtā atbilde" at bounding box center [349, 242] width 54 height 11
click at [523, 367] on html "**********" at bounding box center [564, 351] width 485 height 31
click at [530, 112] on html at bounding box center [565, 96] width 486 height 31
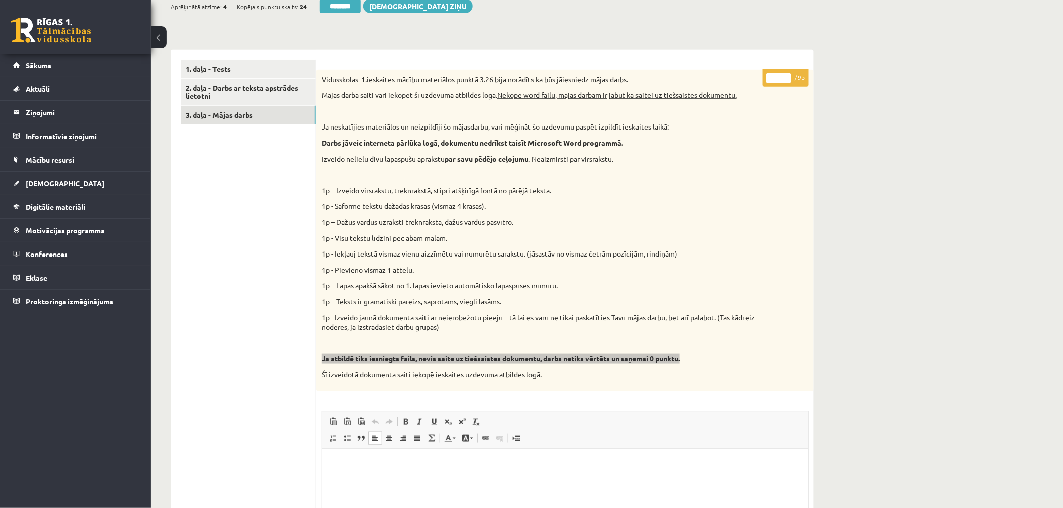
scroll to position [178, 0]
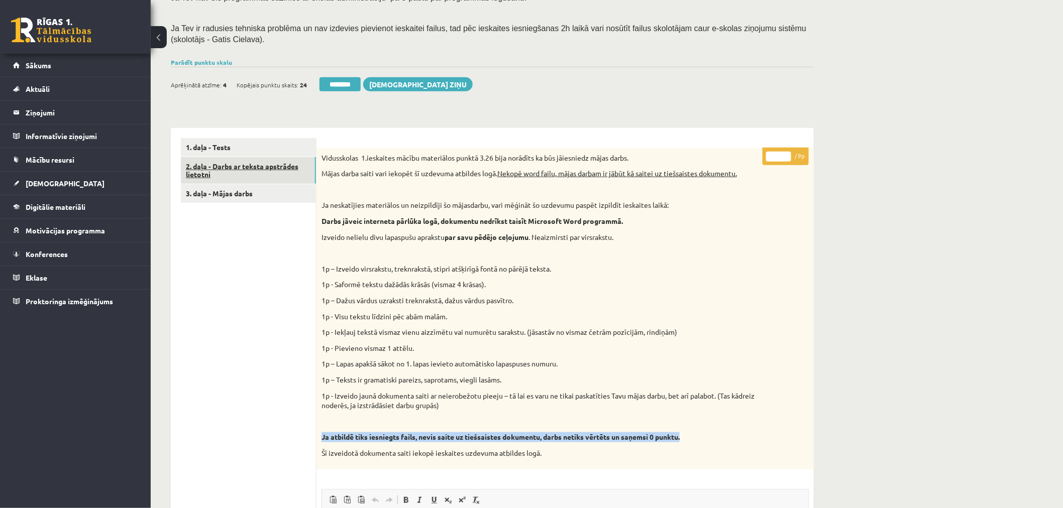
click at [265, 162] on link "2. daļa - Darbs ar teksta apstrādes lietotni" at bounding box center [248, 170] width 135 height 27
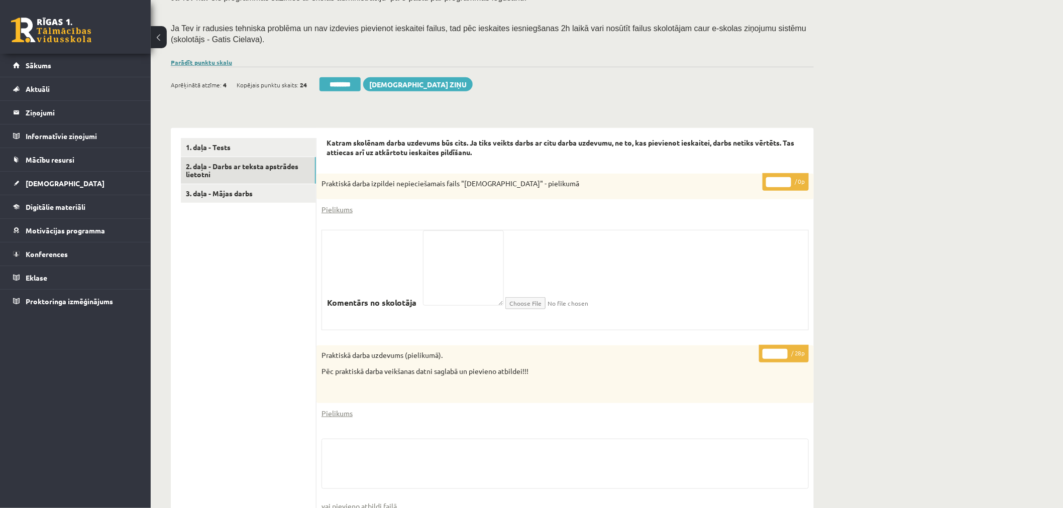
click at [219, 58] on link "Parādīt punktu skalu" at bounding box center [201, 62] width 61 height 8
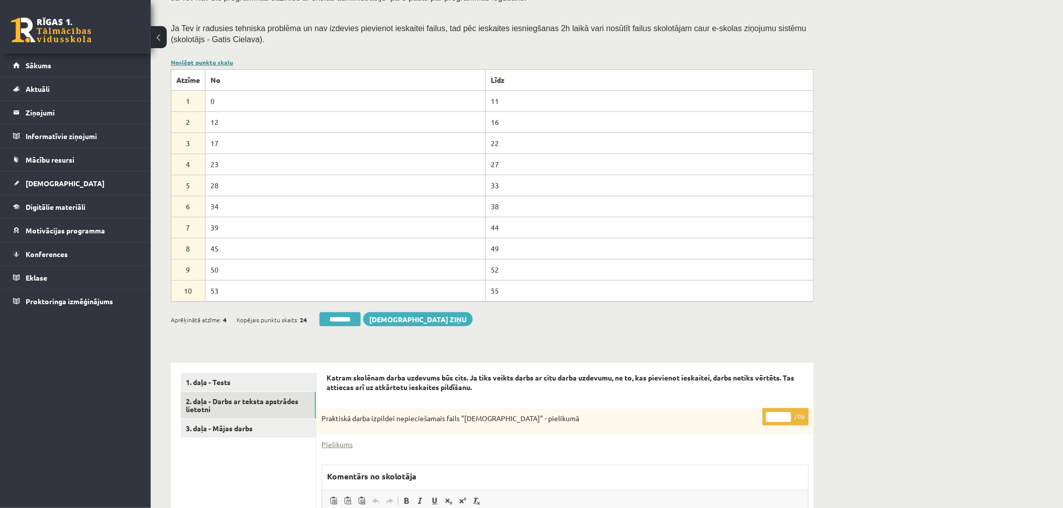
scroll to position [0, 0]
click at [219, 58] on link "Noslēpt punktu skalu" at bounding box center [202, 62] width 62 height 8
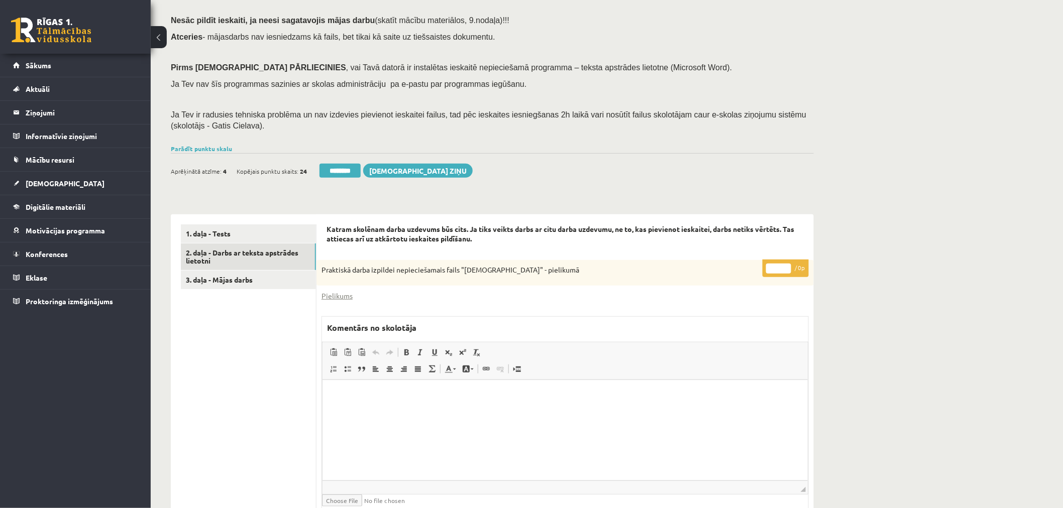
scroll to position [66, 0]
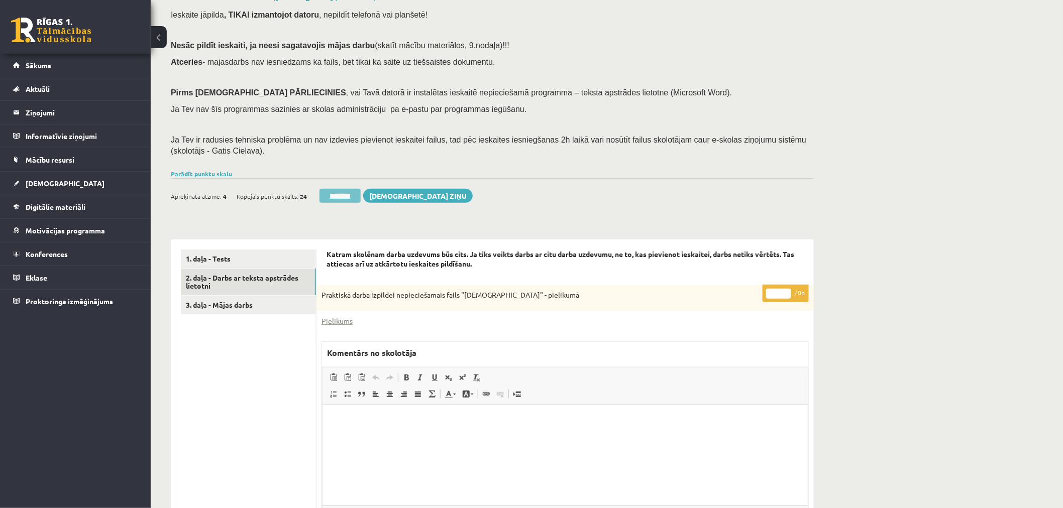
click at [356, 199] on input "********" at bounding box center [339, 196] width 41 height 14
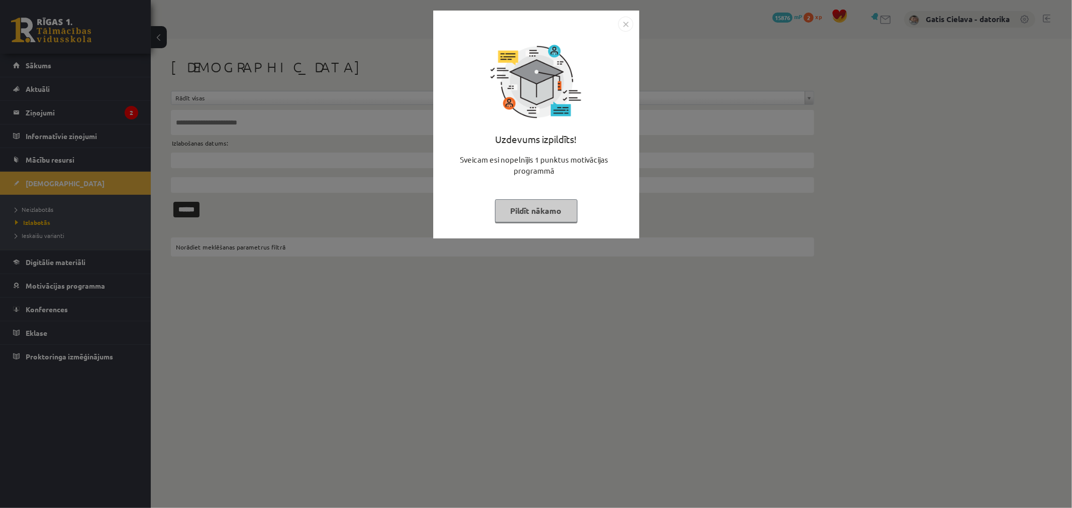
click at [515, 204] on button "Pildīt nākamo" at bounding box center [536, 210] width 82 height 23
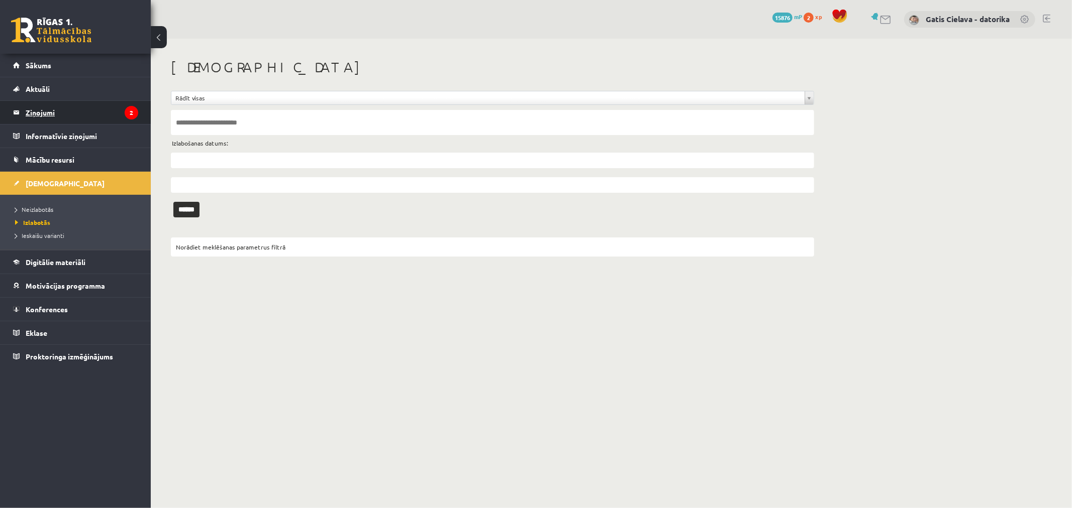
click at [40, 109] on legend "Ziņojumi 2" at bounding box center [82, 112] width 113 height 23
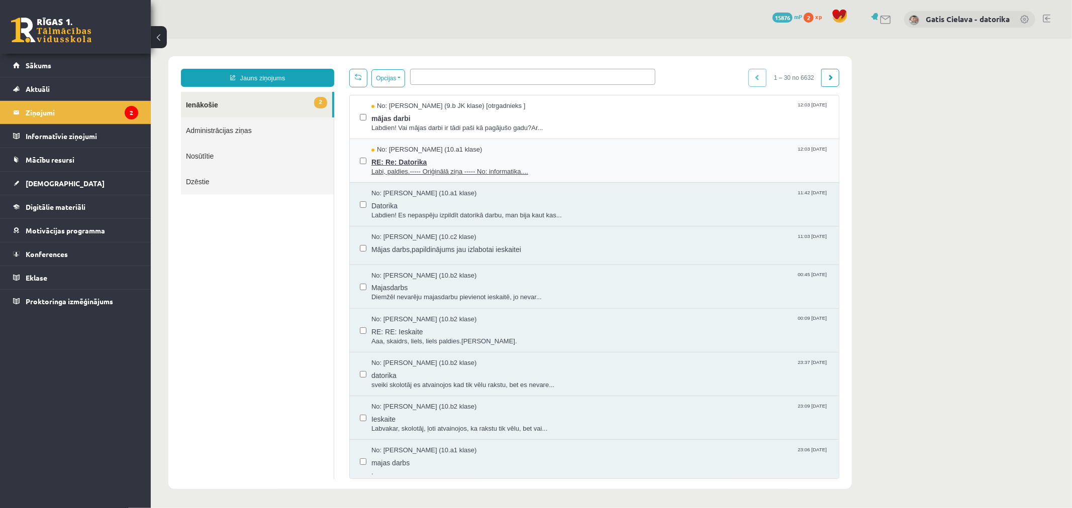
click at [483, 172] on span "Labi, paldies.----- Oriģinālā ziņa ----- No: informatika...." at bounding box center [599, 172] width 457 height 10
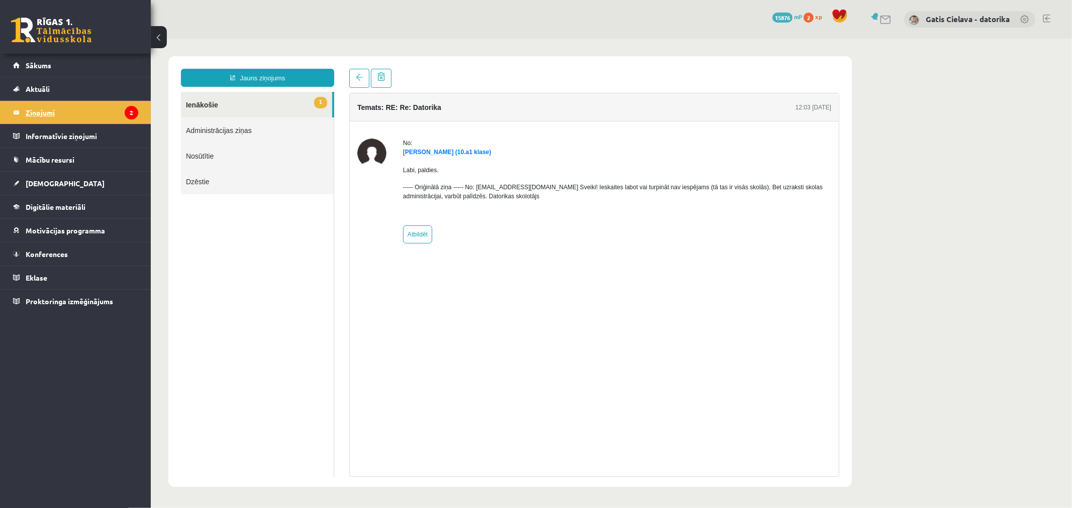
click at [34, 114] on legend "Ziņojumi 2" at bounding box center [82, 112] width 113 height 23
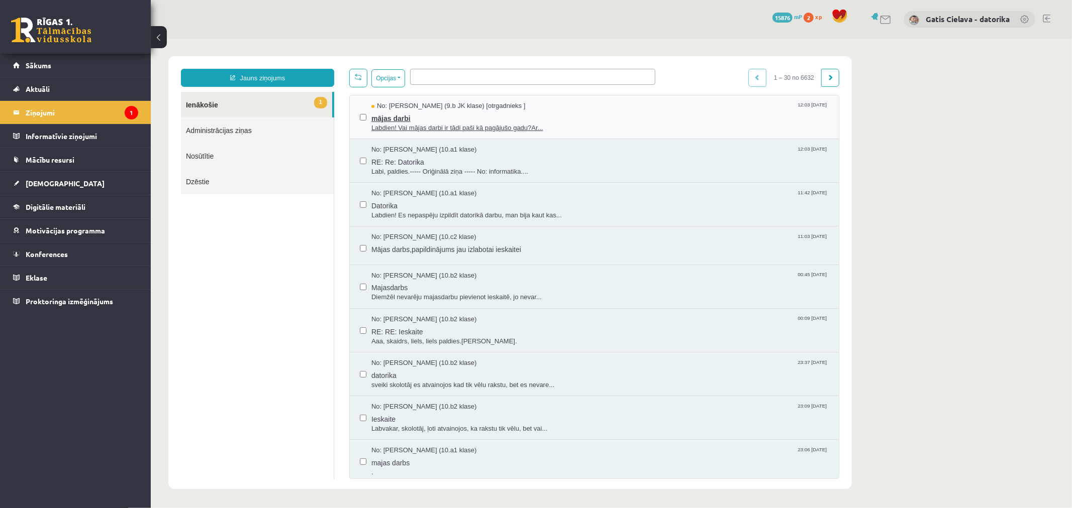
click at [472, 127] on span "Labdien! Vai mājas darbi ir tādi paši kā pagājušo gadu?Ar..." at bounding box center [599, 128] width 457 height 10
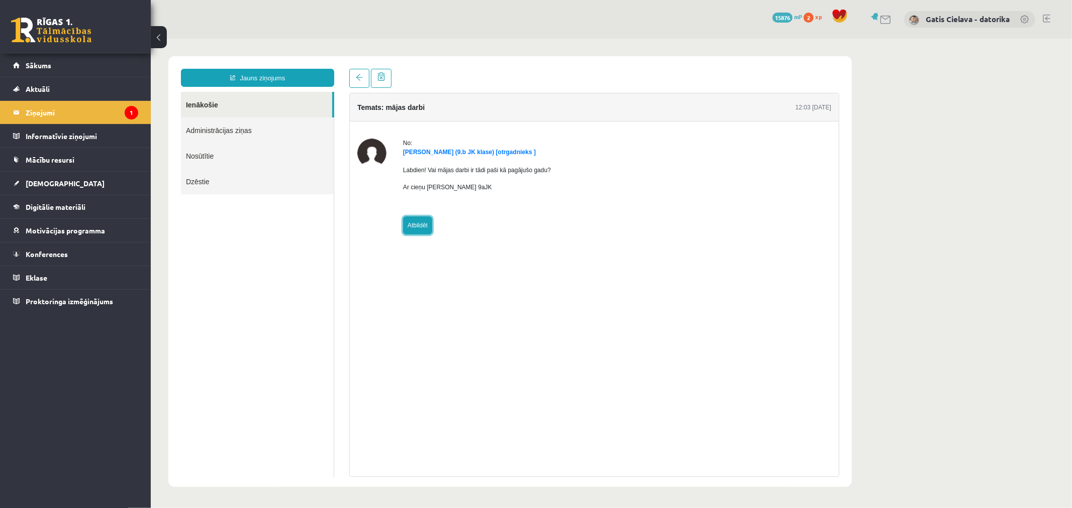
click at [420, 224] on link "Atbildēt" at bounding box center [416, 225] width 29 height 18
type input "**********"
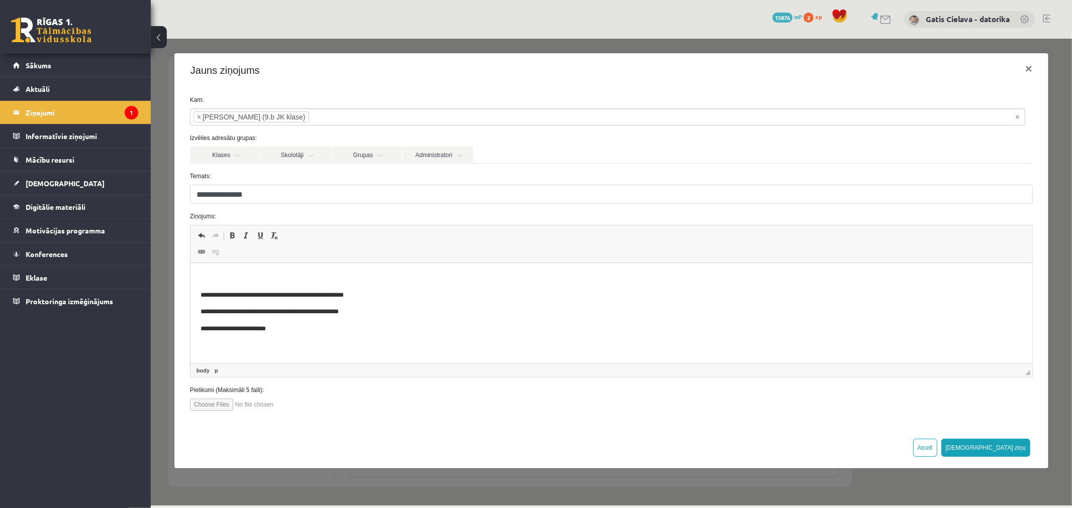
click at [295, 271] on html "**********" at bounding box center [610, 303] width 841 height 81
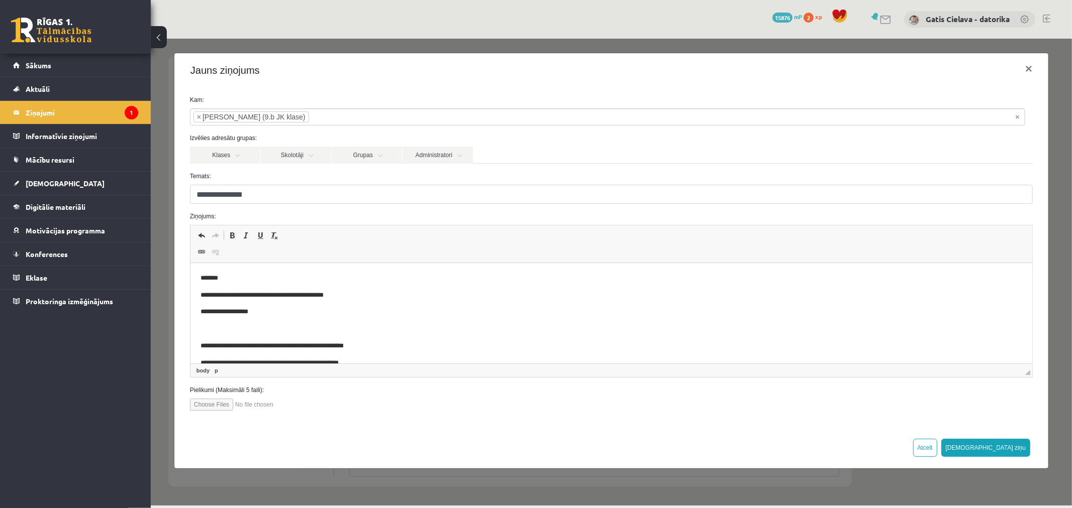
click at [284, 295] on p "**********" at bounding box center [606, 295] width 813 height 11
click at [375, 290] on p "**********" at bounding box center [606, 295] width 813 height 11
click at [384, 303] on body "**********" at bounding box center [610, 329] width 821 height 112
click at [443, 301] on body "**********" at bounding box center [610, 329] width 821 height 112
click at [410, 291] on p "**********" at bounding box center [606, 295] width 813 height 11
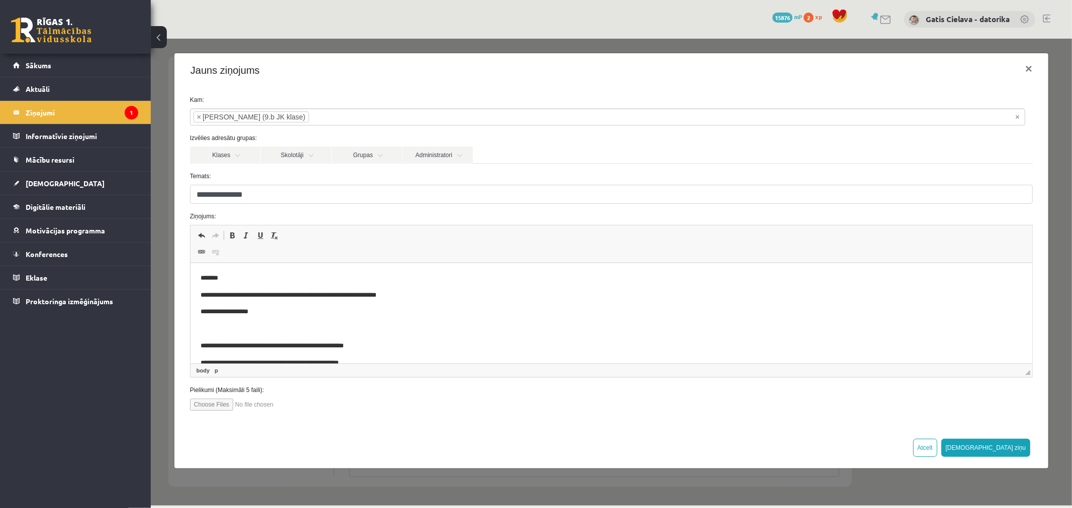
click at [422, 305] on body "**********" at bounding box center [610, 329] width 821 height 112
click at [396, 293] on p "**********" at bounding box center [606, 295] width 813 height 11
drag, startPoint x: 412, startPoint y: 296, endPoint x: 344, endPoint y: 292, distance: 68.4
click at [344, 292] on p "**********" at bounding box center [606, 295] width 813 height 11
click at [360, 305] on body "**********" at bounding box center [610, 329] width 821 height 112
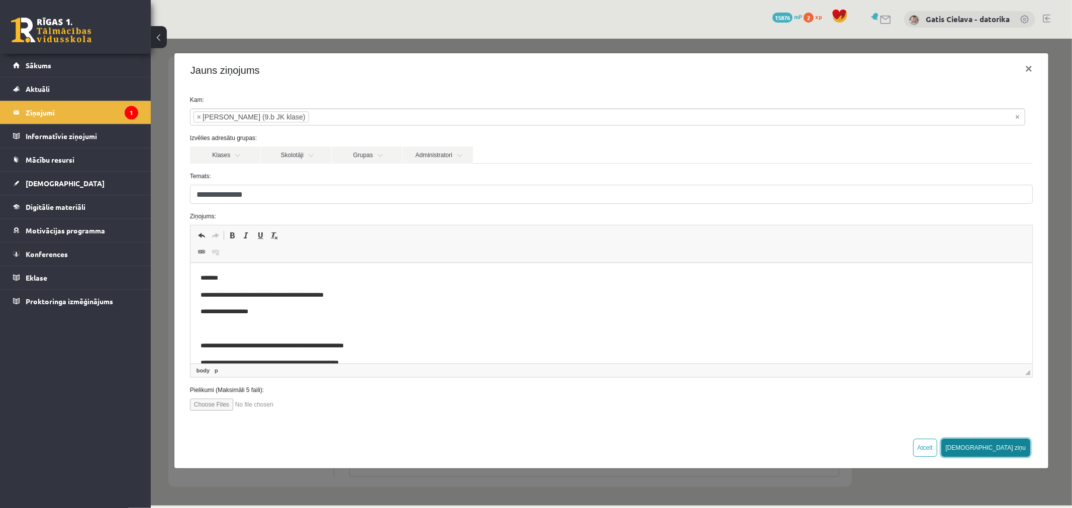
click at [1012, 445] on button "[DEMOGRAPHIC_DATA] ziņu" at bounding box center [984, 448] width 89 height 18
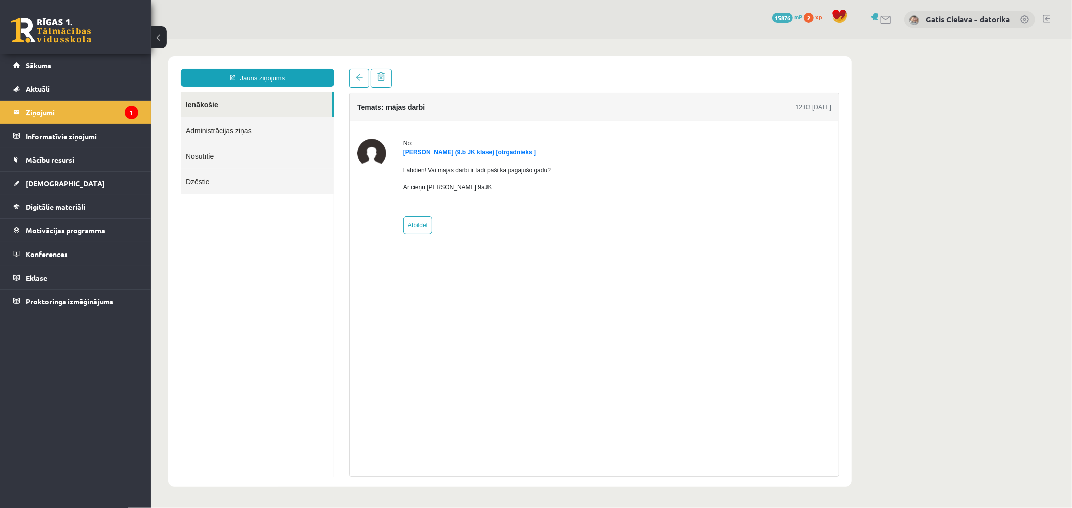
click at [44, 112] on legend "Ziņojumi 1" at bounding box center [82, 112] width 113 height 23
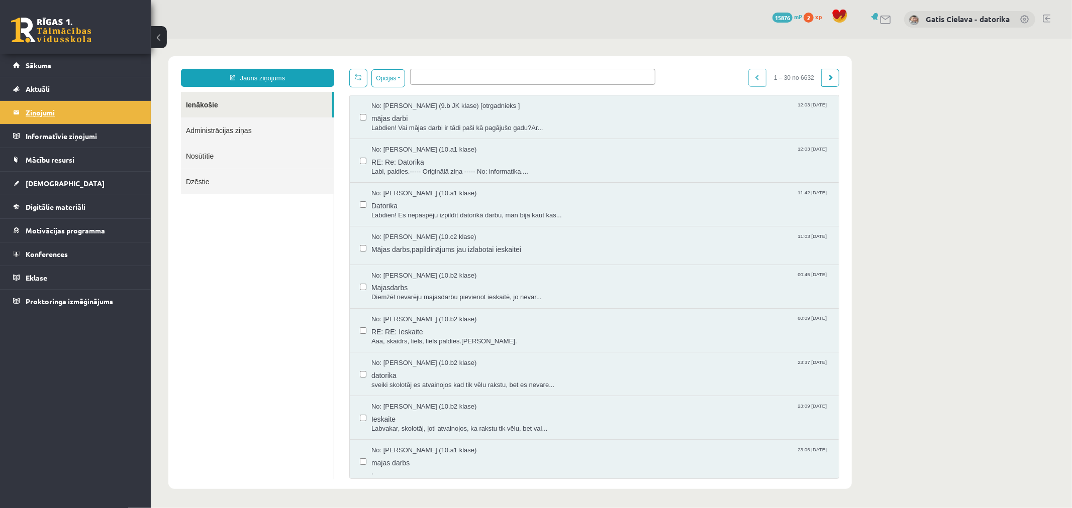
click at [27, 113] on legend "Ziņojumi 1" at bounding box center [82, 112] width 113 height 23
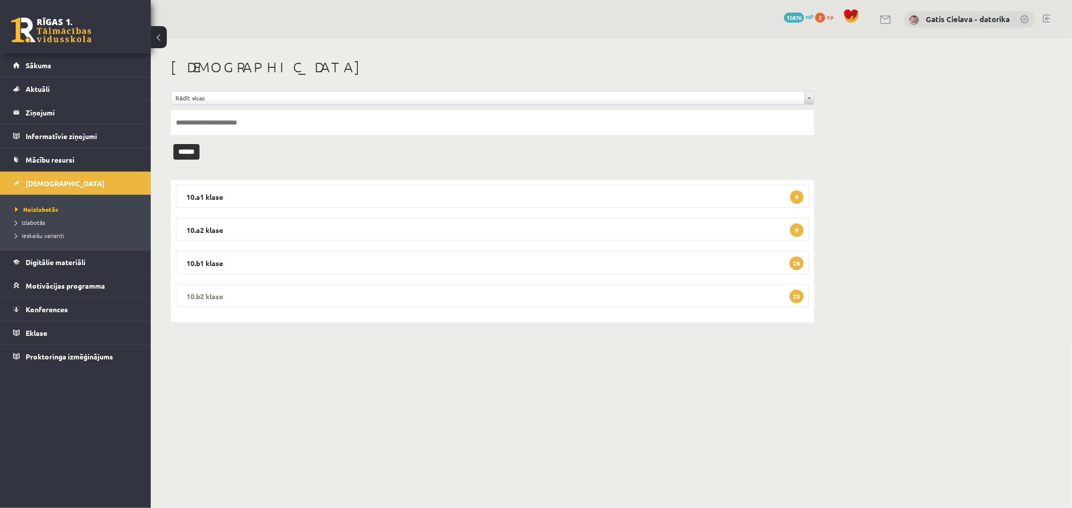
click at [561, 300] on legend "10.b2 klase 23" at bounding box center [492, 295] width 633 height 23
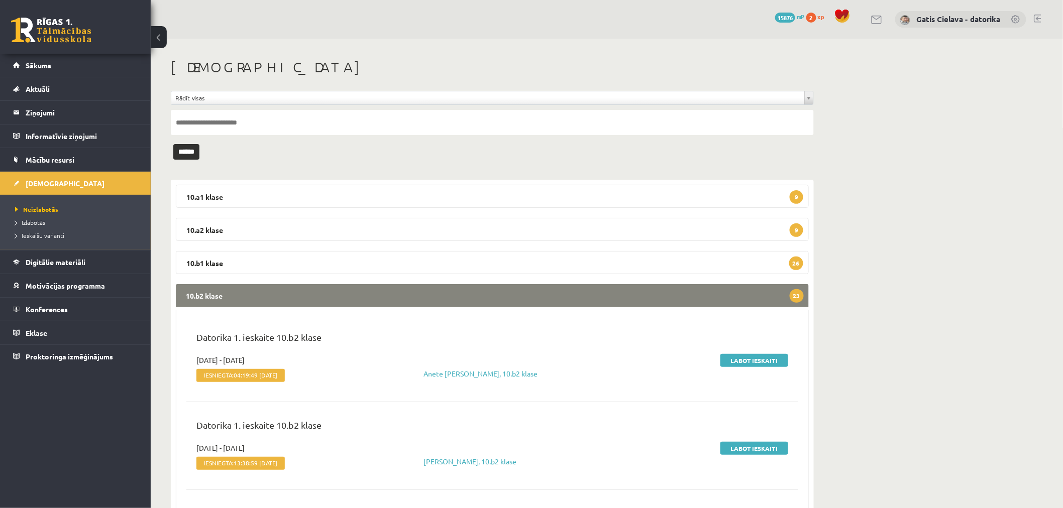
click at [284, 126] on input "text" at bounding box center [492, 122] width 643 height 25
drag, startPoint x: 37, startPoint y: 203, endPoint x: 29, endPoint y: 212, distance: 12.1
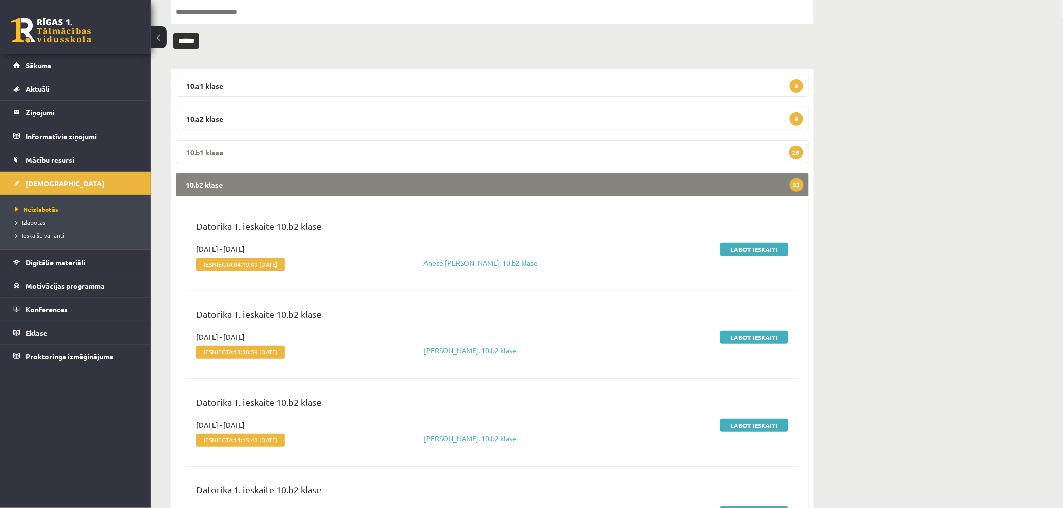
scroll to position [112, 0]
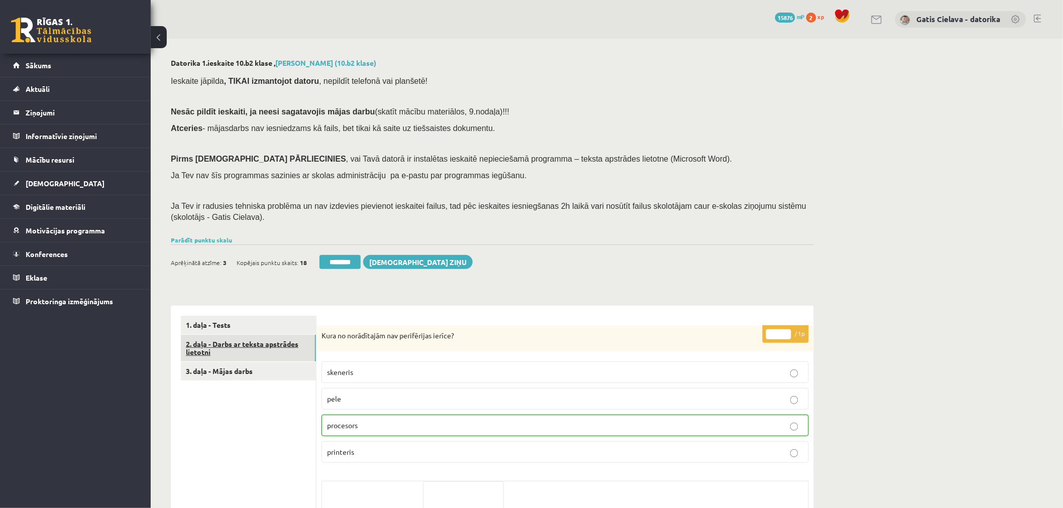
click at [262, 357] on link "2. daļa - Darbs ar teksta apstrādes lietotni" at bounding box center [248, 348] width 135 height 27
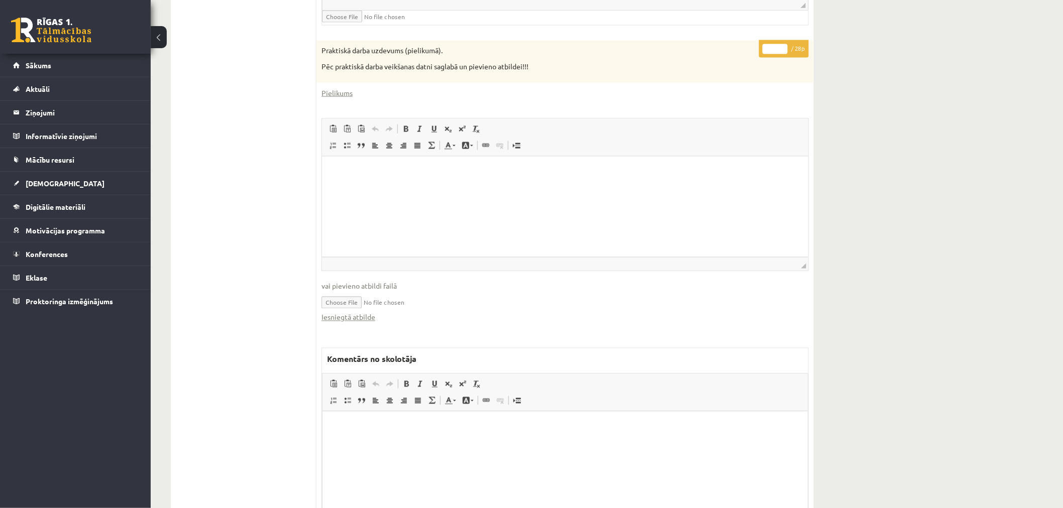
scroll to position [539, 0]
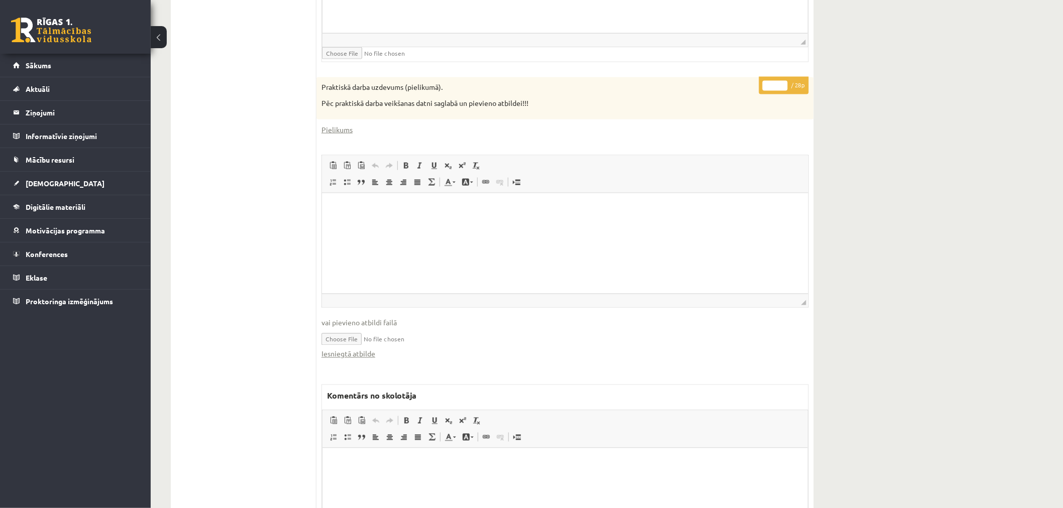
drag, startPoint x: 774, startPoint y: 84, endPoint x: 757, endPoint y: 82, distance: 17.1
click at [757, 82] on div "* / 28p Praktiskā darba uzdevums (pielikumā). Pēc praktiskā darba veikšanas dat…" at bounding box center [564, 333] width 497 height 513
type input "*"
click at [885, 89] on div "Datorika 1.ieskaite 10.b2 klase , Anete Stefānija Ušpaleviča (10.b2 klase) Iesk…" at bounding box center [607, 60] width 912 height 1121
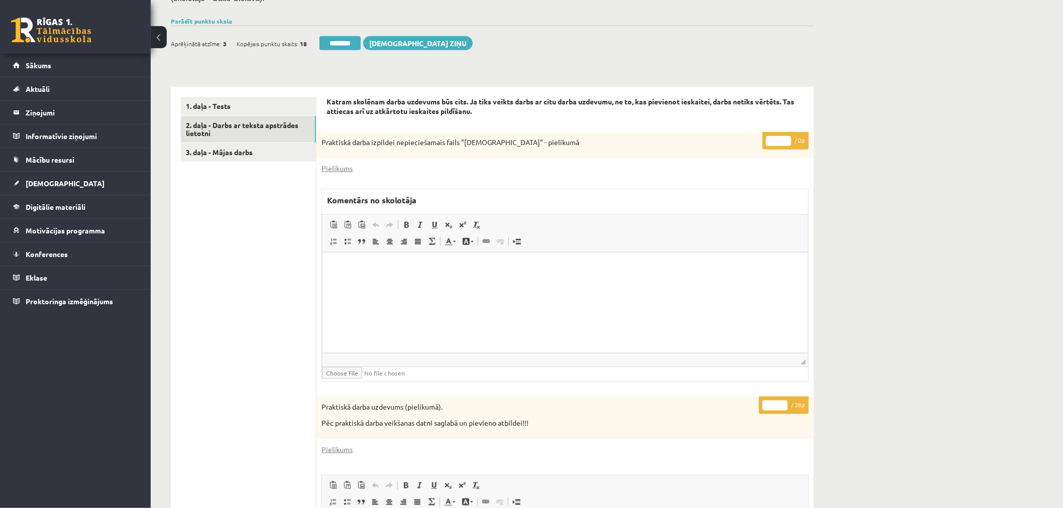
scroll to position [204, 0]
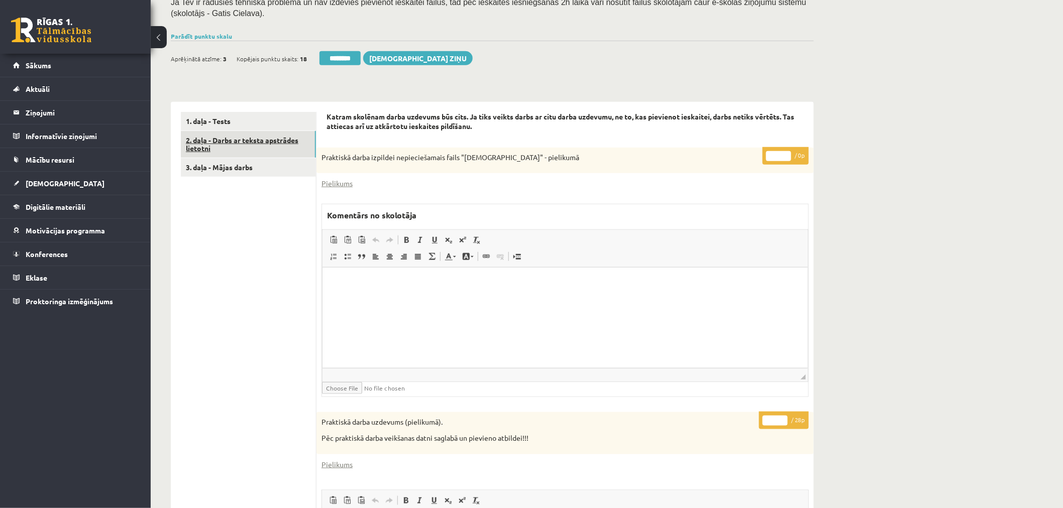
click at [285, 148] on link "2. daļa - Darbs ar teksta apstrādes lietotni" at bounding box center [248, 144] width 135 height 27
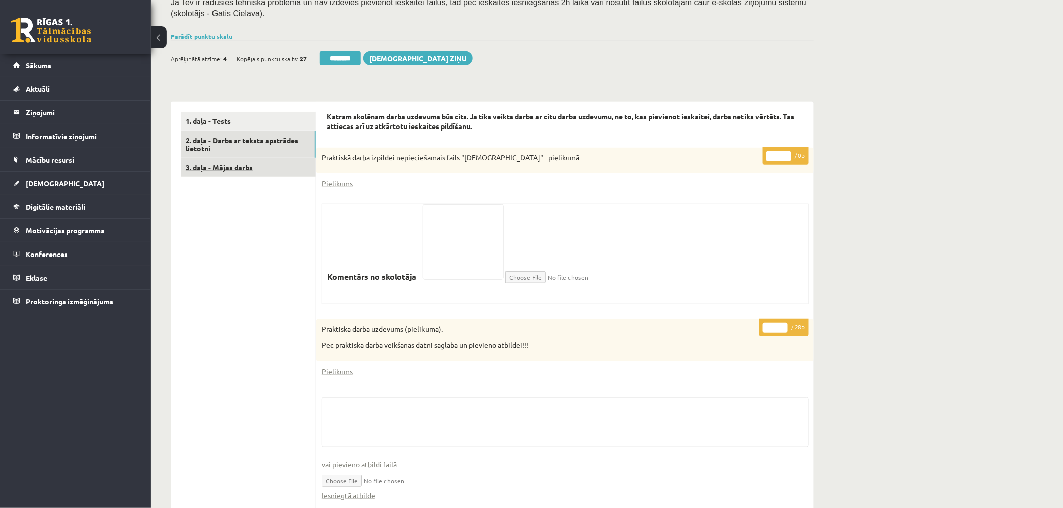
click at [237, 167] on link "3. daļa - Mājas darbs" at bounding box center [248, 167] width 135 height 19
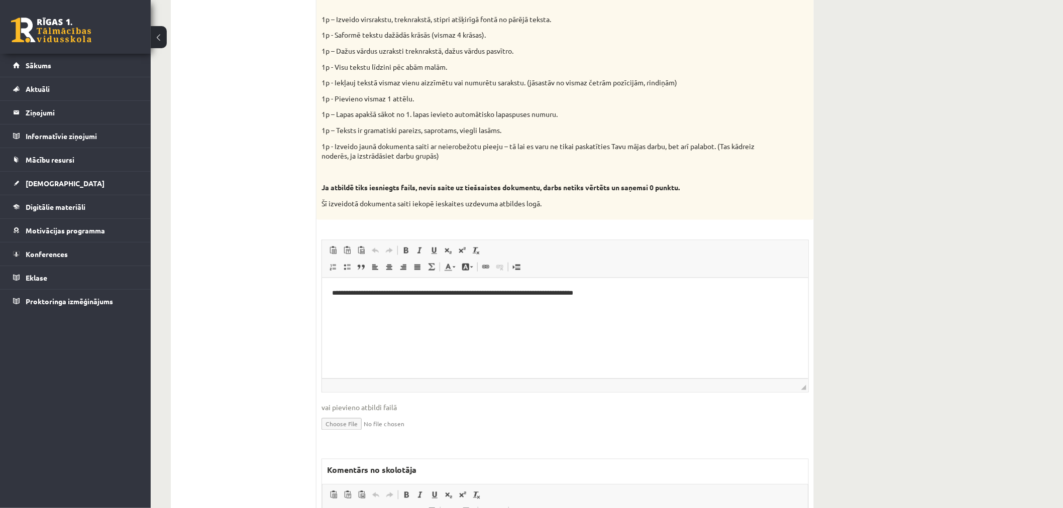
scroll to position [0, 0]
drag, startPoint x: 695, startPoint y: 287, endPoint x: 250, endPoint y: 282, distance: 444.6
click at [322, 282] on html "**********" at bounding box center [565, 301] width 486 height 47
copy p "**********"
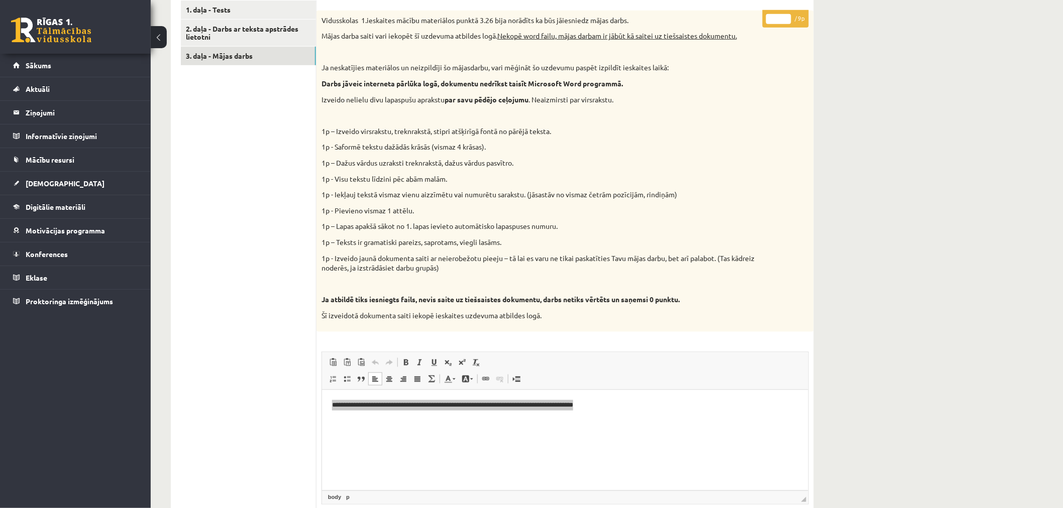
click at [540, 190] on p "1p - Iekļauj tekstā vismaz vienu aizzīmētu vai numurētu sarakstu. (jāsastāv no …" at bounding box center [540, 195] width 437 height 10
drag, startPoint x: 669, startPoint y: 195, endPoint x: 319, endPoint y: 195, distance: 349.6
click at [319, 195] on div "Vidusskolas 1.ieskaites mācību materiālos punktā 3.26 bija norādīts ka būs jāie…" at bounding box center [564, 172] width 497 height 322
copy p "1p - Iekļauj tekstā vismaz vienu aizzīmētu vai numurētu sarakstu. (jāsastāv no …"
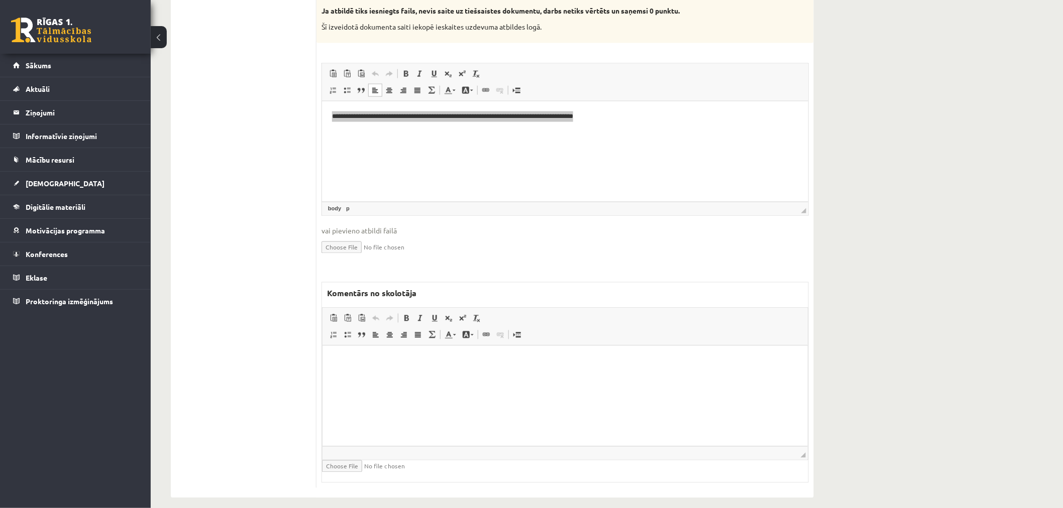
scroll to position [614, 0]
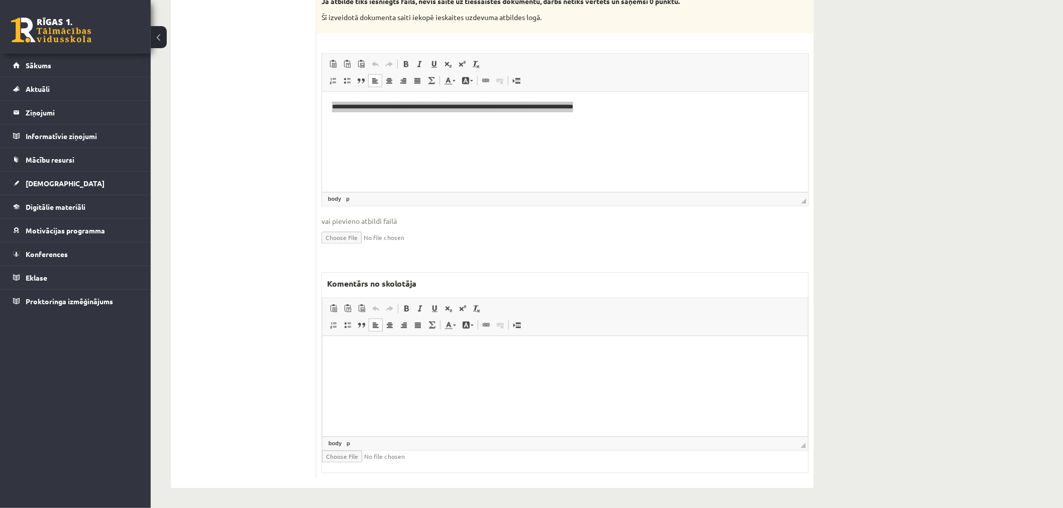
drag, startPoint x: 433, startPoint y: 372, endPoint x: 477, endPoint y: 368, distance: 43.8
click at [434, 367] on html at bounding box center [564, 351] width 485 height 31
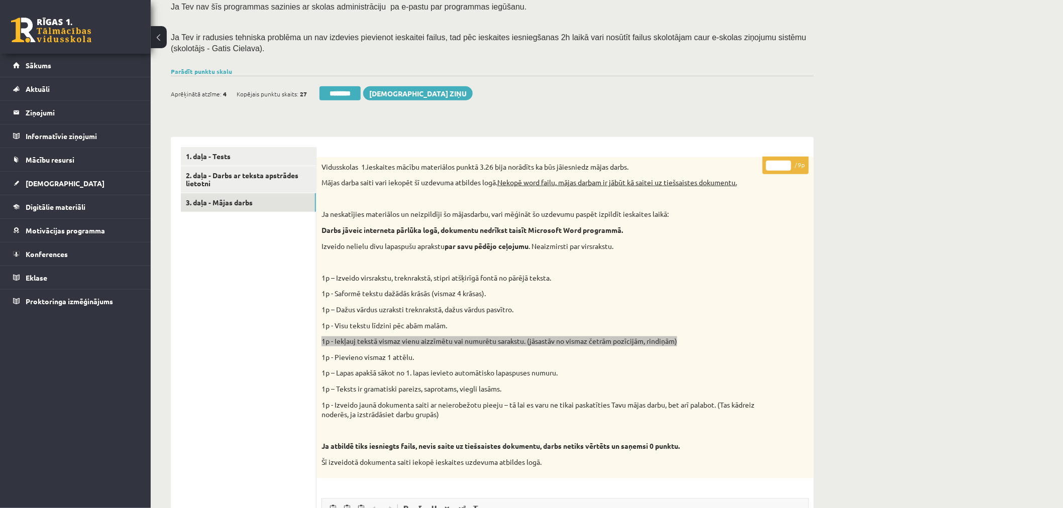
scroll to position [167, 0]
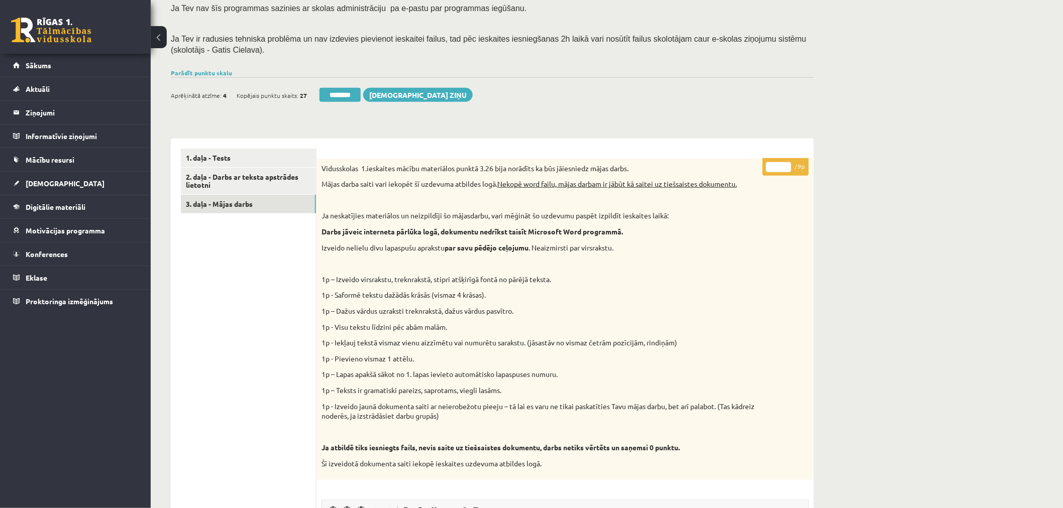
drag, startPoint x: 782, startPoint y: 167, endPoint x: 770, endPoint y: 167, distance: 12.1
click at [770, 167] on input "*" at bounding box center [778, 167] width 25 height 10
type input "*"
click at [841, 145] on div "Datorika 1.ieskaite 10.b2 klase , Anete Stefānija Ušpaleviča (10.b2 klase) Iesk…" at bounding box center [607, 413] width 912 height 1084
click at [245, 205] on link "3. daļa - Mājas darbs" at bounding box center [248, 204] width 135 height 19
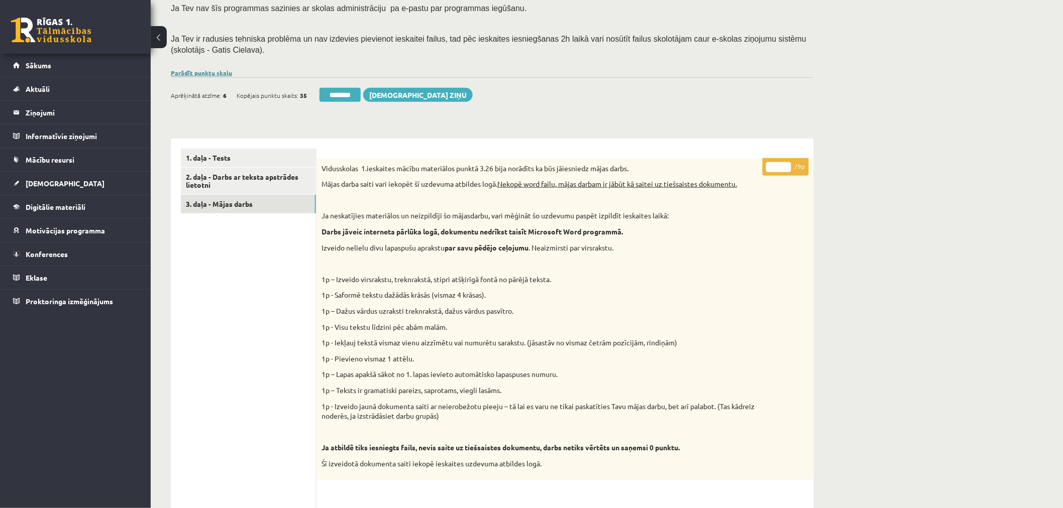
click at [222, 74] on link "Parādīt punktu skalu" at bounding box center [201, 73] width 61 height 8
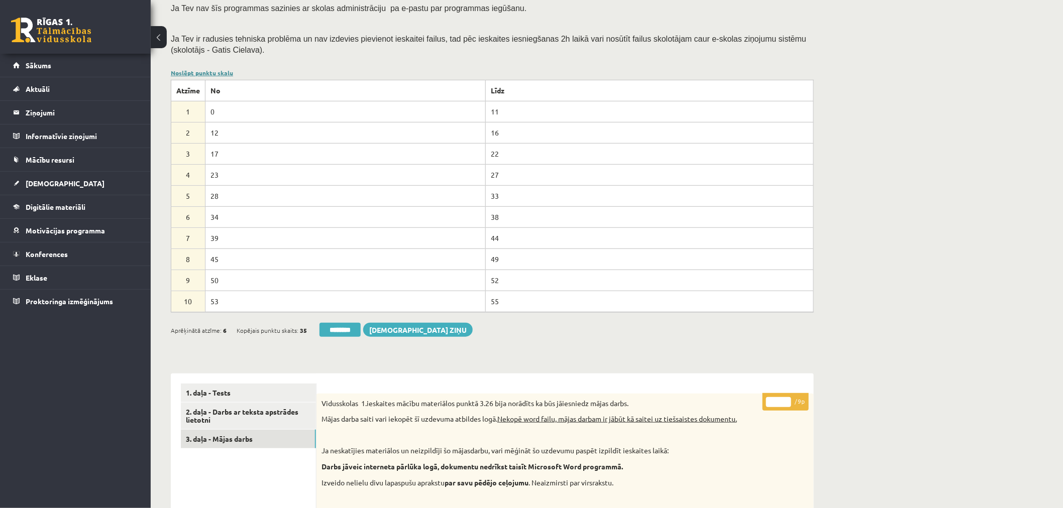
scroll to position [0, 0]
click at [222, 71] on link "Noslēpt punktu skalu" at bounding box center [202, 73] width 62 height 8
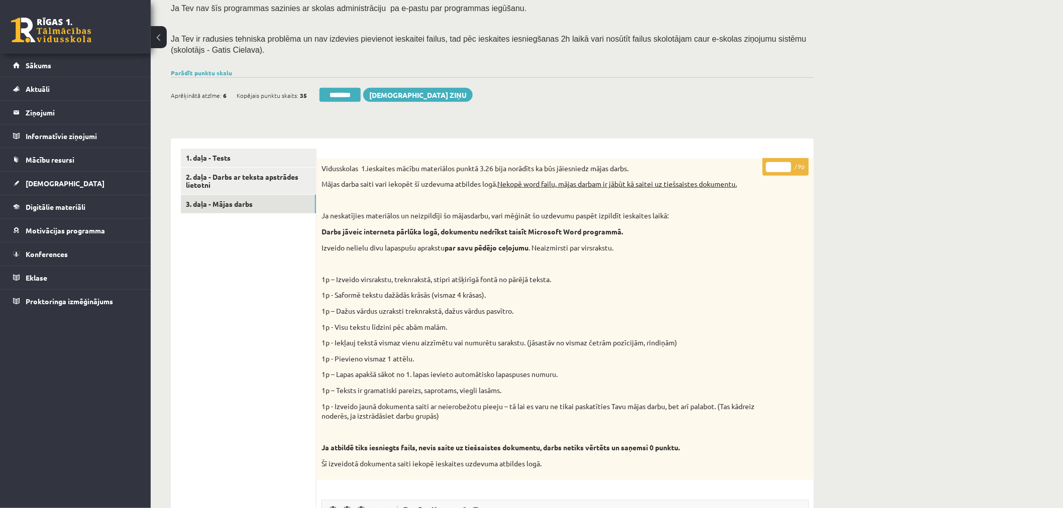
drag, startPoint x: 352, startPoint y: 93, endPoint x: 581, endPoint y: 37, distance: 236.0
click at [352, 93] on input "********" at bounding box center [339, 95] width 41 height 14
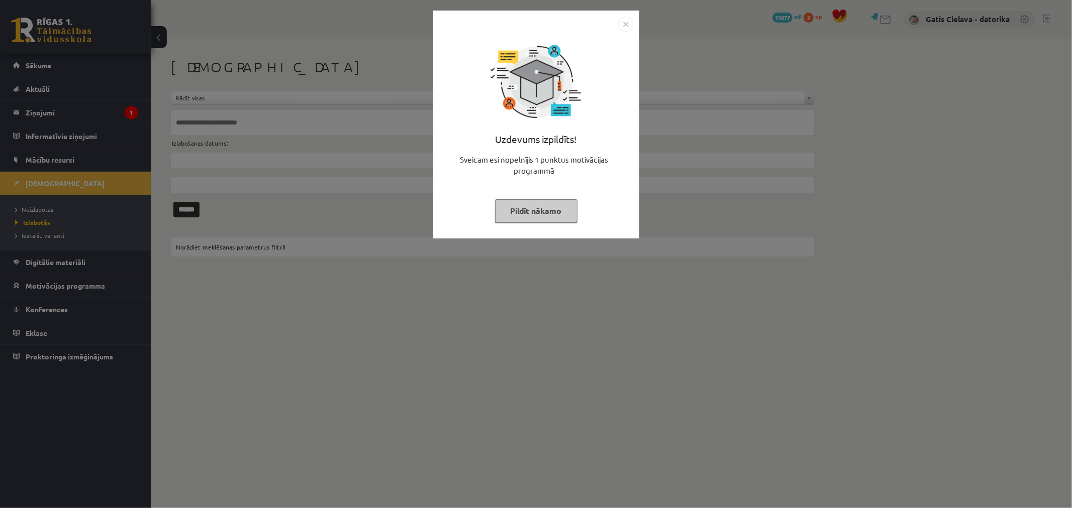
click at [533, 213] on button "Pildīt nākamo" at bounding box center [536, 210] width 82 height 23
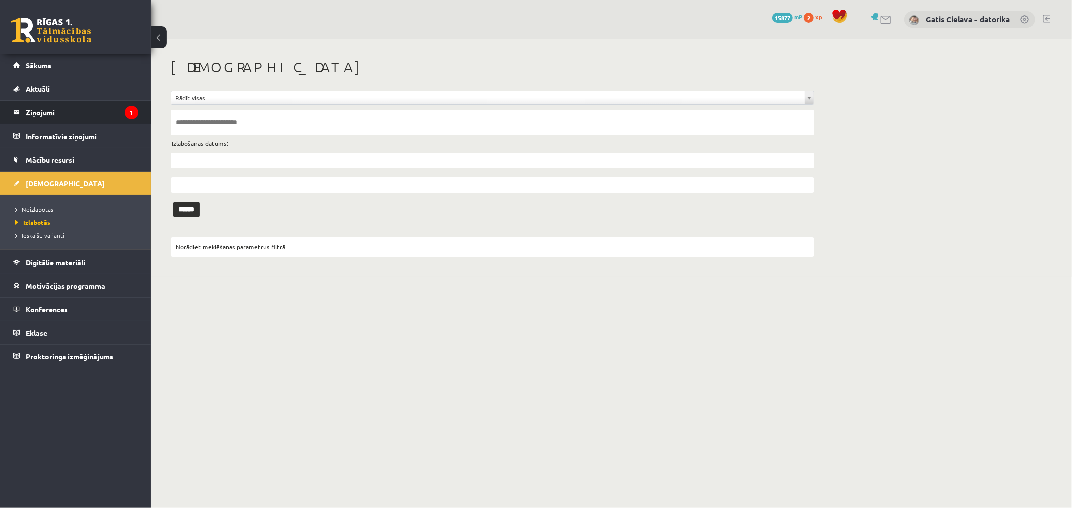
click at [46, 112] on legend "Ziņojumi 1" at bounding box center [82, 112] width 113 height 23
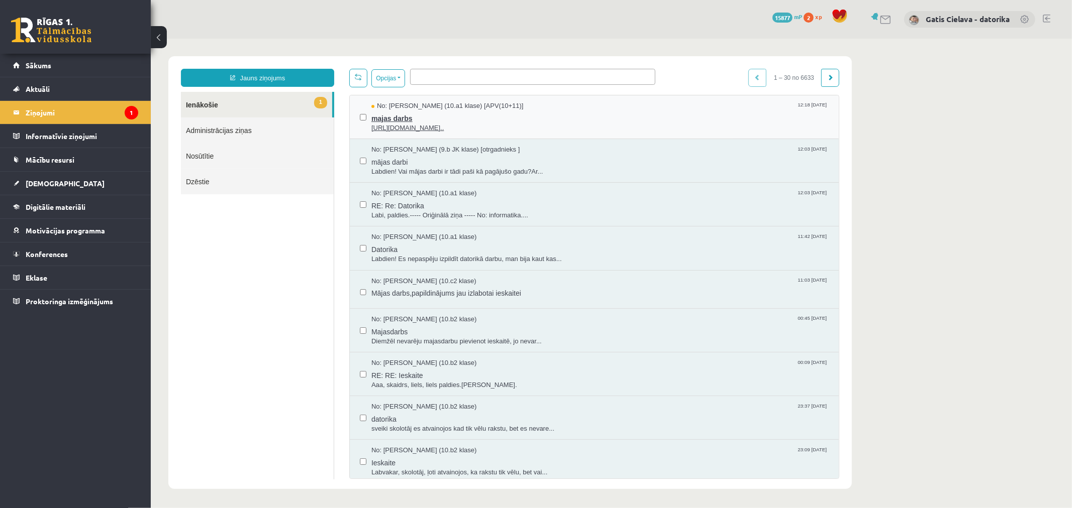
click at [465, 124] on span "[URL][DOMAIN_NAME].." at bounding box center [599, 128] width 457 height 10
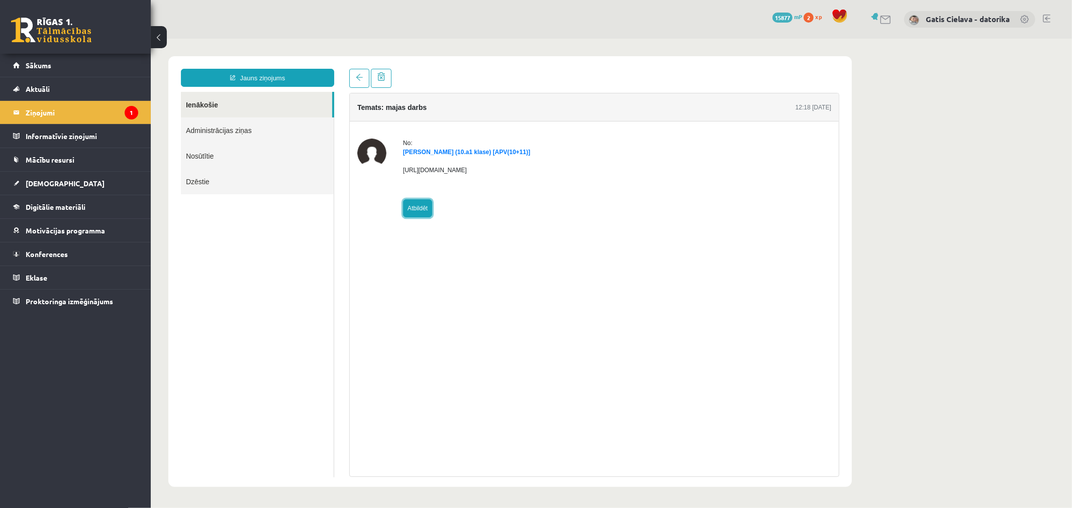
click at [419, 207] on link "Atbildēt" at bounding box center [416, 208] width 29 height 18
type input "**********"
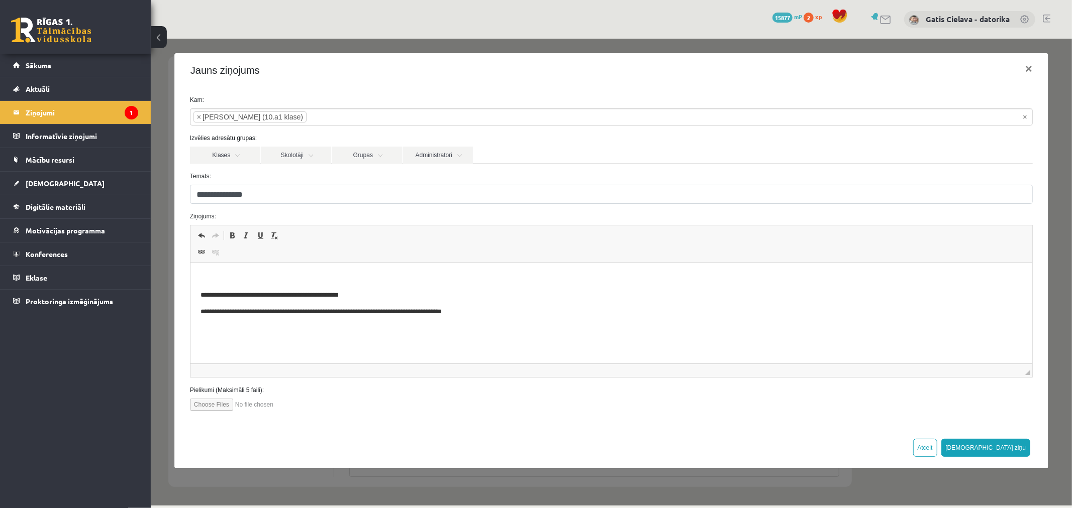
click at [228, 271] on html "**********" at bounding box center [610, 295] width 841 height 64
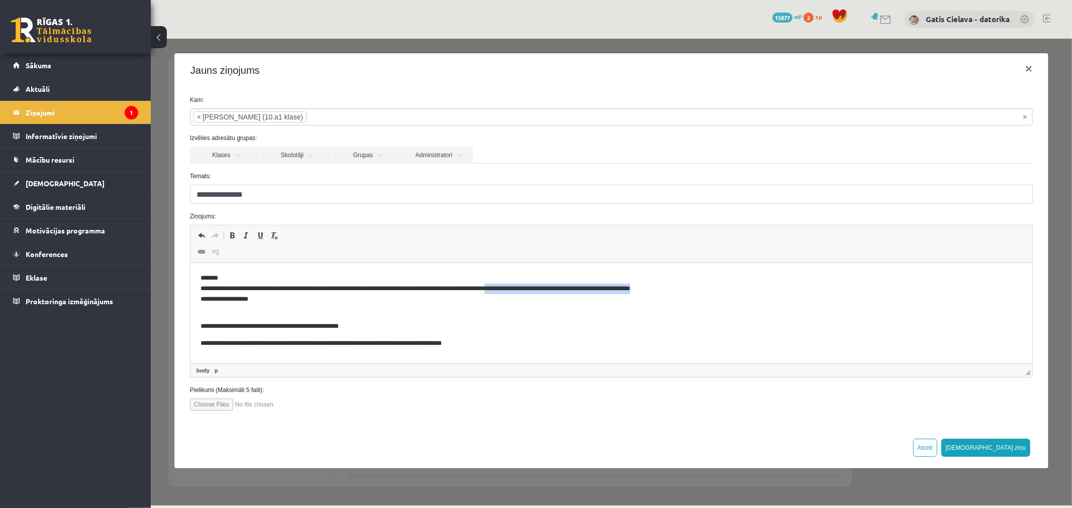
drag, startPoint x: 689, startPoint y: 288, endPoint x: 519, endPoint y: 285, distance: 170.3
click at [519, 285] on p "**********" at bounding box center [611, 294] width 822 height 42
click at [476, 307] on p "**********" at bounding box center [611, 294] width 822 height 42
click at [421, 307] on p "**********" at bounding box center [611, 294] width 822 height 42
click at [1007, 446] on button "[DEMOGRAPHIC_DATA] ziņu" at bounding box center [984, 448] width 89 height 18
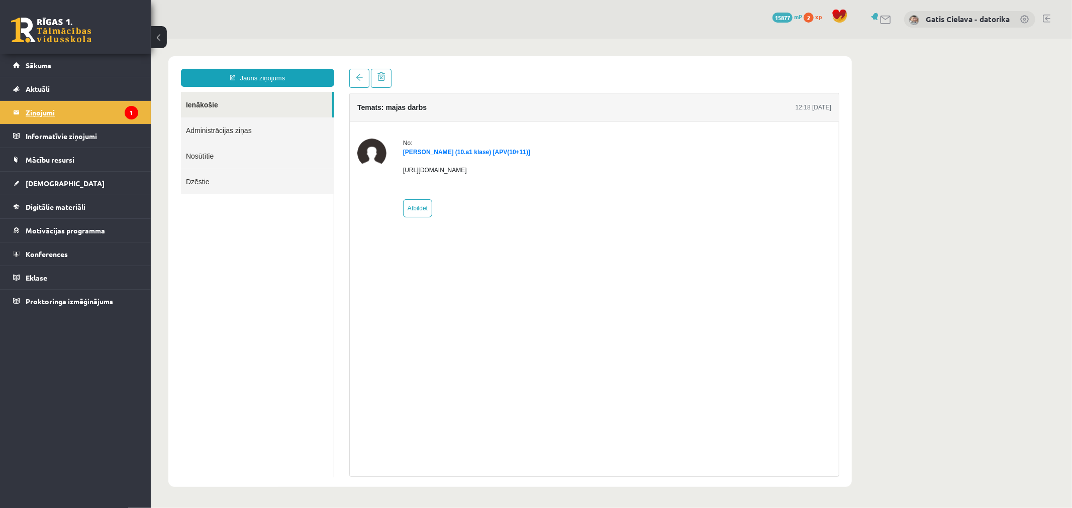
click at [42, 109] on legend "Ziņojumi 1" at bounding box center [82, 112] width 113 height 23
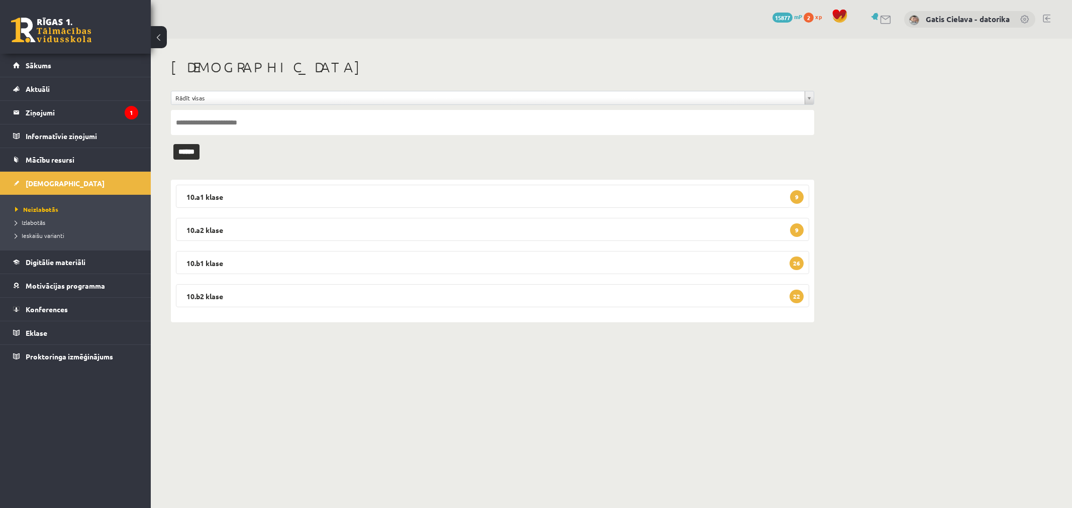
click at [245, 122] on input "text" at bounding box center [492, 122] width 643 height 25
type input "***"
click at [199, 150] on input "******" at bounding box center [186, 152] width 26 height 16
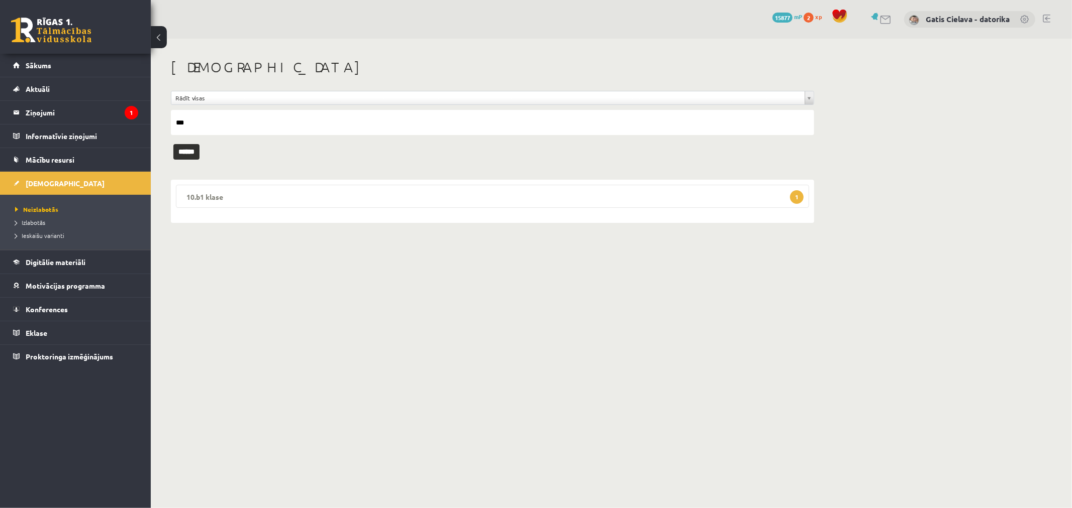
click at [378, 192] on legend "10.b1 klase 1" at bounding box center [492, 196] width 633 height 23
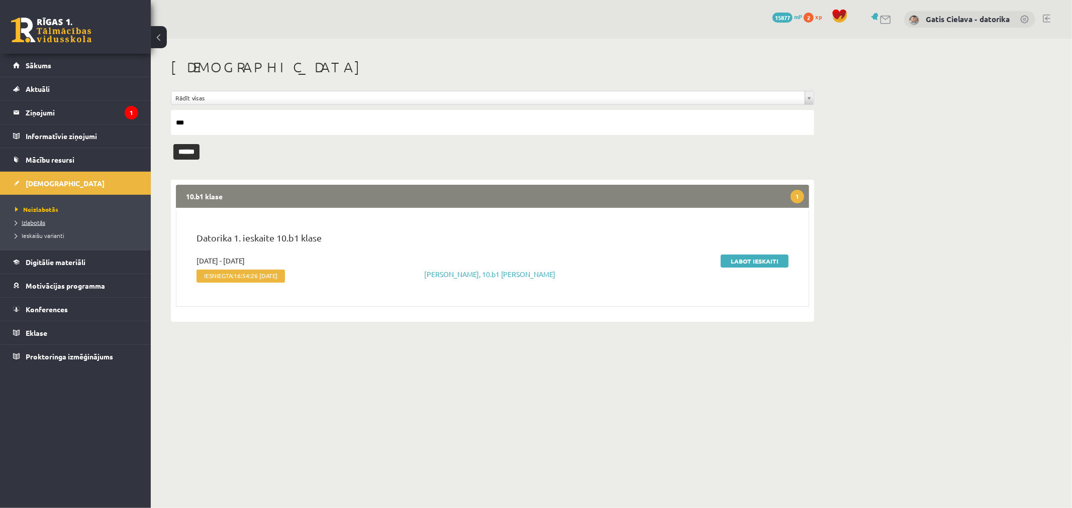
click at [34, 220] on span "Izlabotās" at bounding box center [30, 223] width 30 height 8
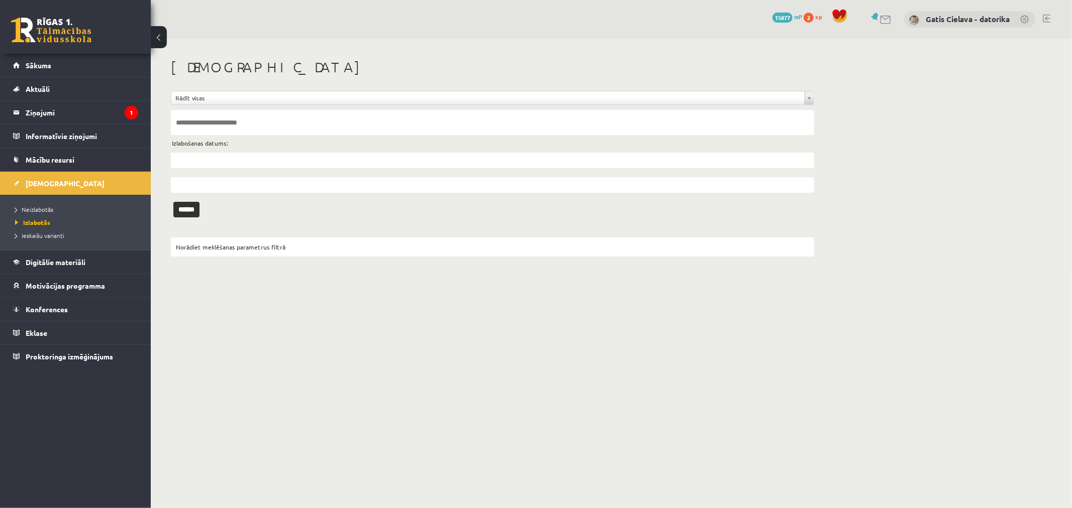
click at [208, 121] on input "text" at bounding box center [492, 122] width 643 height 25
type input "***"
click at [192, 211] on input "******" at bounding box center [186, 210] width 26 height 16
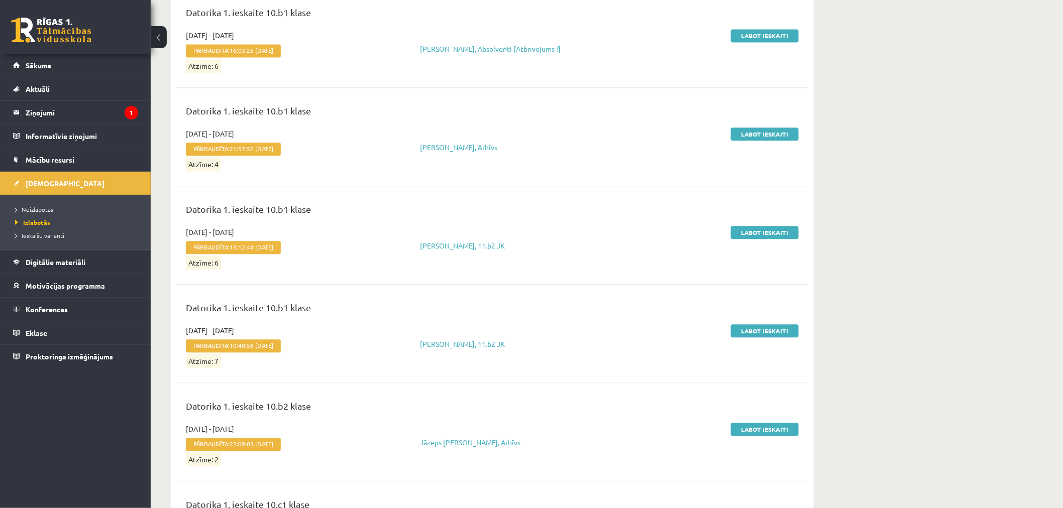
scroll to position [139, 0]
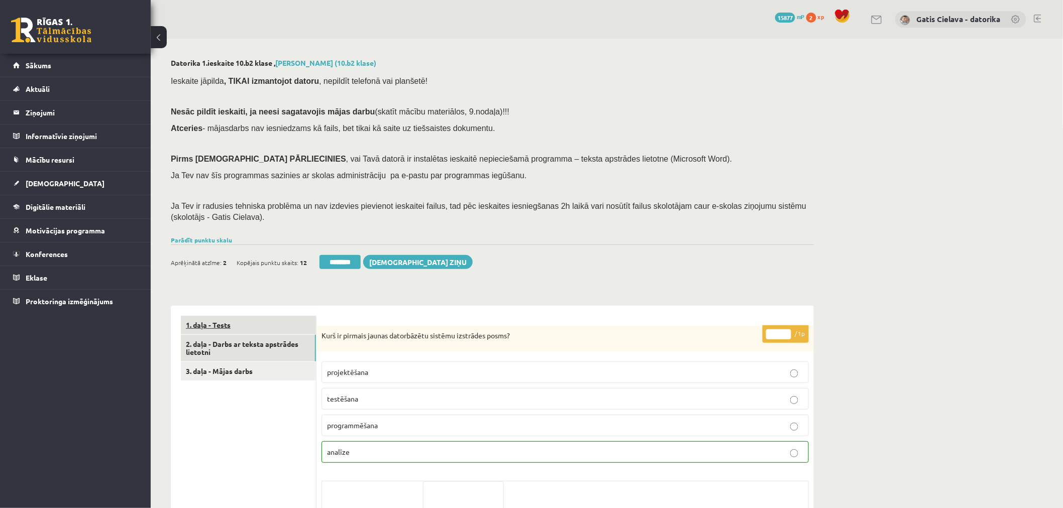
drag, startPoint x: 245, startPoint y: 345, endPoint x: 278, endPoint y: 325, distance: 38.8
click at [247, 345] on link "2. daļa - Darbs ar teksta apstrādes lietotni" at bounding box center [248, 348] width 135 height 27
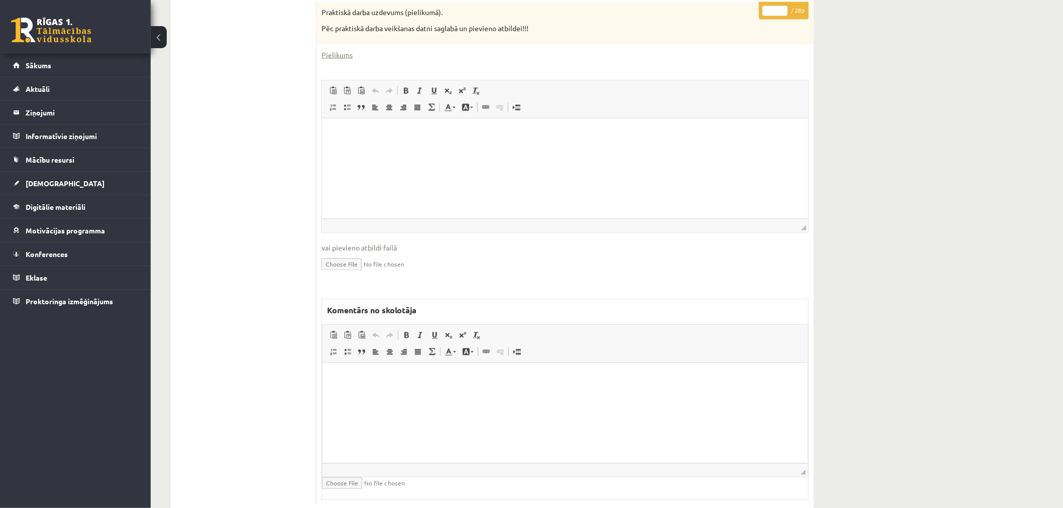
scroll to position [640, 0]
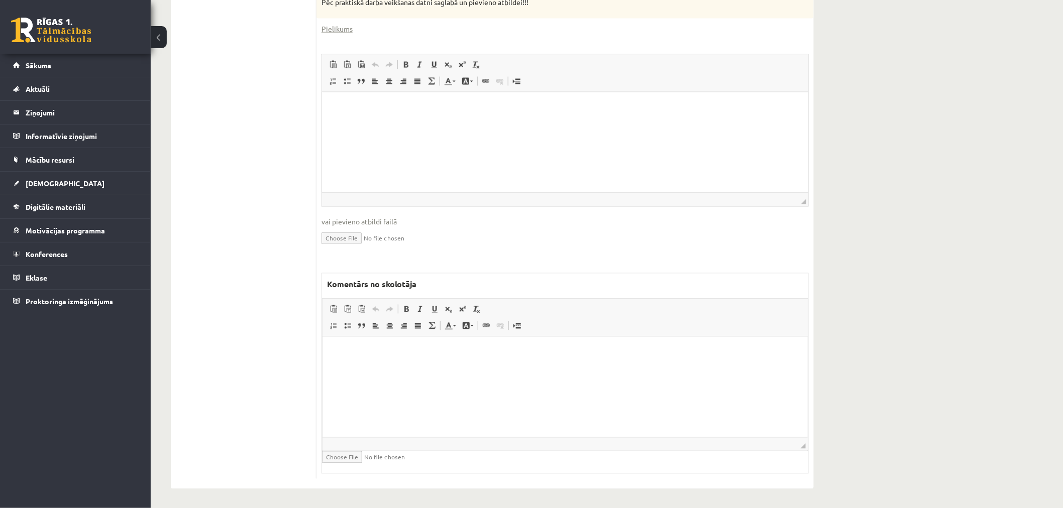
click at [466, 367] on html at bounding box center [564, 352] width 485 height 31
click at [481, 123] on html at bounding box center [565, 107] width 486 height 31
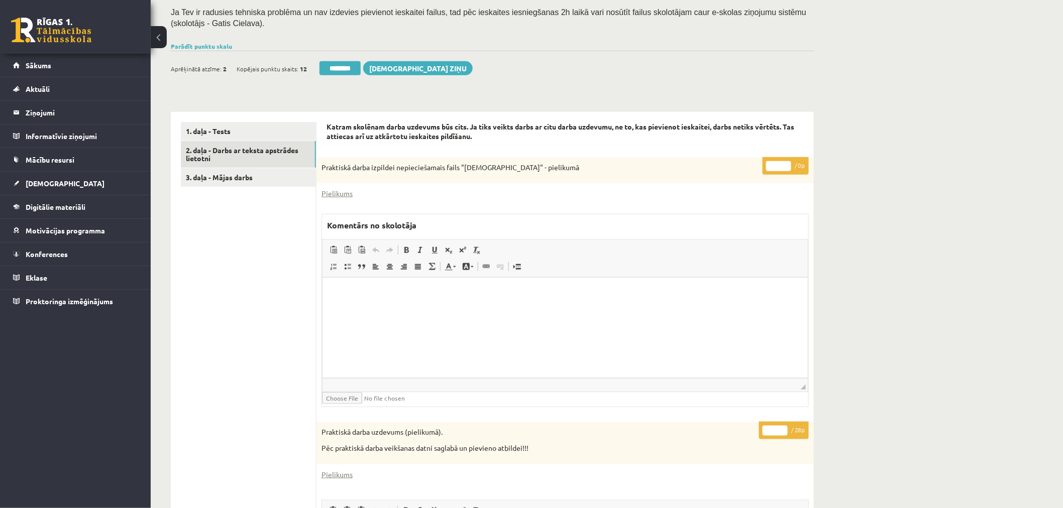
scroll to position [193, 0]
click at [257, 150] on link "2. daļa - Darbs ar teksta apstrādes lietotni" at bounding box center [248, 155] width 135 height 27
click at [228, 179] on link "3. daļa - Mājas darbs" at bounding box center [248, 178] width 135 height 19
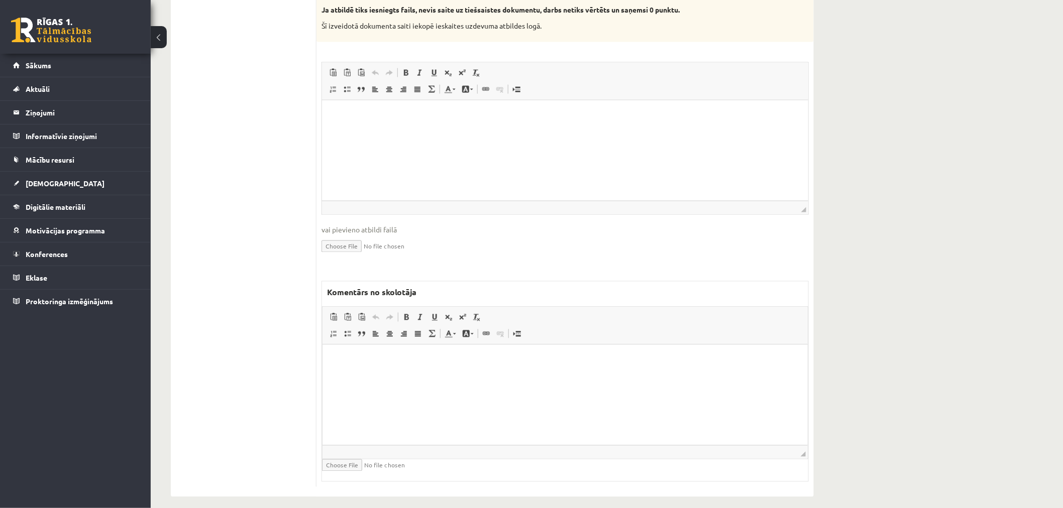
scroll to position [614, 0]
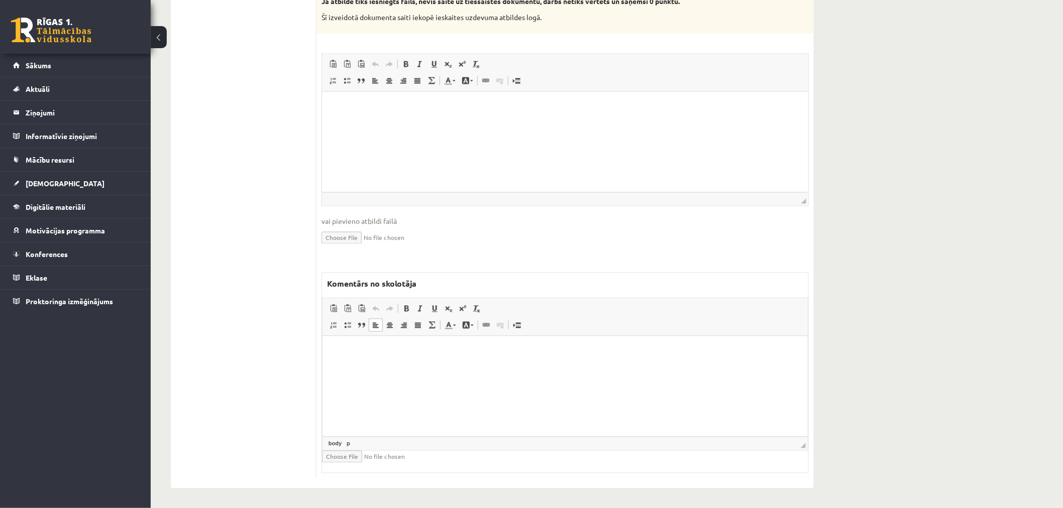
click at [394, 367] on html at bounding box center [564, 351] width 485 height 31
click at [447, 122] on html at bounding box center [565, 106] width 486 height 31
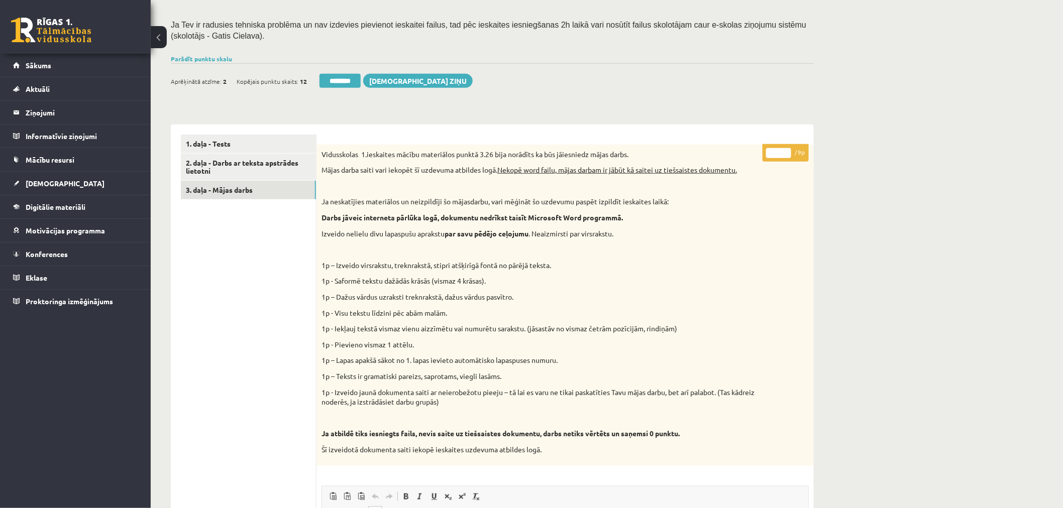
scroll to position [167, 0]
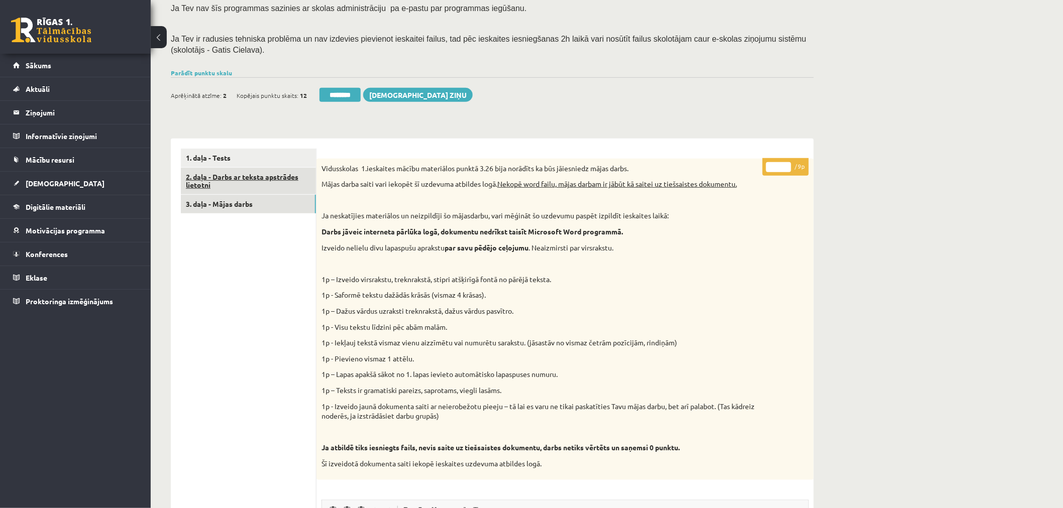
click at [245, 179] on link "2. daļa - Darbs ar teksta apstrādes lietotni" at bounding box center [248, 181] width 135 height 27
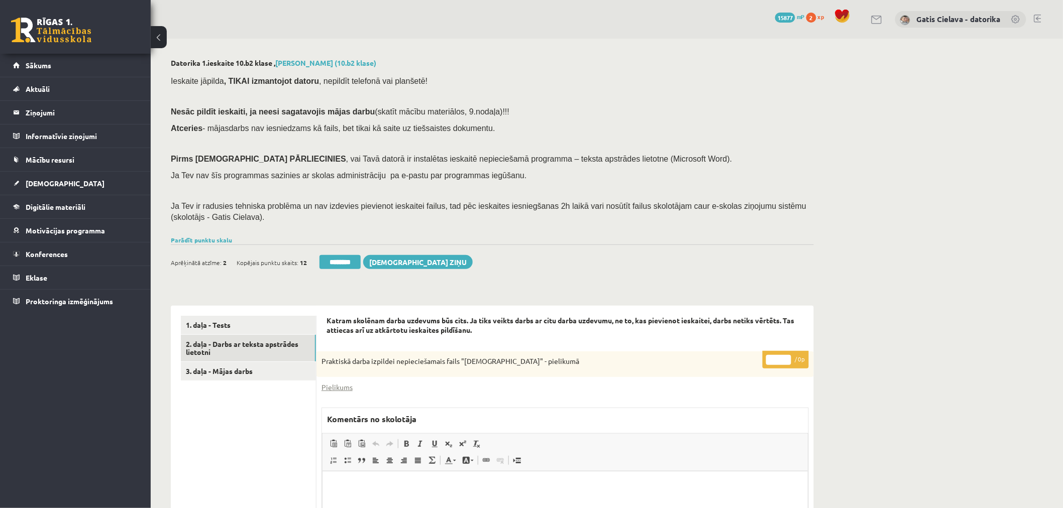
scroll to position [0, 0]
click at [476, 208] on span "Ja Tev ir radusies tehniska problēma un nav izdevies pievienot ieskaitei failus…" at bounding box center [488, 212] width 635 height 20
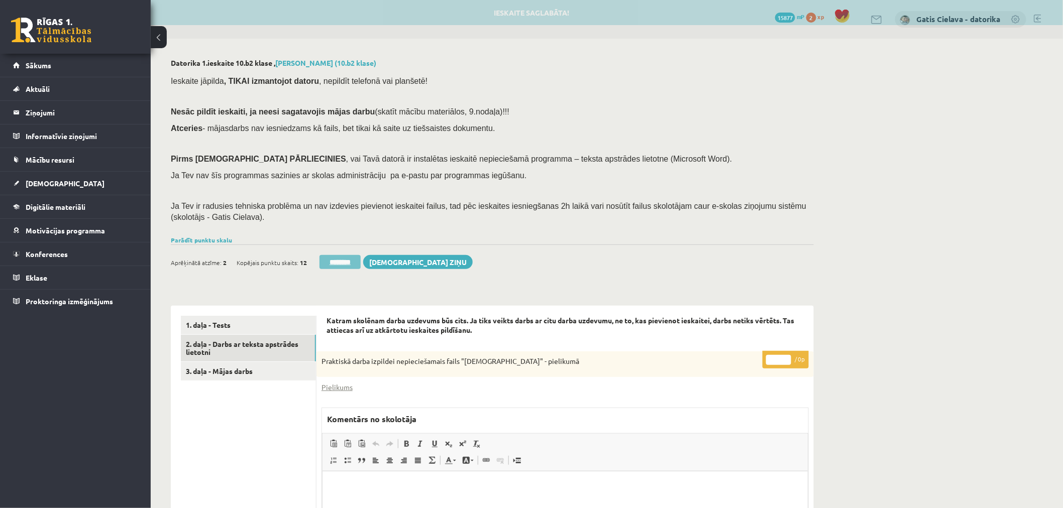
click at [345, 262] on input "********" at bounding box center [339, 262] width 41 height 14
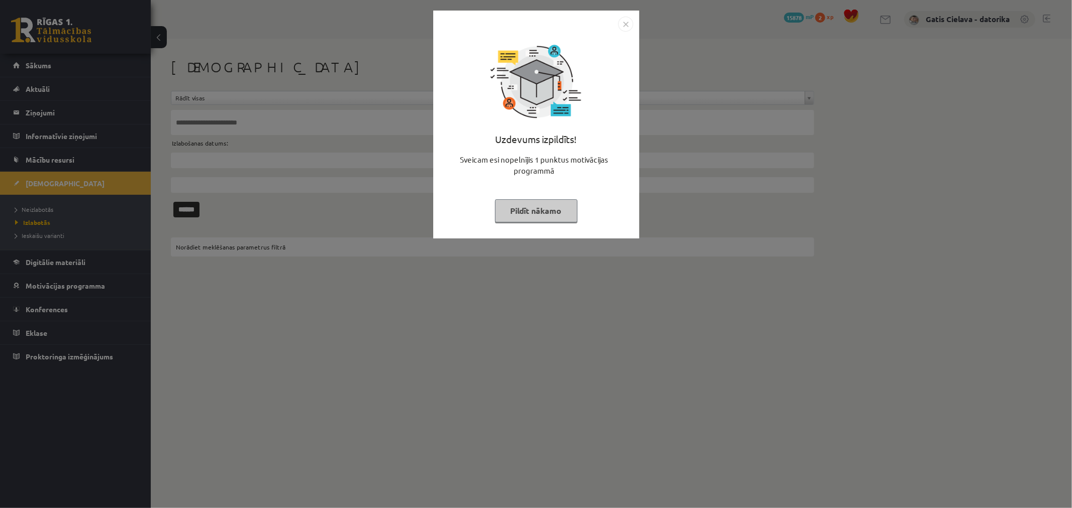
click at [518, 207] on button "Pildīt nākamo" at bounding box center [536, 210] width 82 height 23
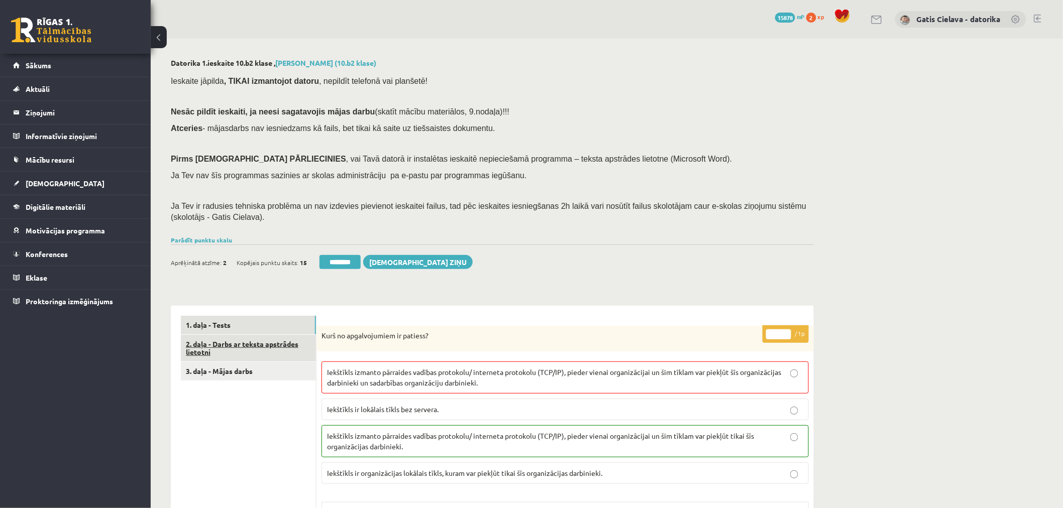
click at [259, 343] on link "2. daļa - Darbs ar teksta apstrādes lietotni" at bounding box center [248, 348] width 135 height 27
